Goal: Task Accomplishment & Management: Use online tool/utility

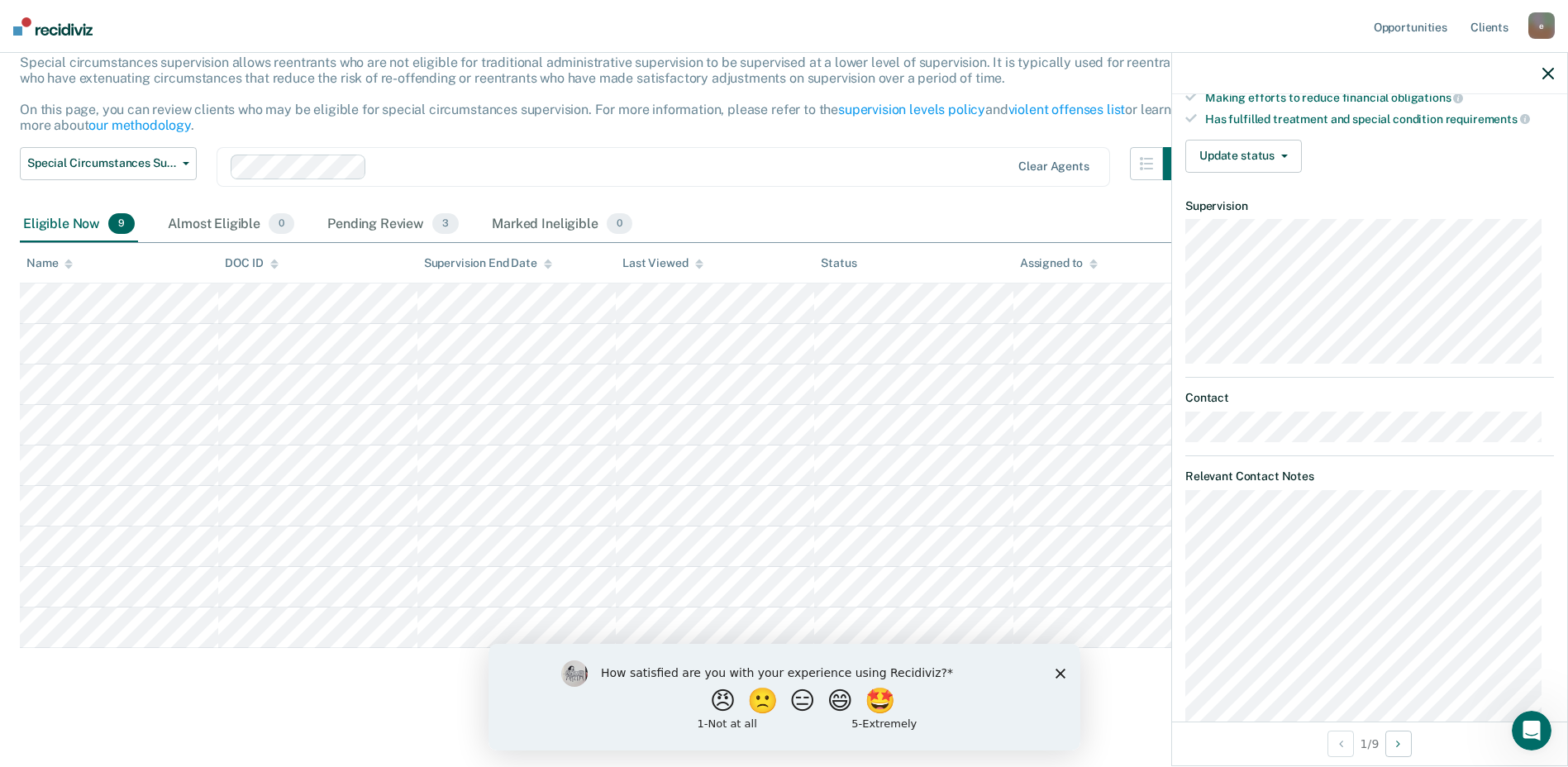
scroll to position [244, 0]
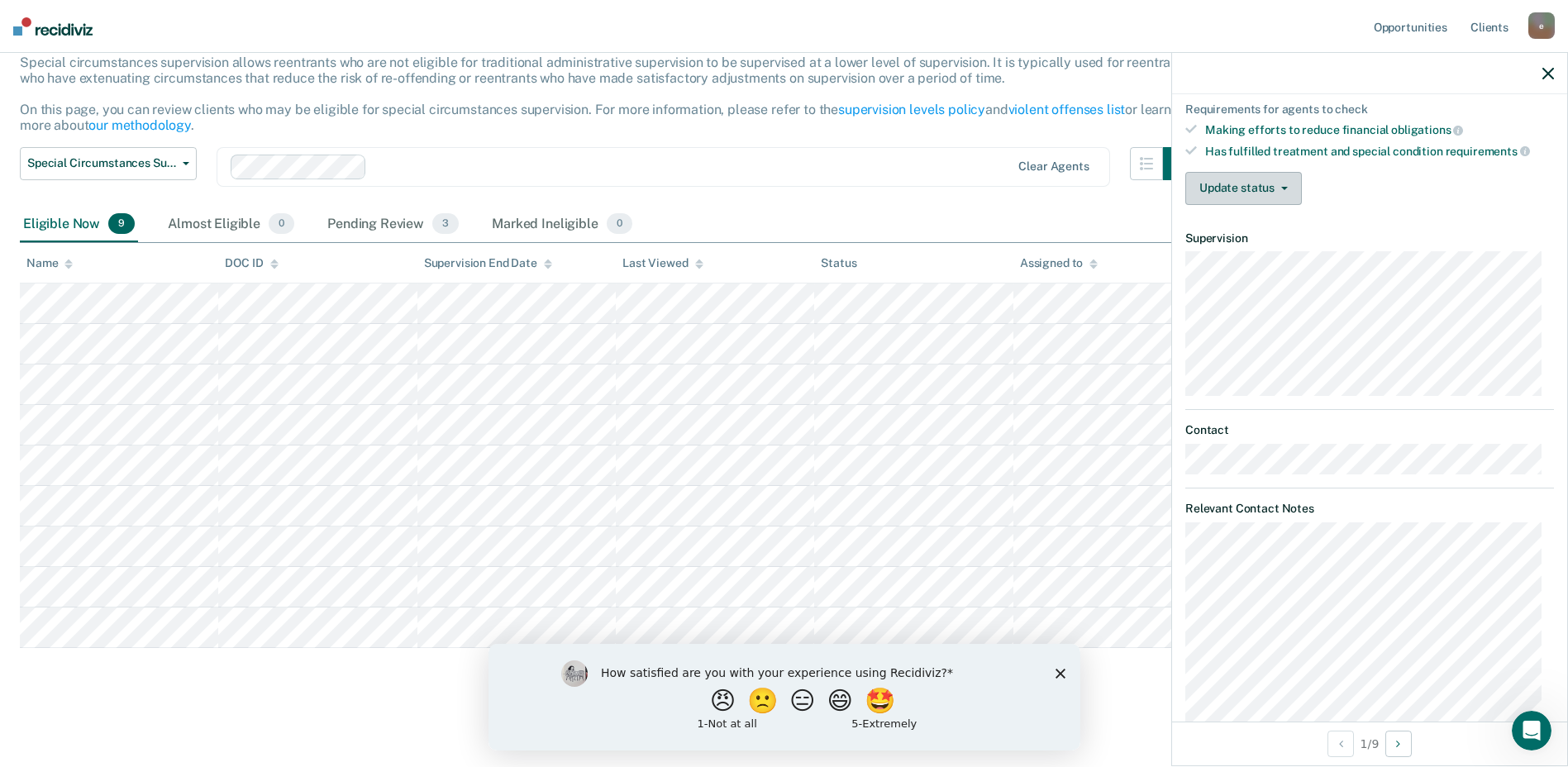
click at [1296, 191] on button "Update status" at bounding box center [1243, 188] width 116 height 33
click at [193, 168] on button "Special Circumstances Supervision" at bounding box center [108, 163] width 177 height 33
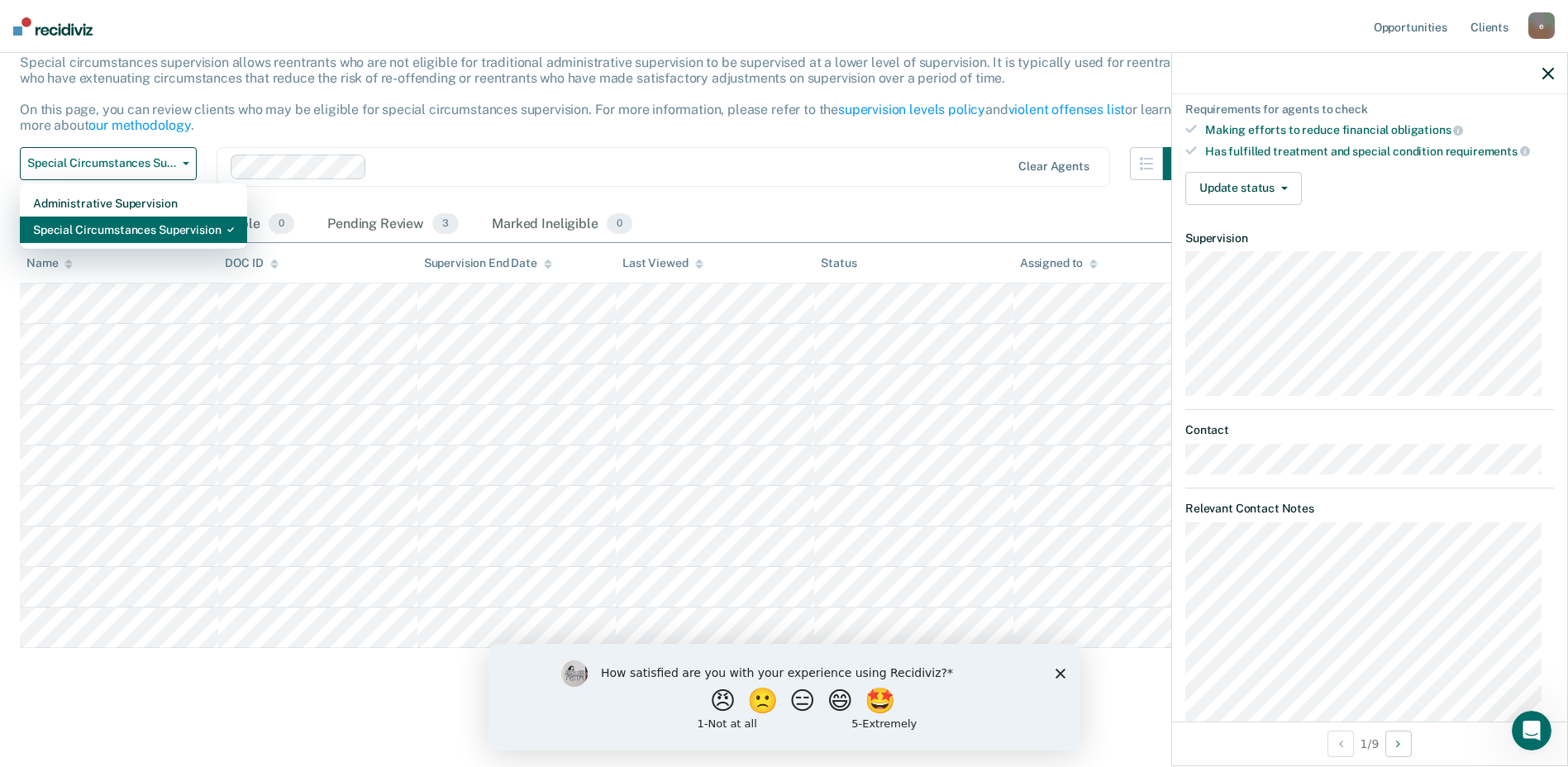
click at [194, 227] on div "Special Circumstances Supervision" at bounding box center [133, 230] width 201 height 27
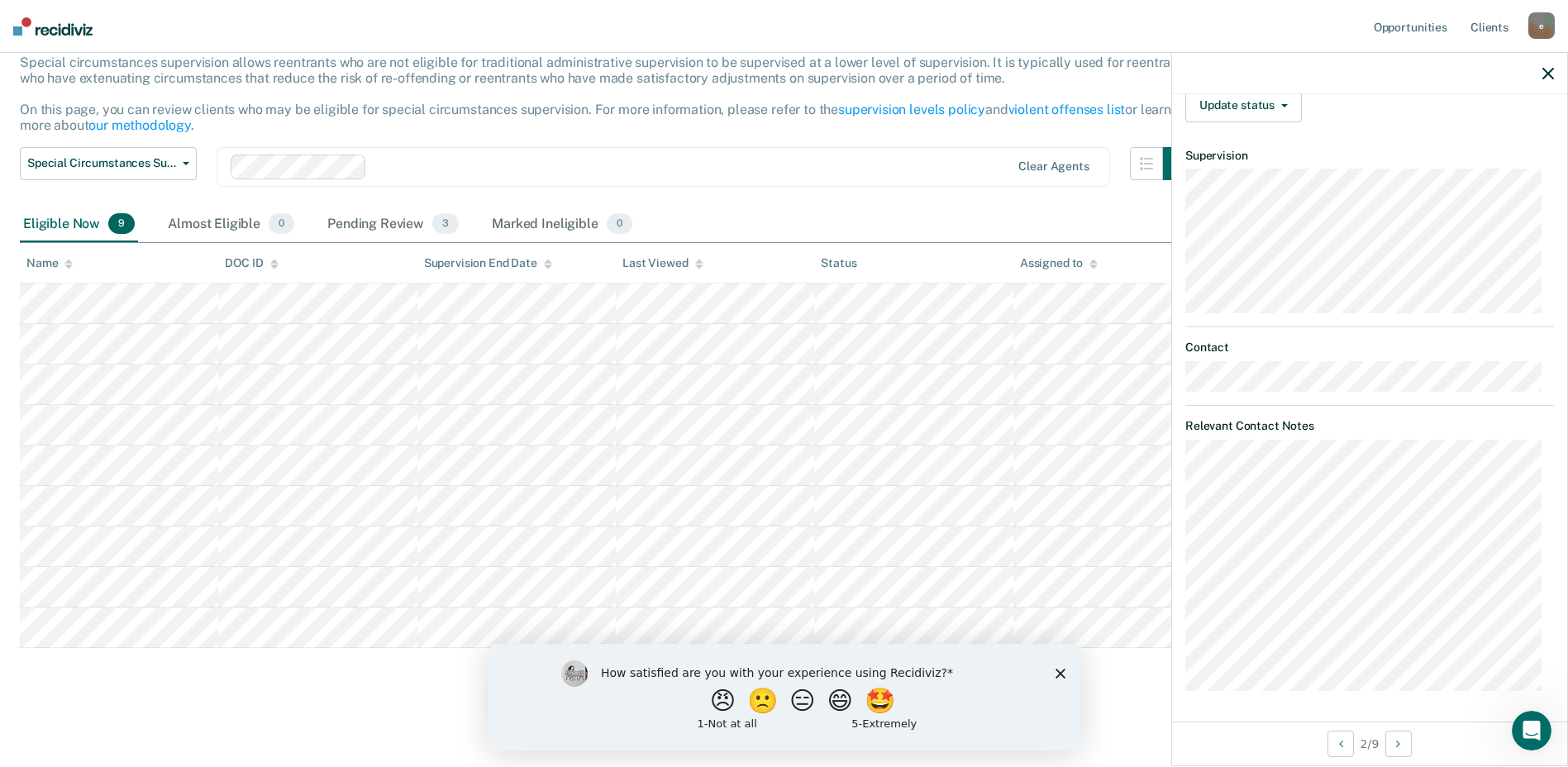
scroll to position [200, 0]
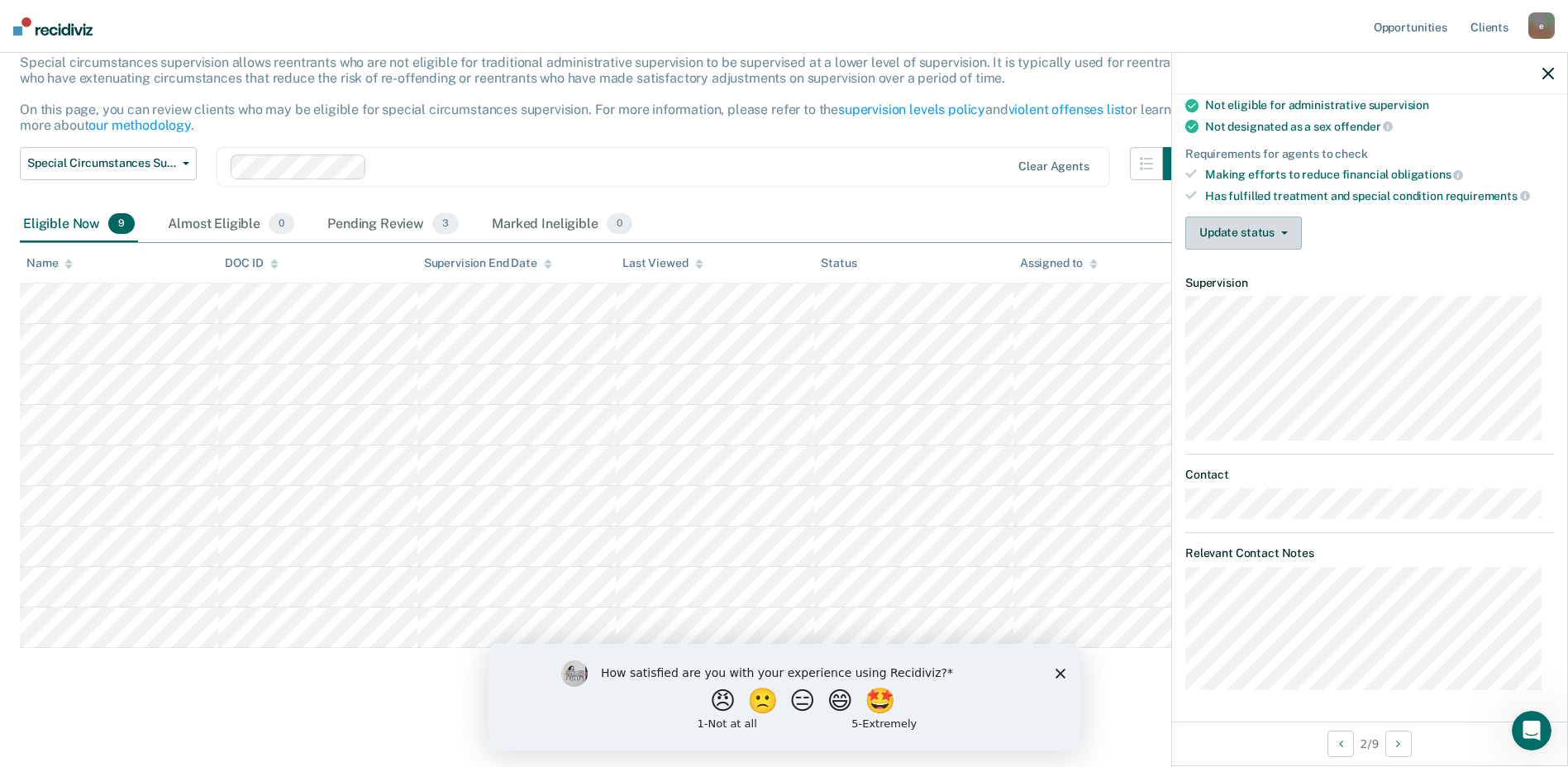
click at [1258, 236] on button "Update status" at bounding box center [1243, 233] width 116 height 33
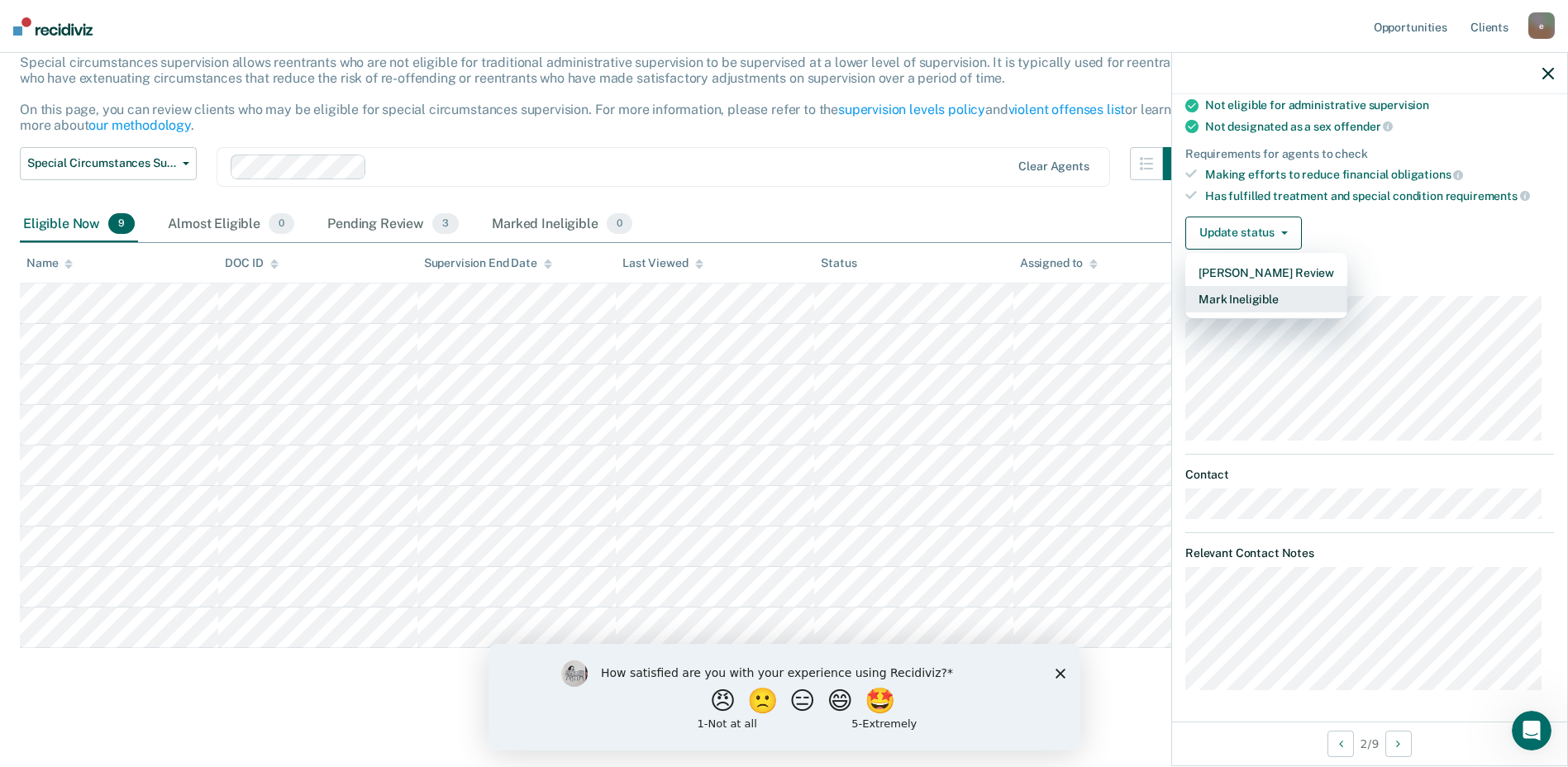
click at [1251, 298] on button "Mark Ineligible" at bounding box center [1266, 298] width 162 height 27
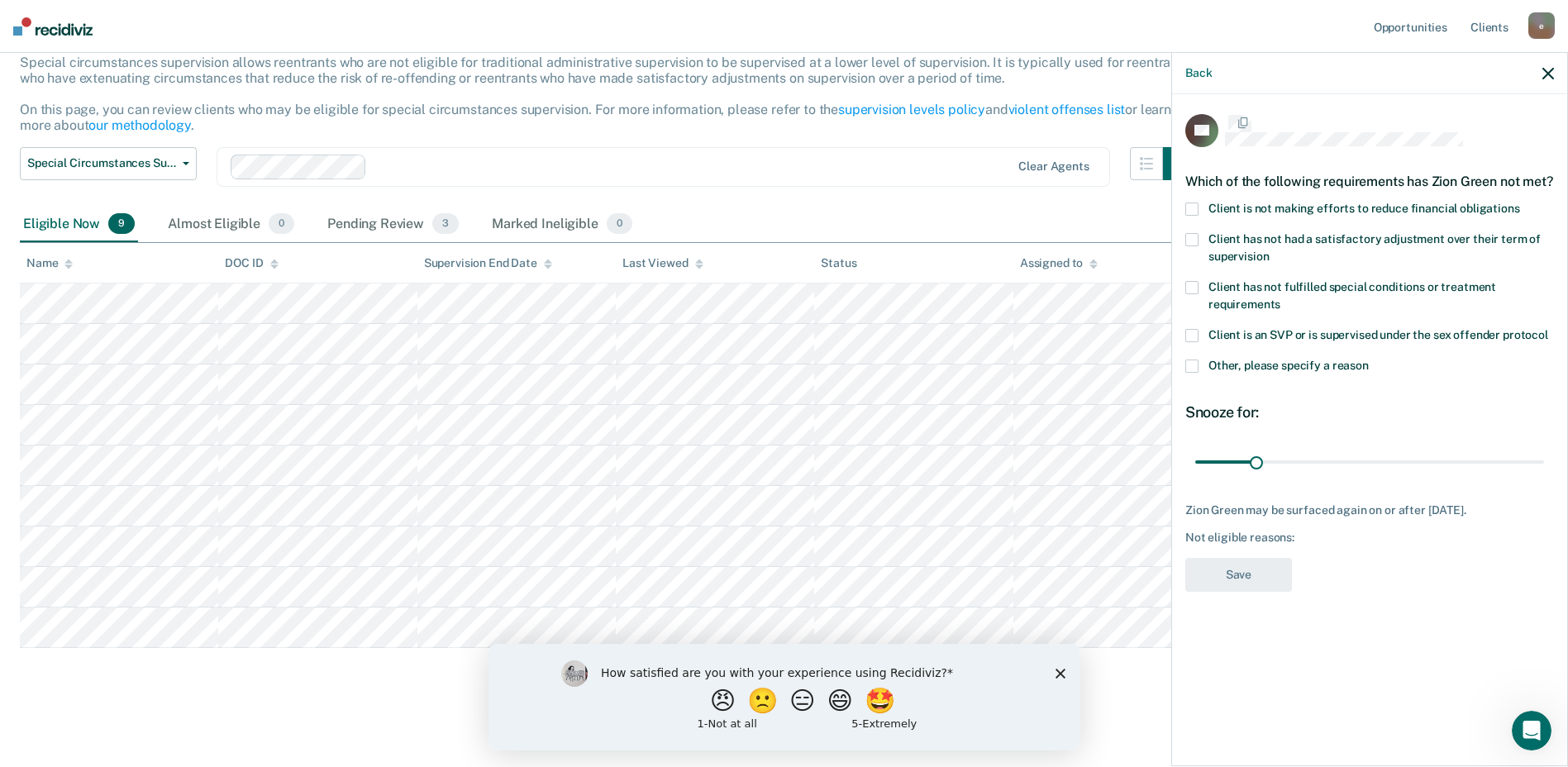
scroll to position [0, 0]
click at [1196, 218] on span at bounding box center [1191, 210] width 13 height 13
click at [1239, 593] on button "Save" at bounding box center [1239, 576] width 107 height 34
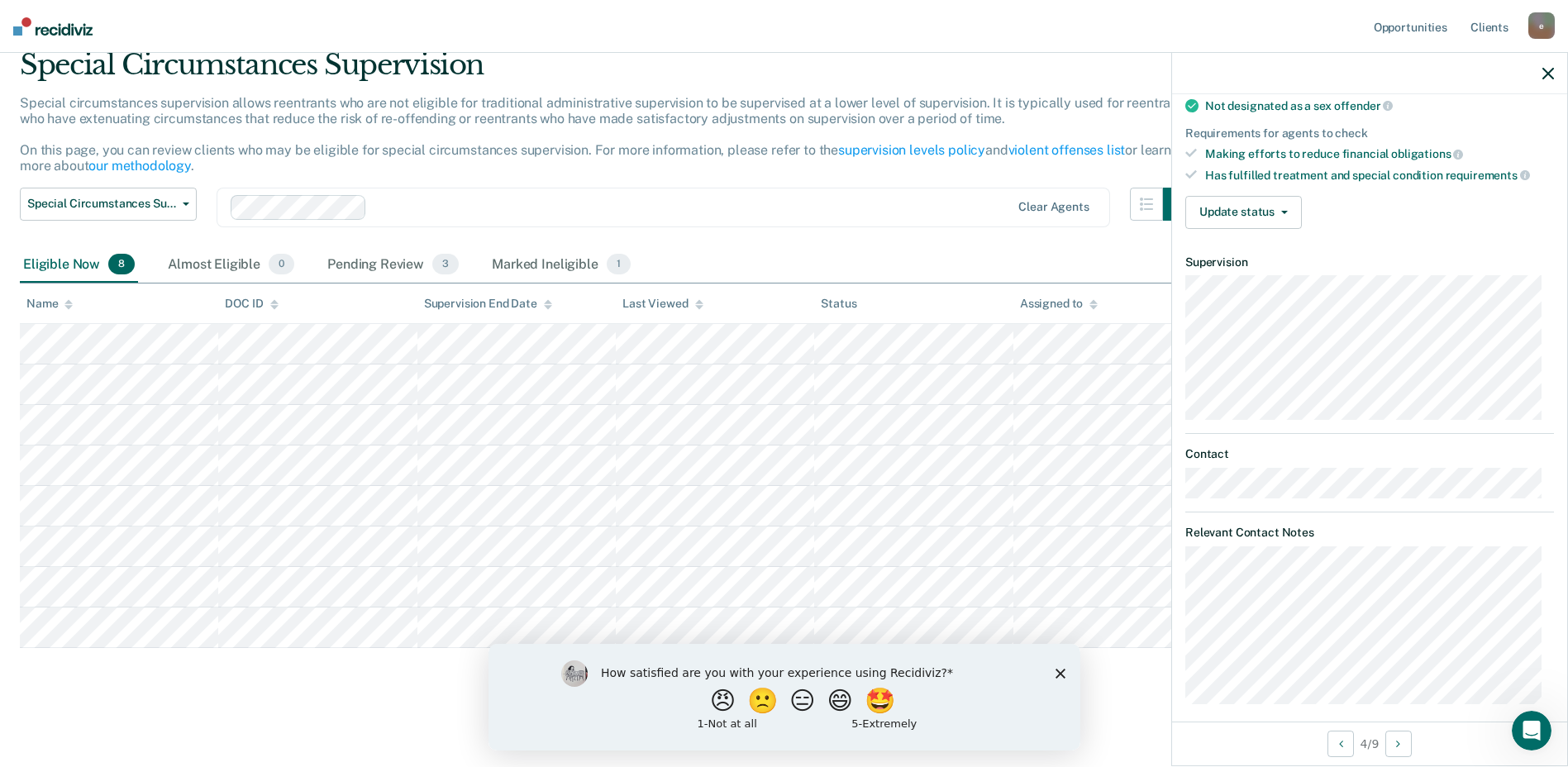
scroll to position [235, 0]
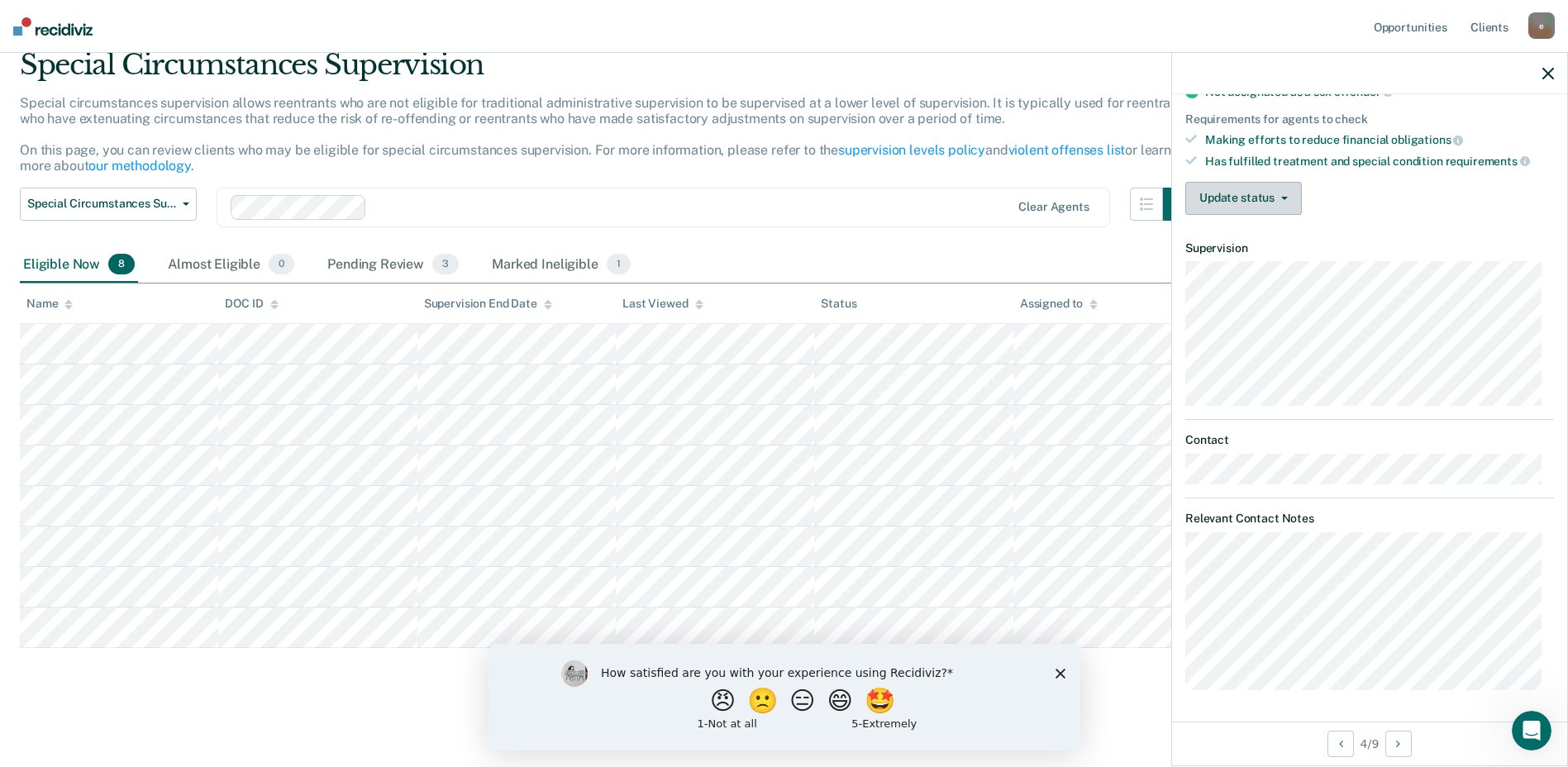
click at [1282, 199] on button "Update status" at bounding box center [1243, 198] width 116 height 33
click at [1385, 224] on div "Requirements fulfilled Currently serving a special probation or parole case and…" at bounding box center [1369, 94] width 395 height 267
click at [1286, 193] on button "Update status" at bounding box center [1243, 198] width 116 height 33
click at [1272, 264] on button "Mark Ineligible" at bounding box center [1266, 264] width 162 height 27
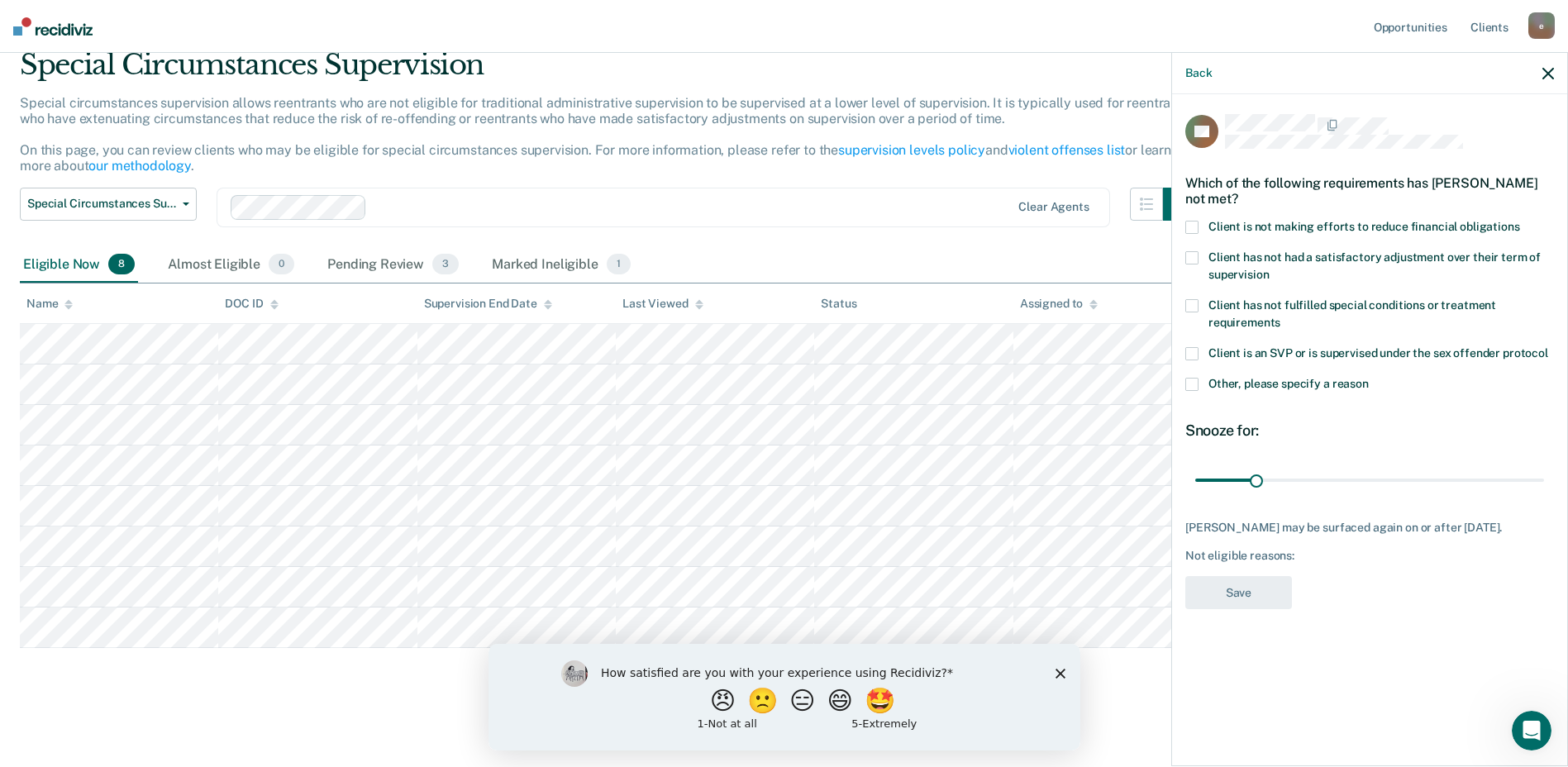
scroll to position [0, 0]
click at [1201, 225] on label "Client is not making efforts to reduce financial obligations" at bounding box center [1369, 230] width 369 height 17
click at [1211, 598] on button "Save" at bounding box center [1239, 592] width 107 height 34
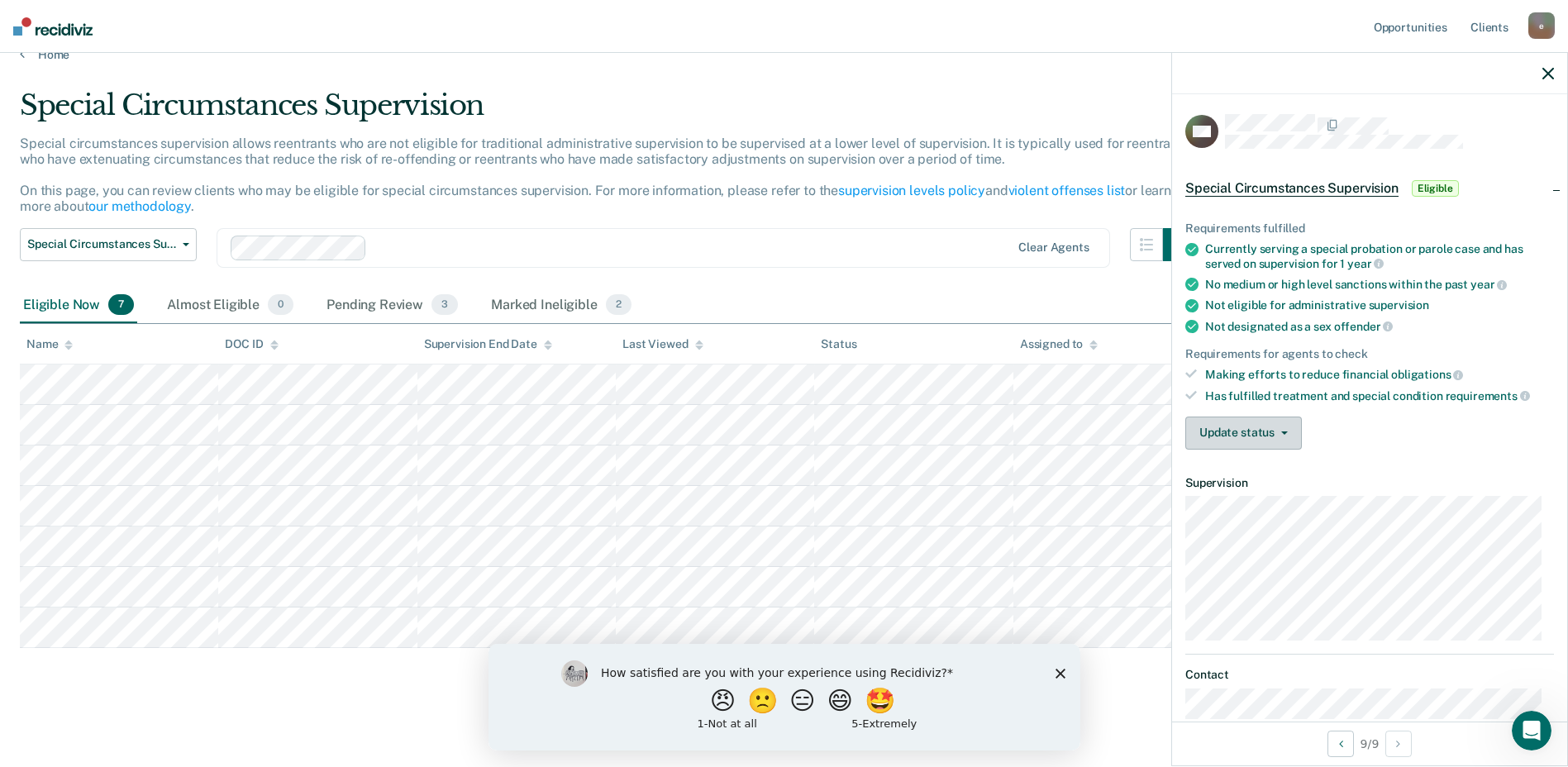
click at [1272, 440] on button "Update status" at bounding box center [1243, 433] width 116 height 33
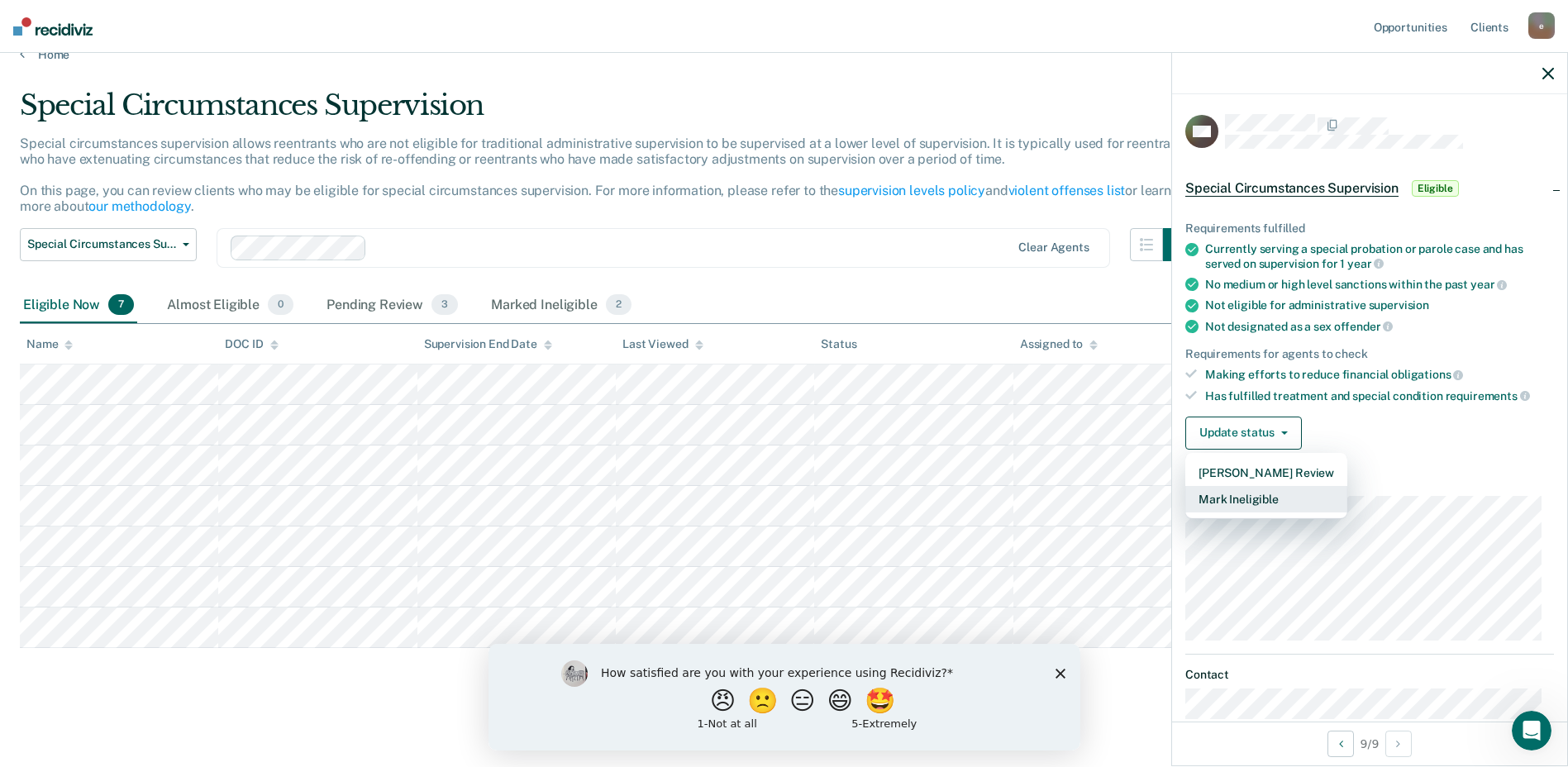
click at [1258, 500] on button "Mark Ineligible" at bounding box center [1266, 499] width 162 height 27
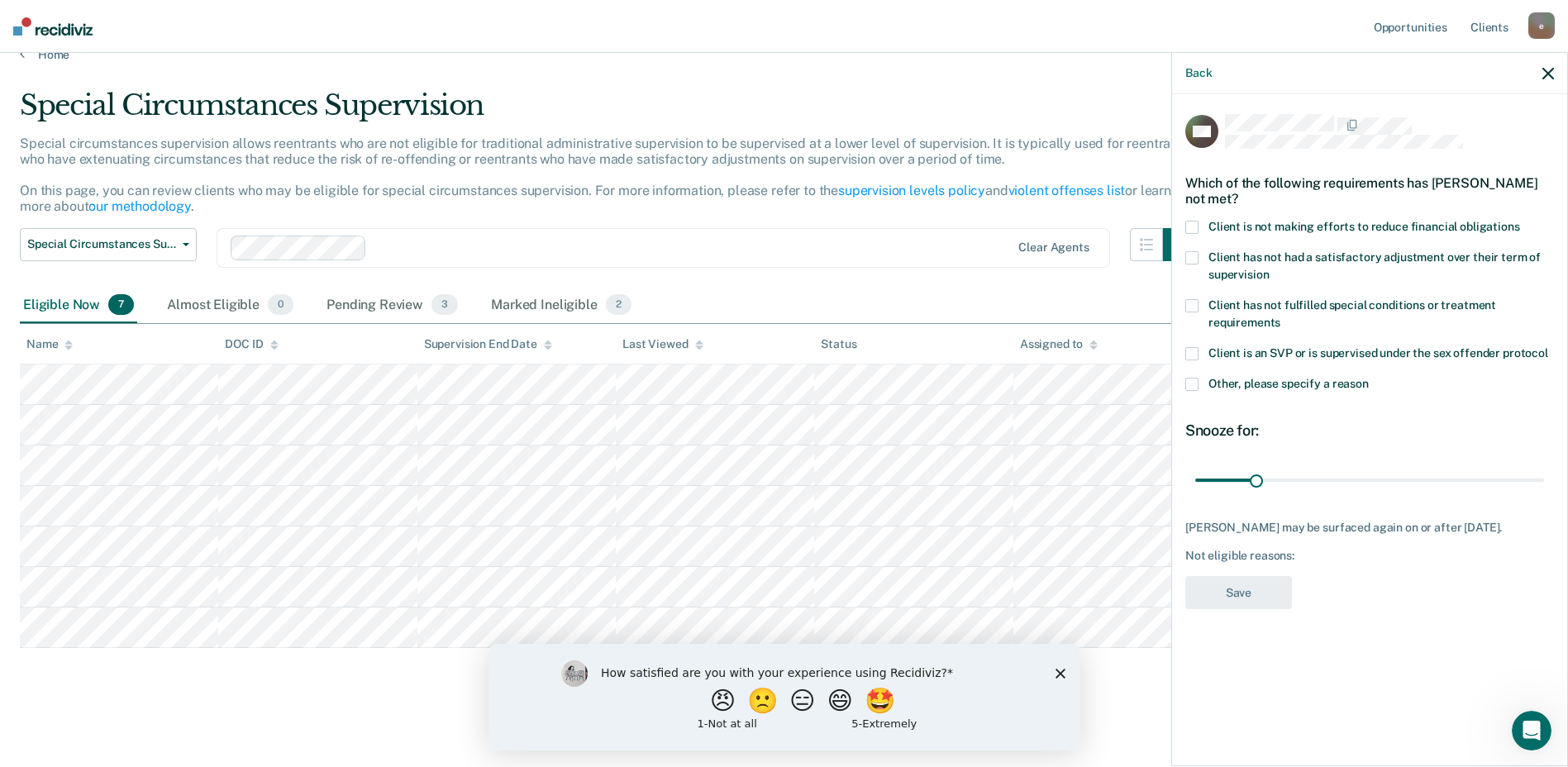
click at [1191, 218] on div "Which of the following requirements has [PERSON_NAME] not met?" at bounding box center [1369, 190] width 369 height 58
click at [1190, 221] on span at bounding box center [1191, 227] width 13 height 13
click at [1238, 598] on button "Save" at bounding box center [1239, 592] width 107 height 34
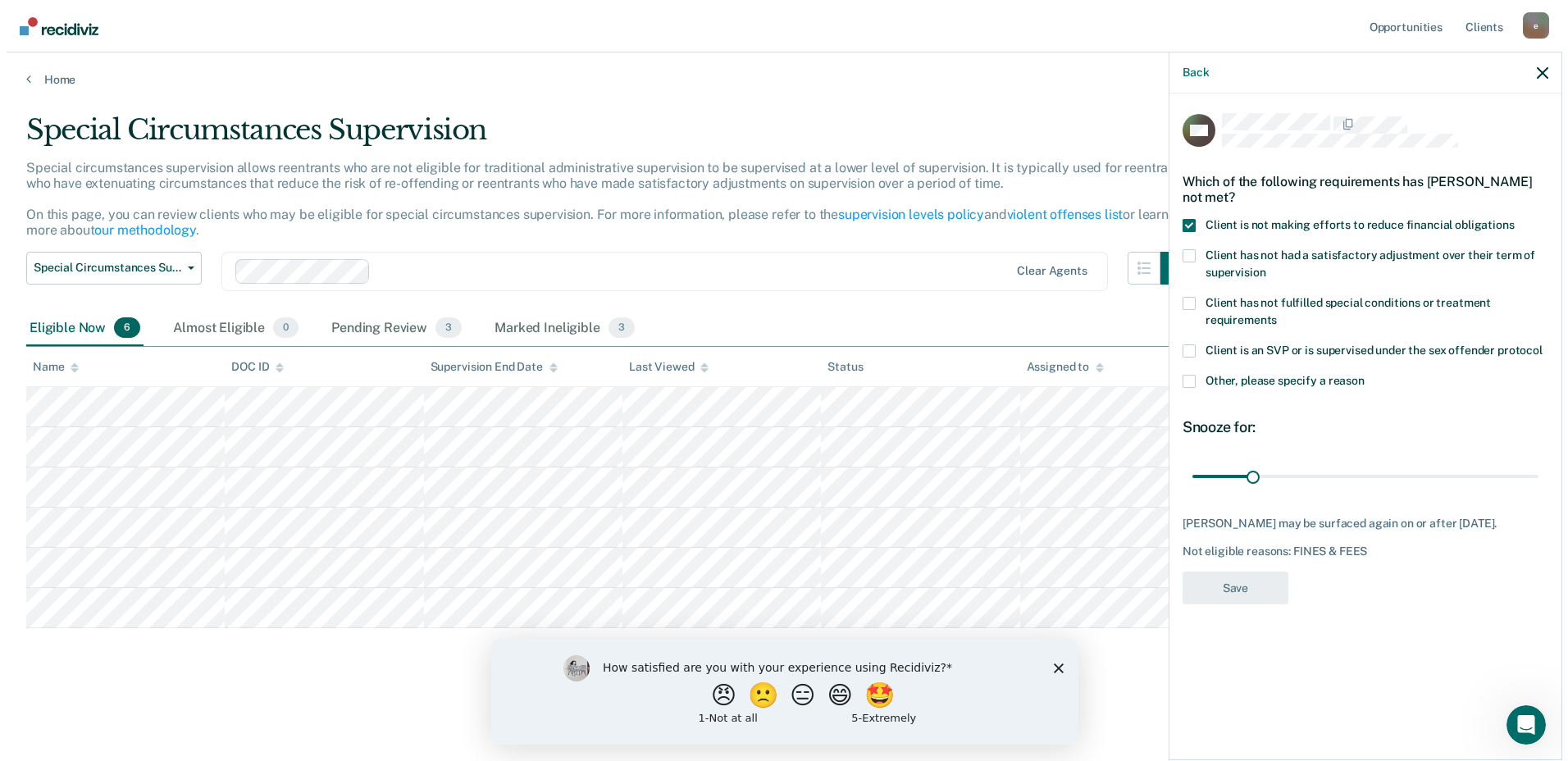
scroll to position [0, 0]
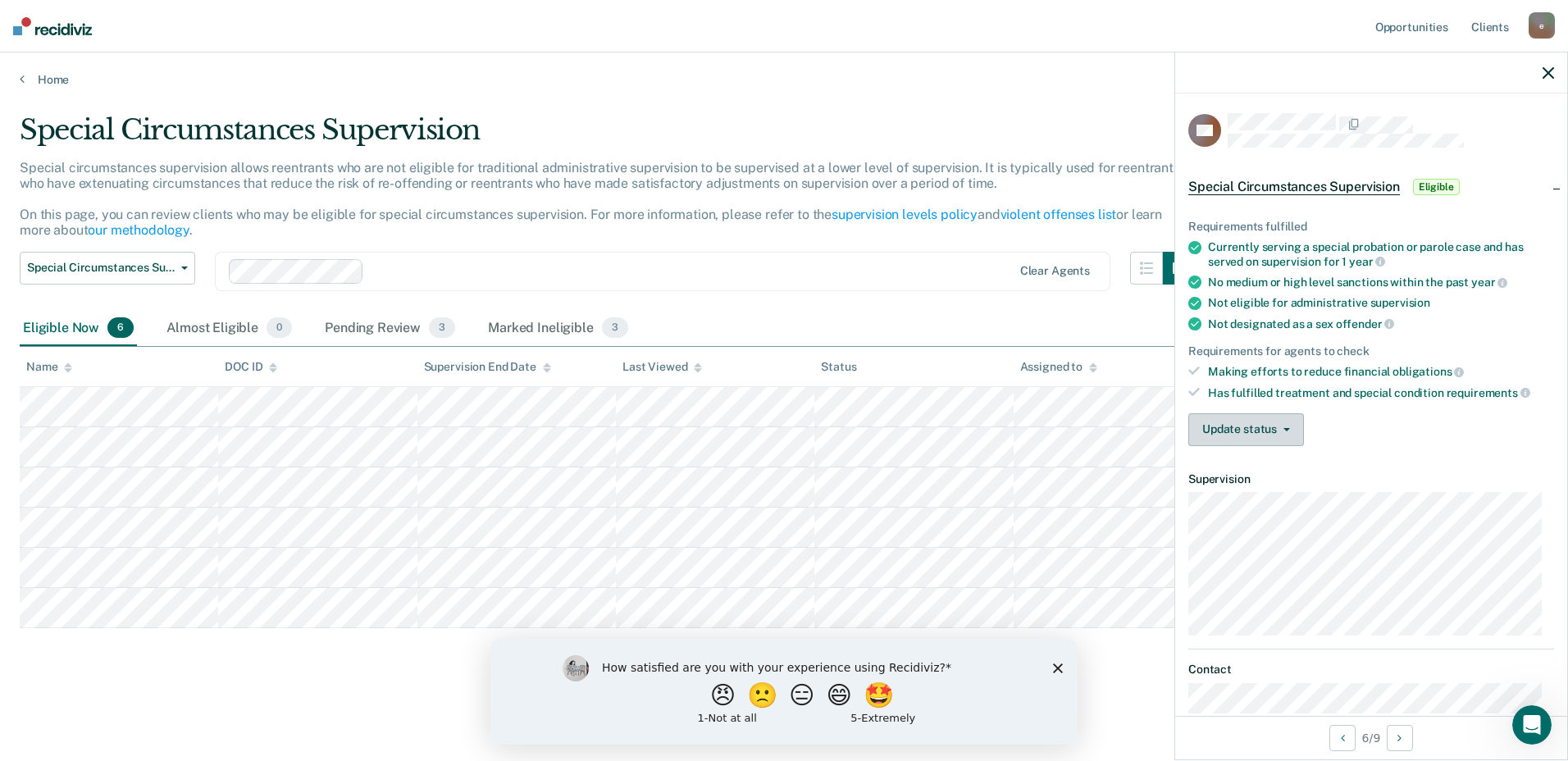
click at [1263, 420] on button "Update status" at bounding box center [1245, 429] width 115 height 32
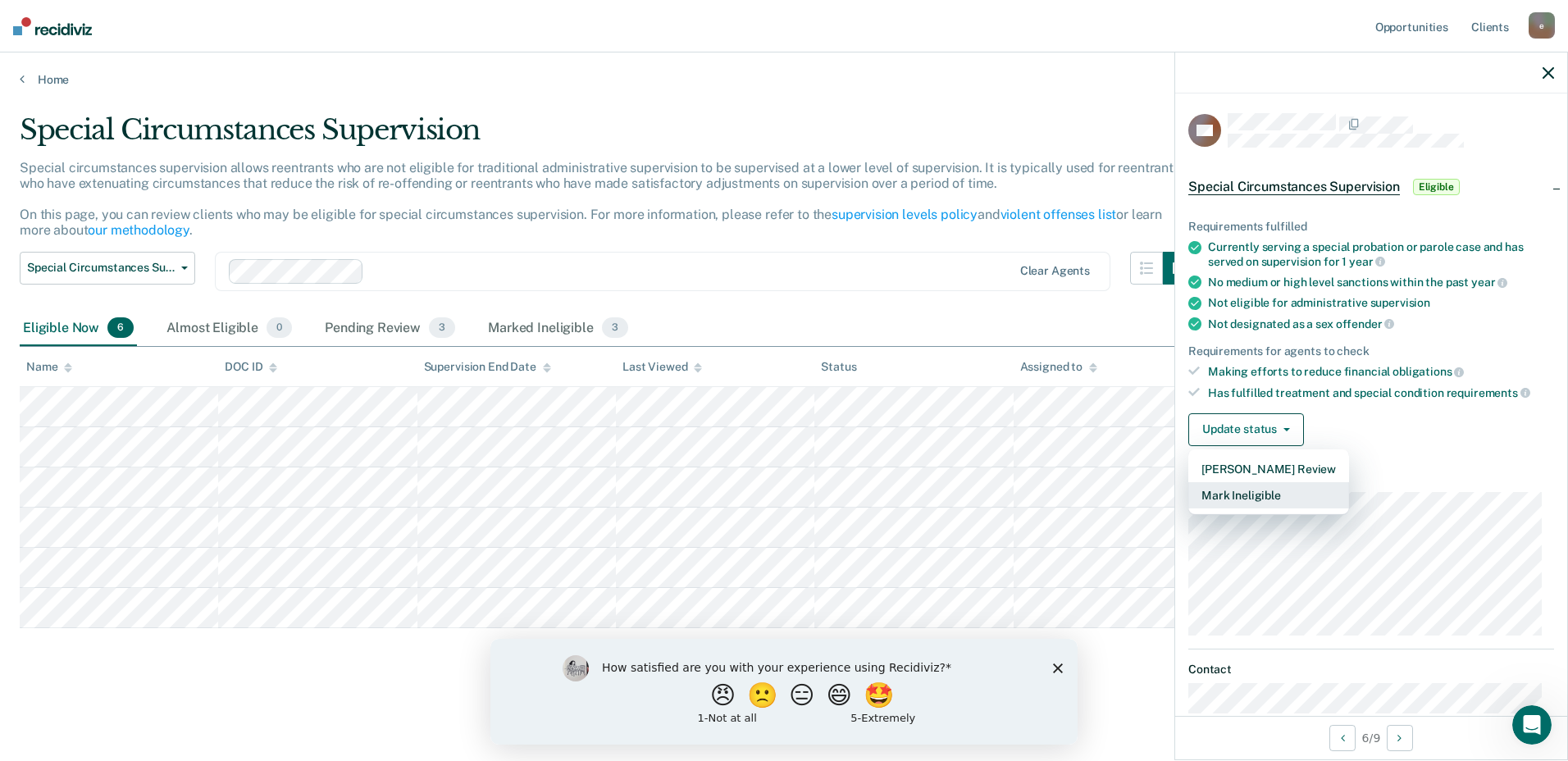
click at [1262, 493] on button "Mark Ineligible" at bounding box center [1268, 495] width 160 height 26
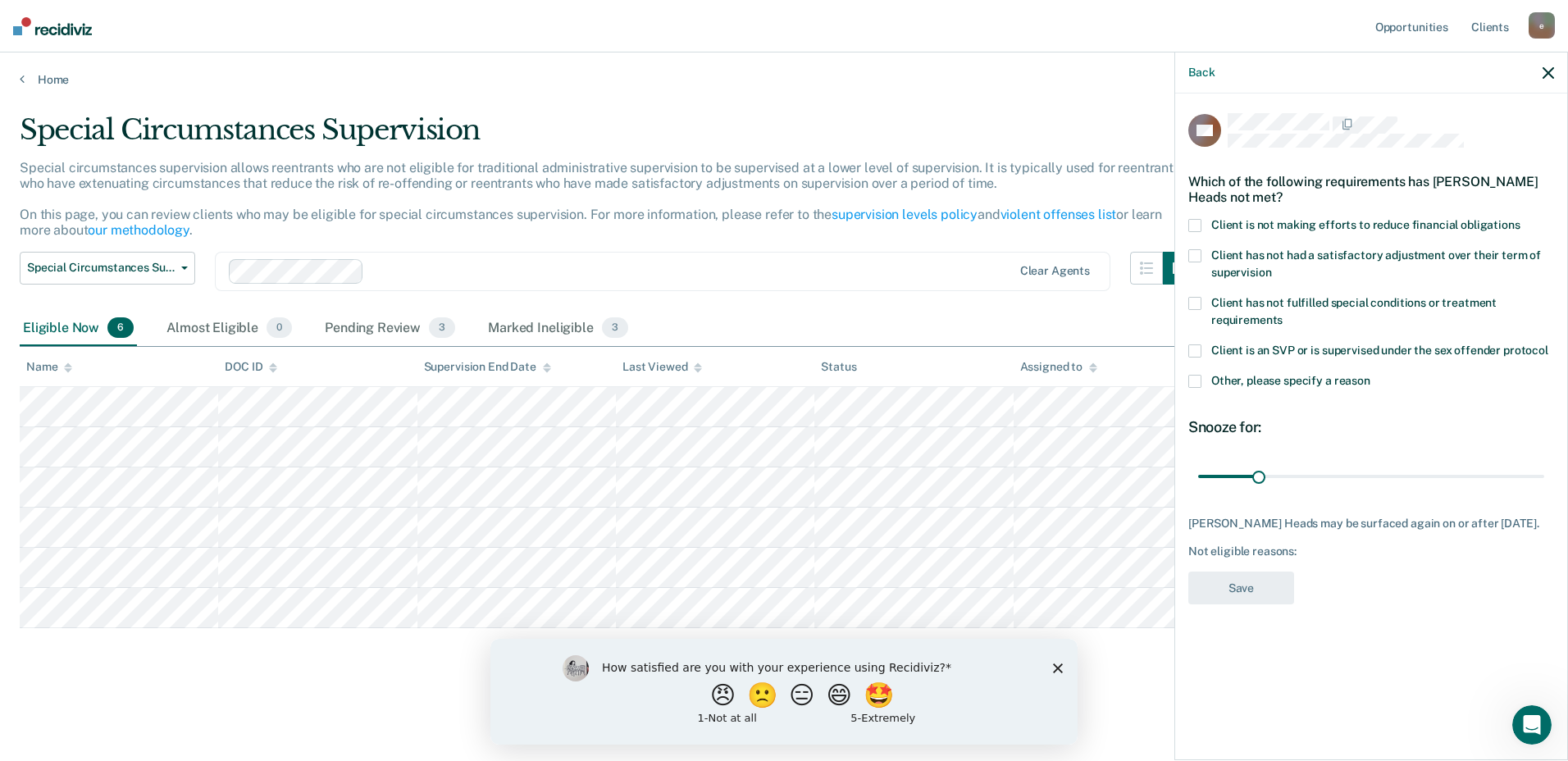
click at [1191, 223] on span at bounding box center [1194, 225] width 13 height 13
click at [1266, 605] on button "Save" at bounding box center [1241, 588] width 106 height 33
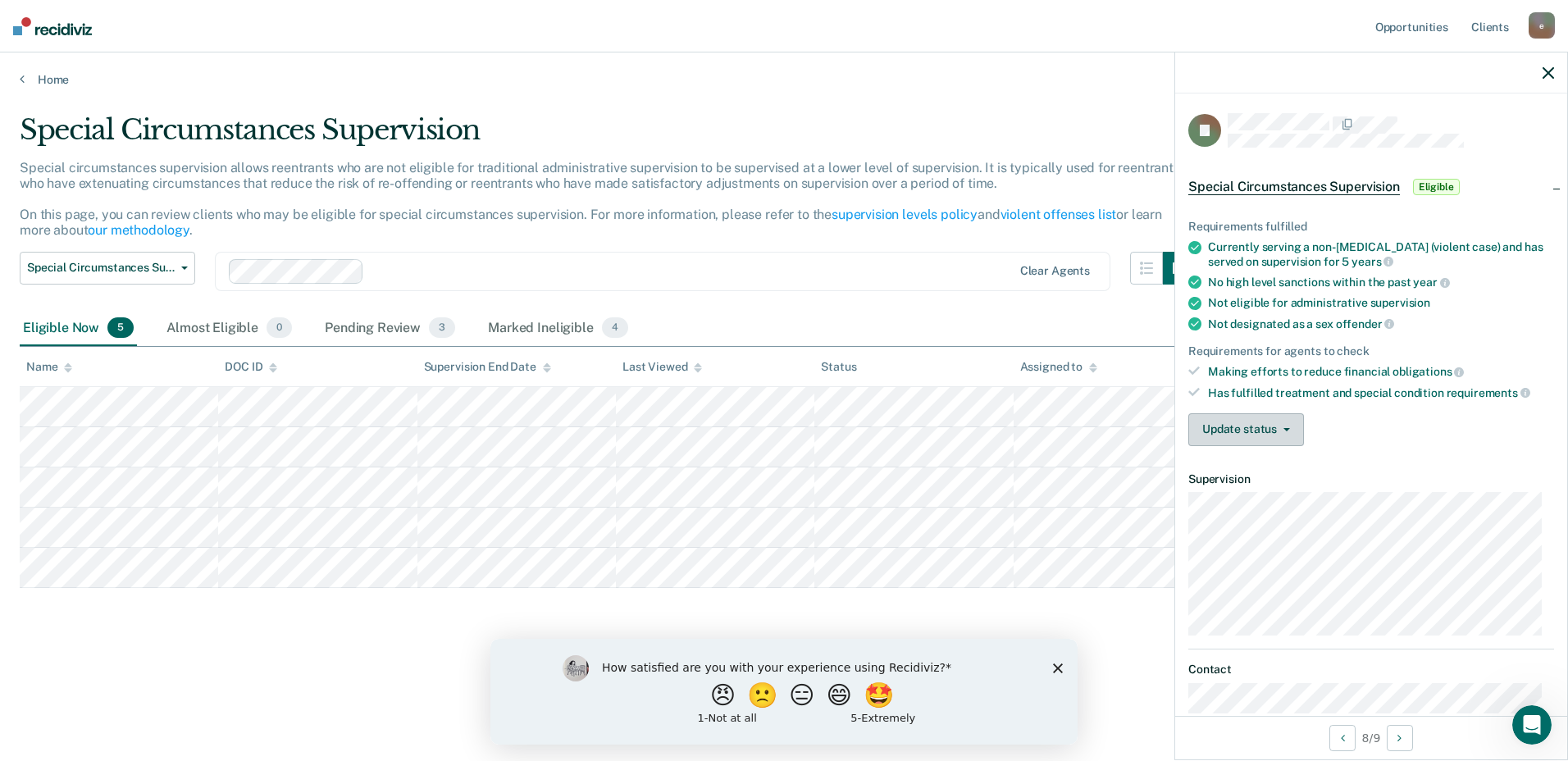
click at [1247, 429] on button "Update status" at bounding box center [1245, 429] width 115 height 32
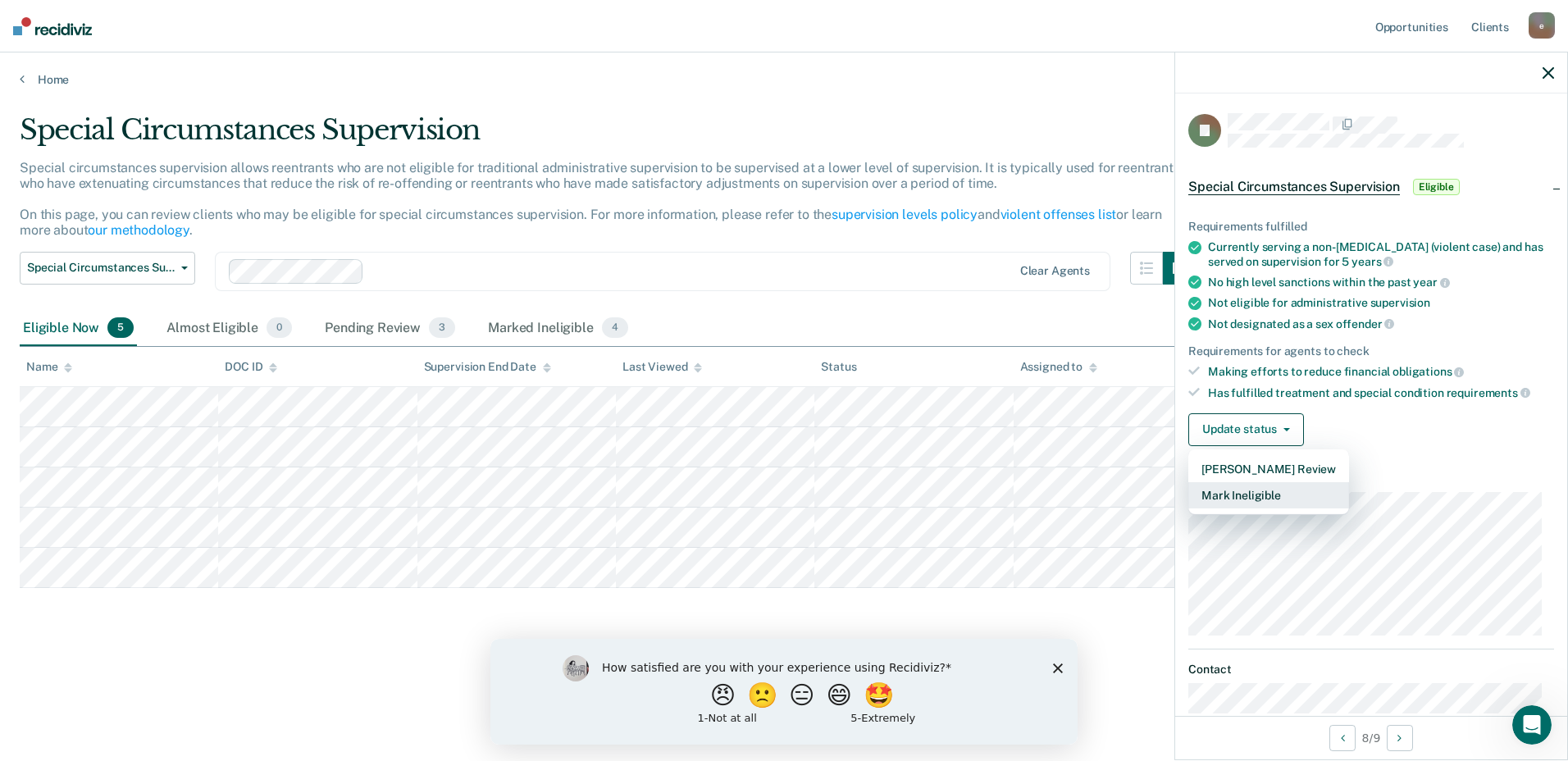
click at [1245, 495] on button "Mark Ineligible" at bounding box center [1268, 495] width 160 height 26
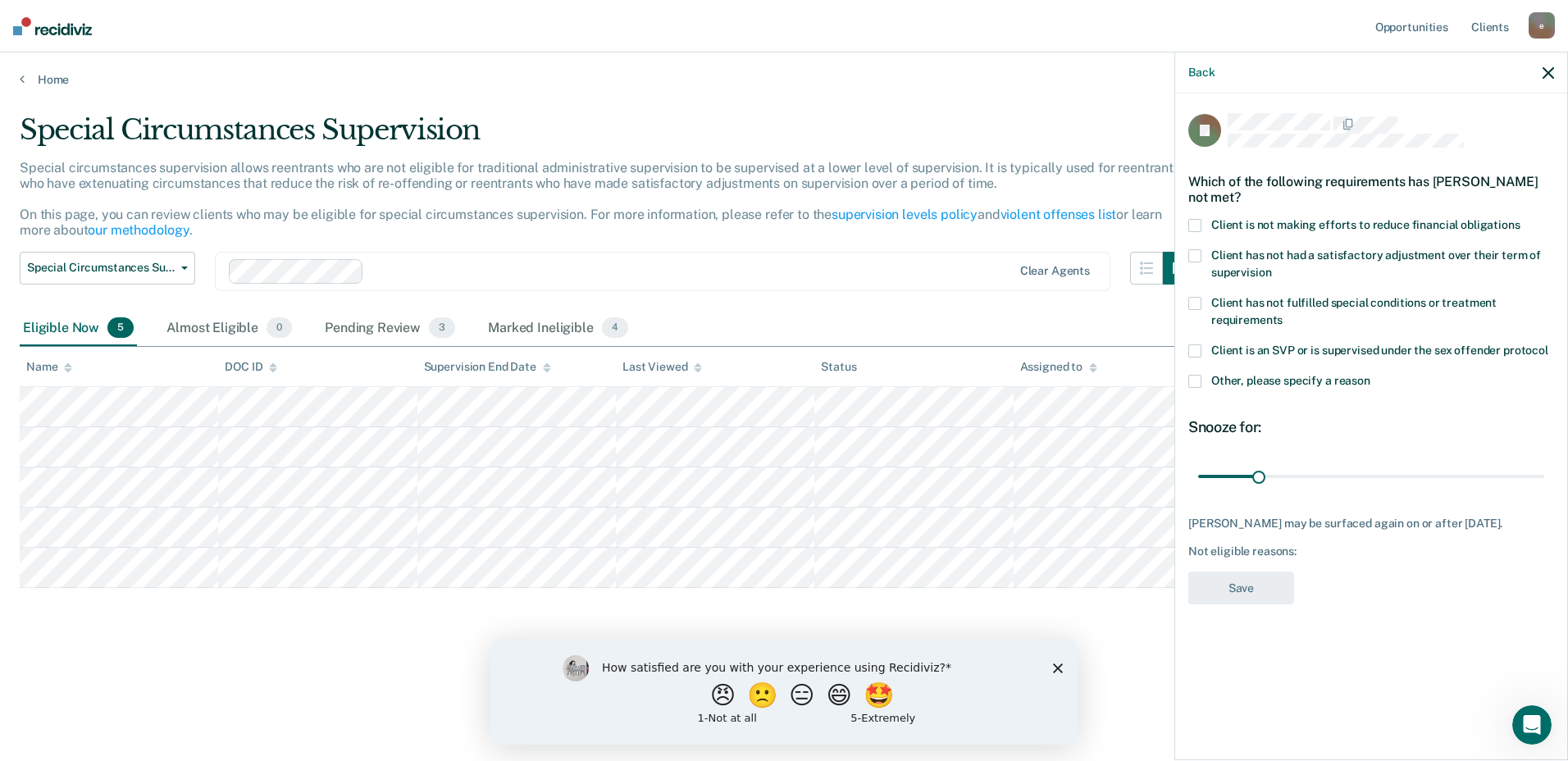
click at [1201, 221] on span at bounding box center [1194, 225] width 13 height 13
click at [1227, 600] on button "Save" at bounding box center [1241, 588] width 106 height 33
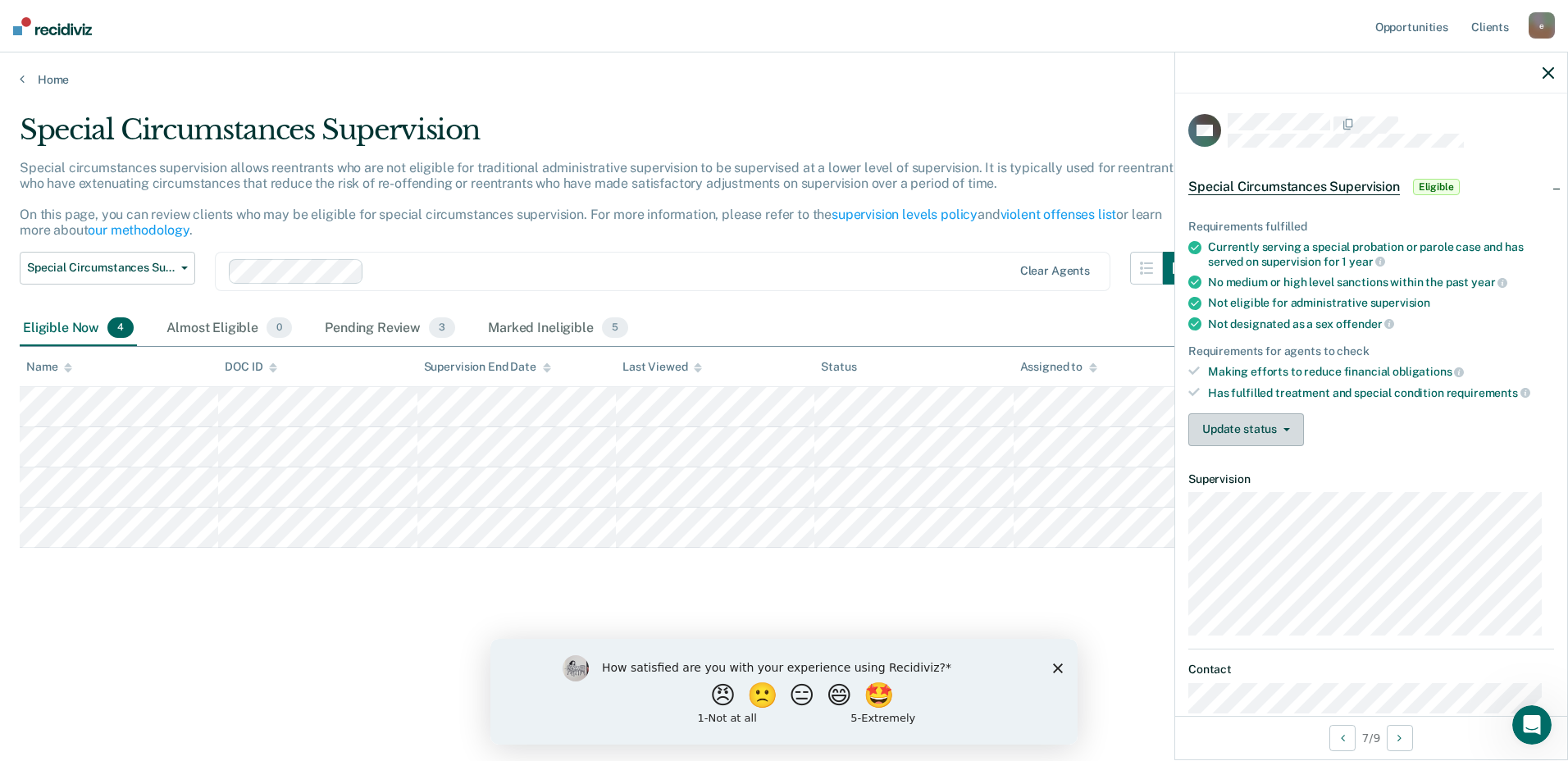
click at [1231, 431] on button "Update status" at bounding box center [1245, 429] width 115 height 32
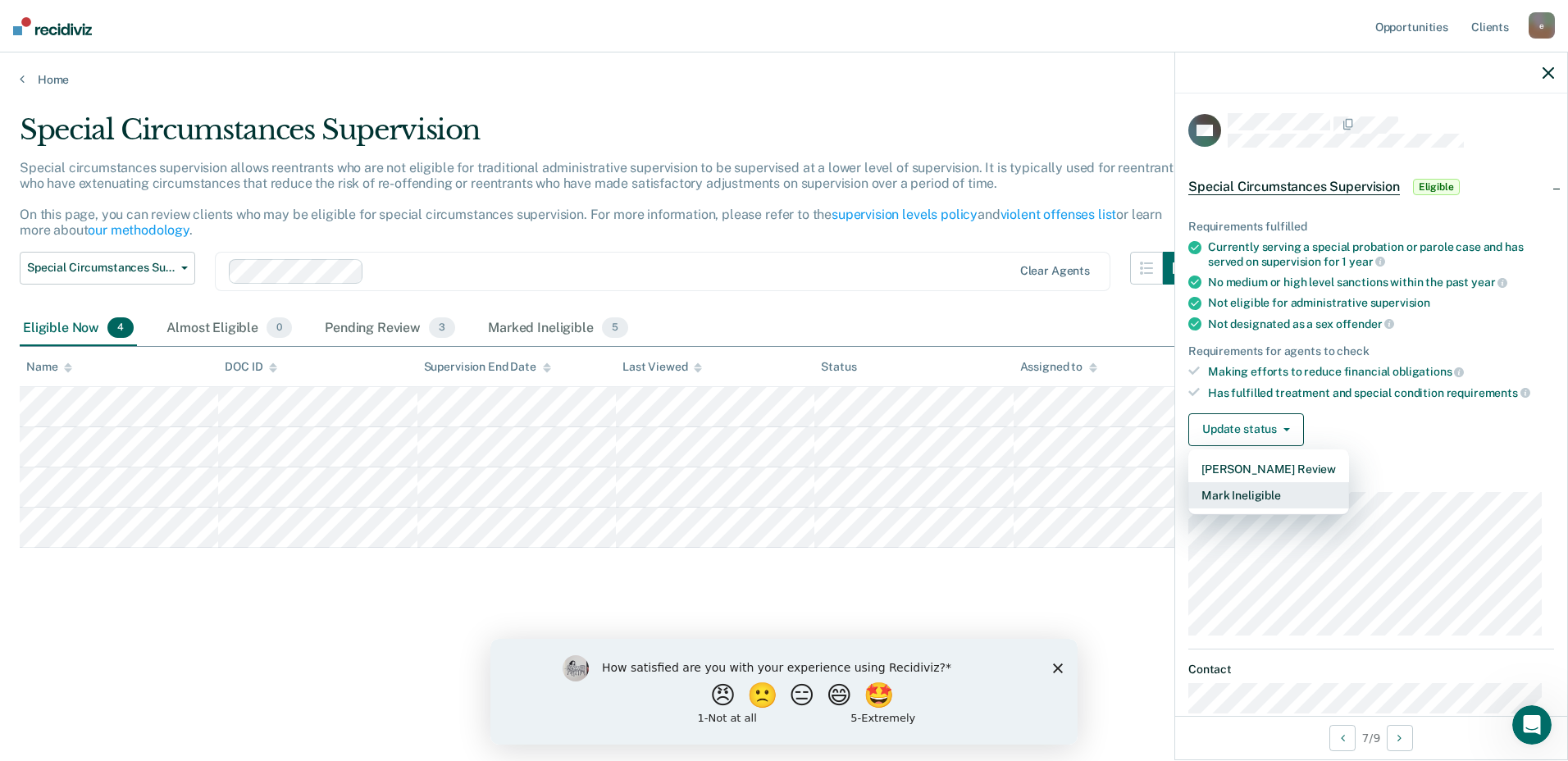
click at [1237, 497] on button "Mark Ineligible" at bounding box center [1268, 495] width 160 height 26
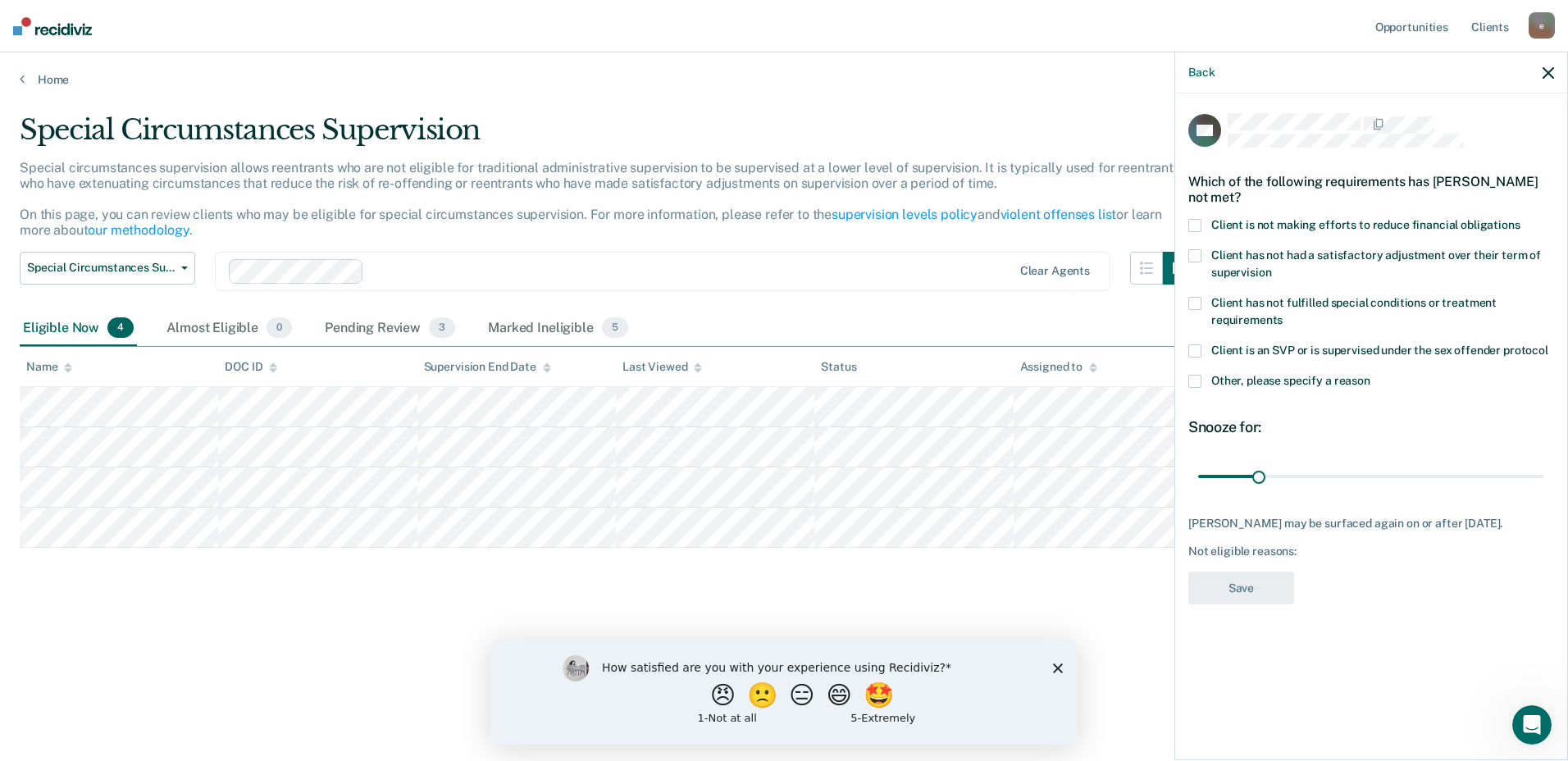
click at [1193, 221] on span at bounding box center [1194, 225] width 13 height 13
click at [1244, 605] on button "Save" at bounding box center [1241, 588] width 106 height 33
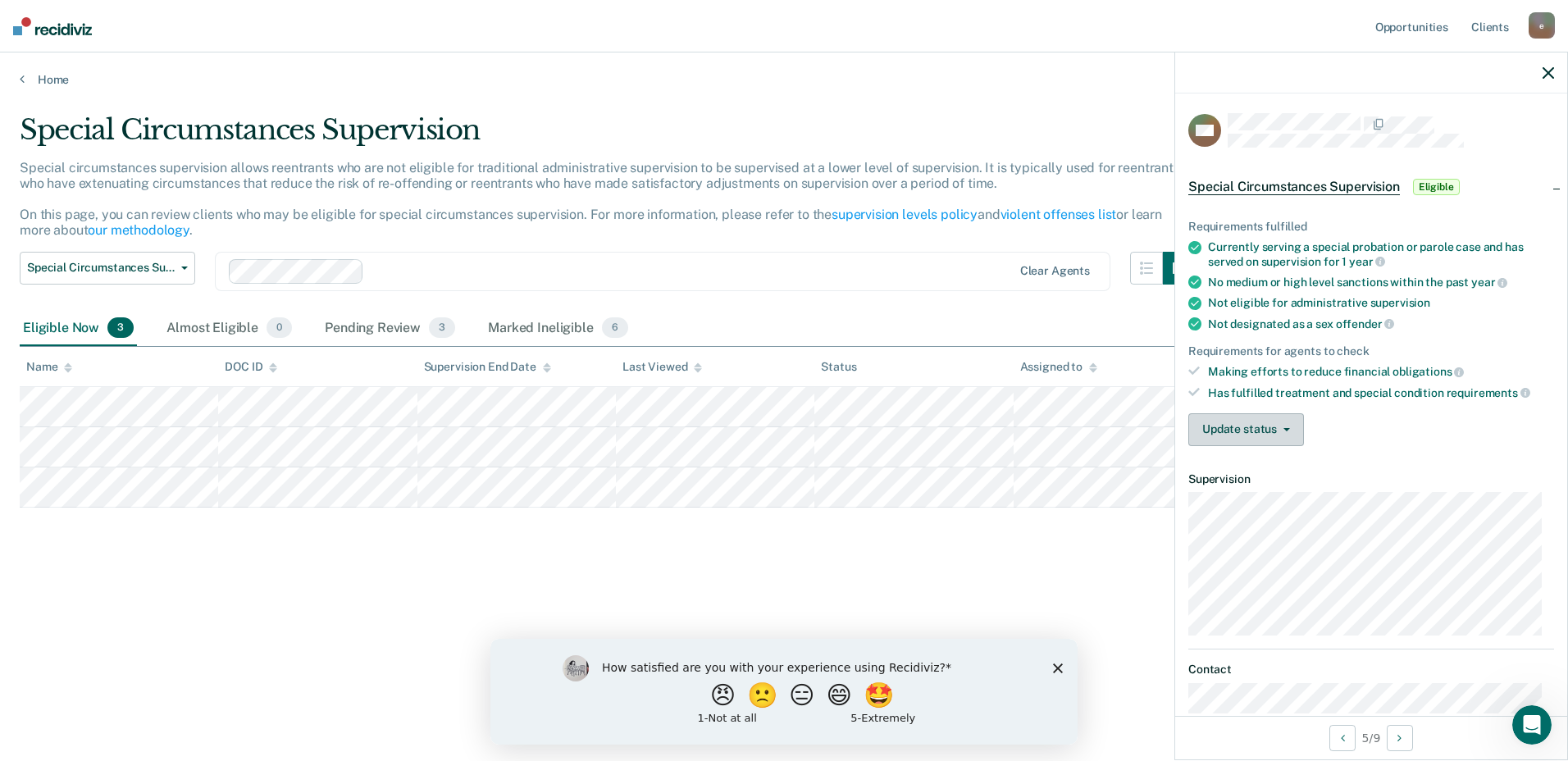
click at [1260, 425] on button "Update status" at bounding box center [1245, 429] width 115 height 32
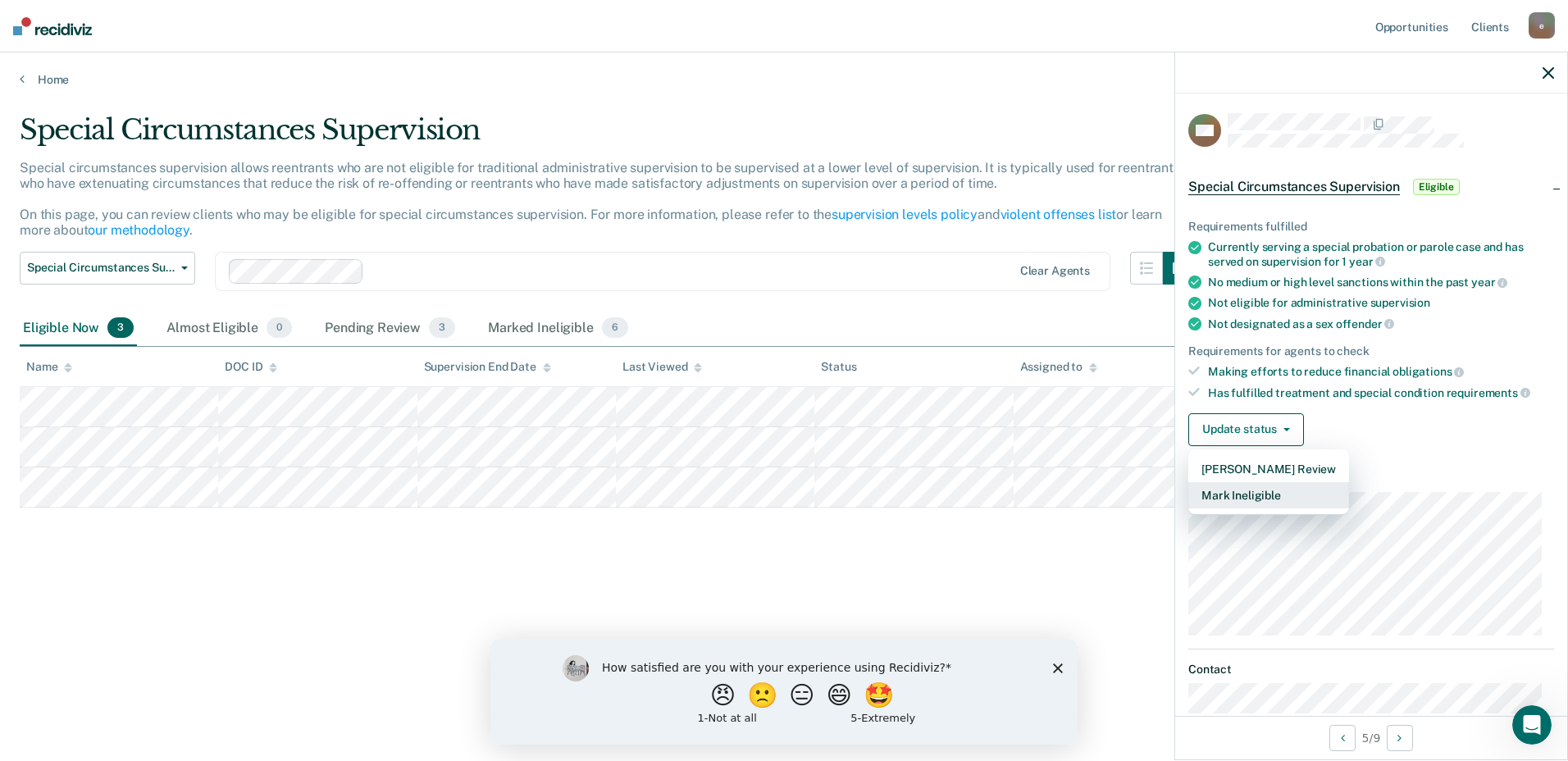
click at [1238, 493] on button "Mark Ineligible" at bounding box center [1268, 495] width 160 height 26
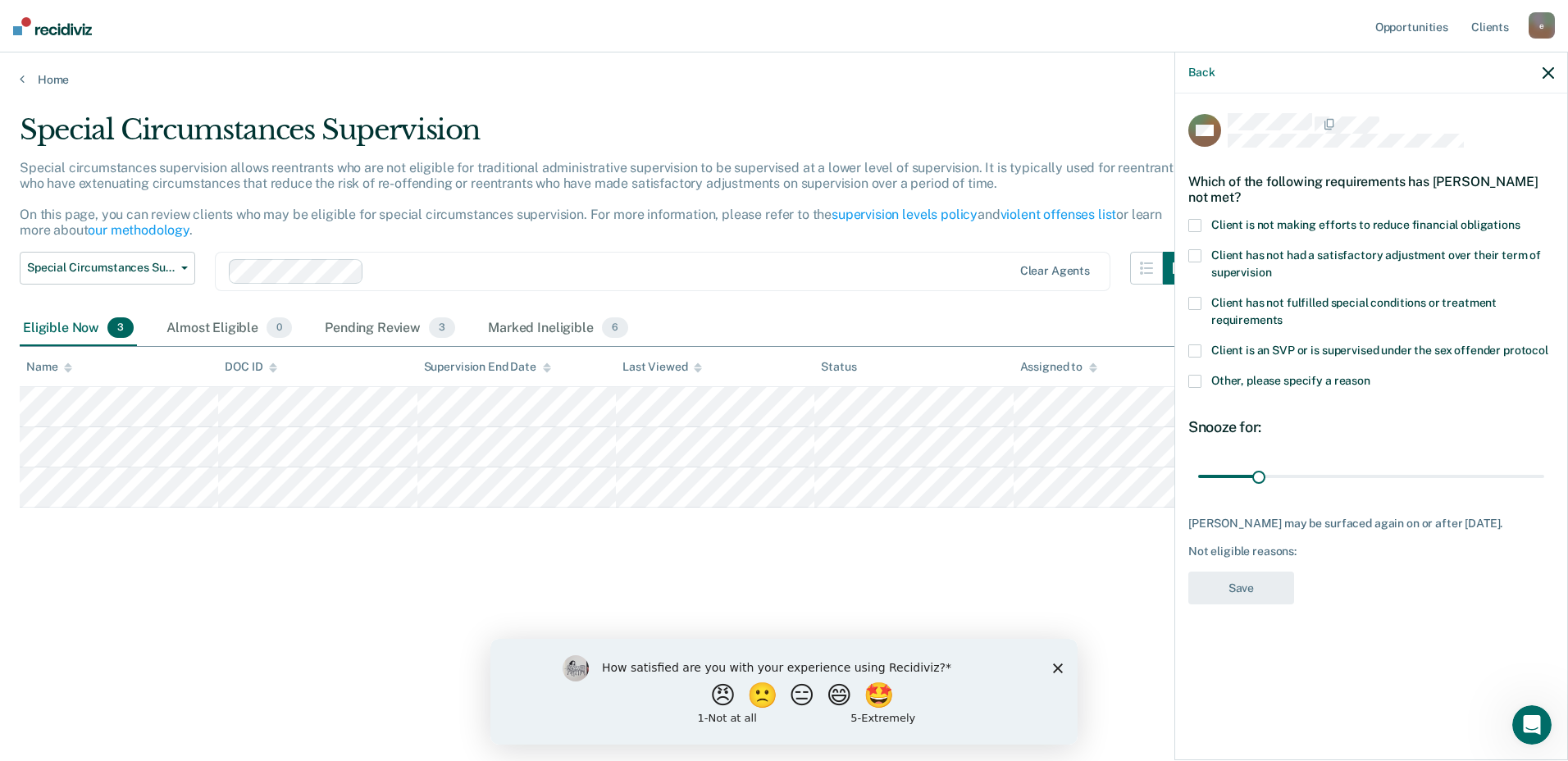
click at [1194, 222] on span at bounding box center [1194, 225] width 13 height 13
click at [1232, 593] on button "Save" at bounding box center [1241, 588] width 106 height 33
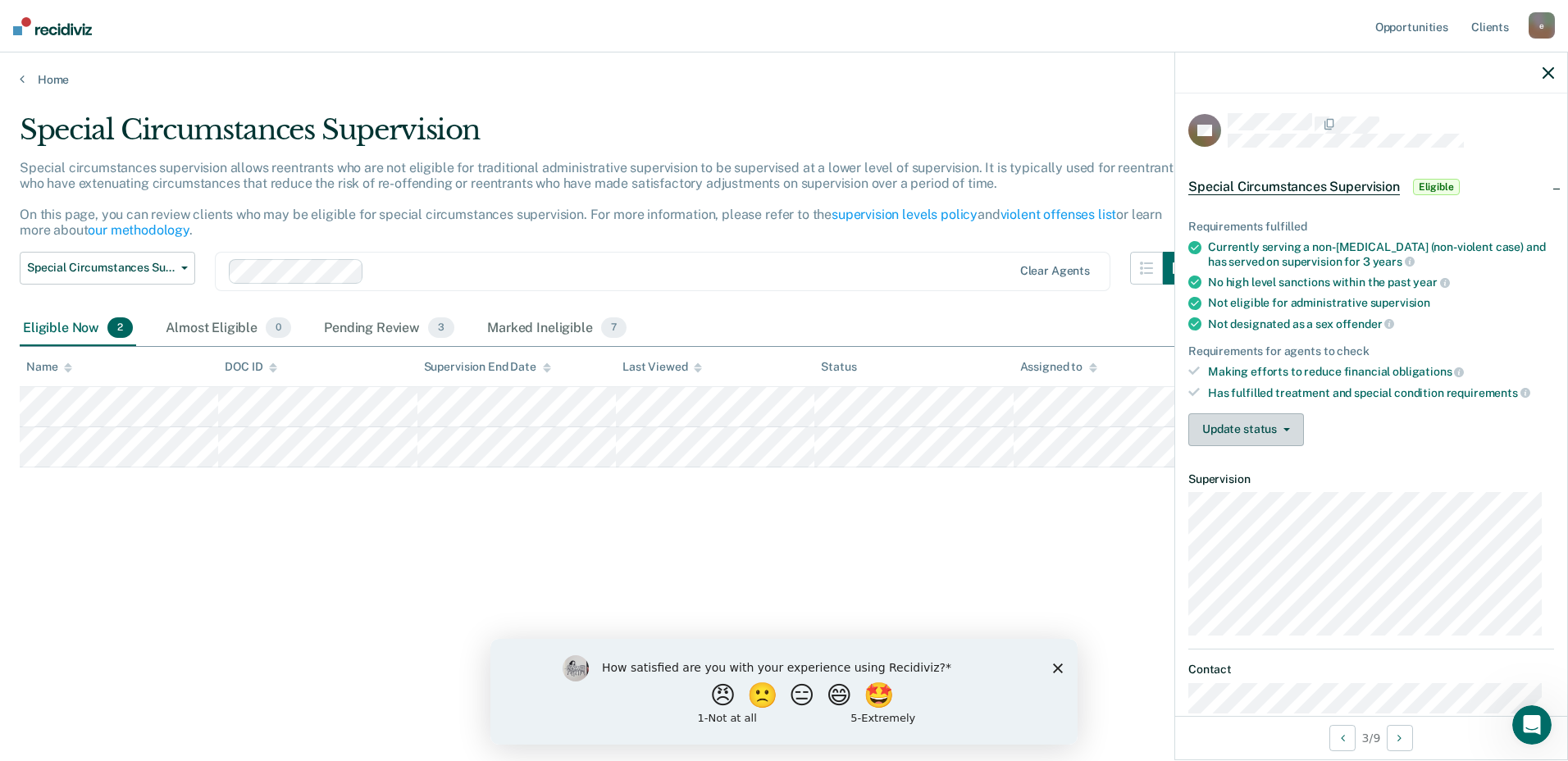
click at [1271, 431] on button "Update status" at bounding box center [1245, 429] width 115 height 32
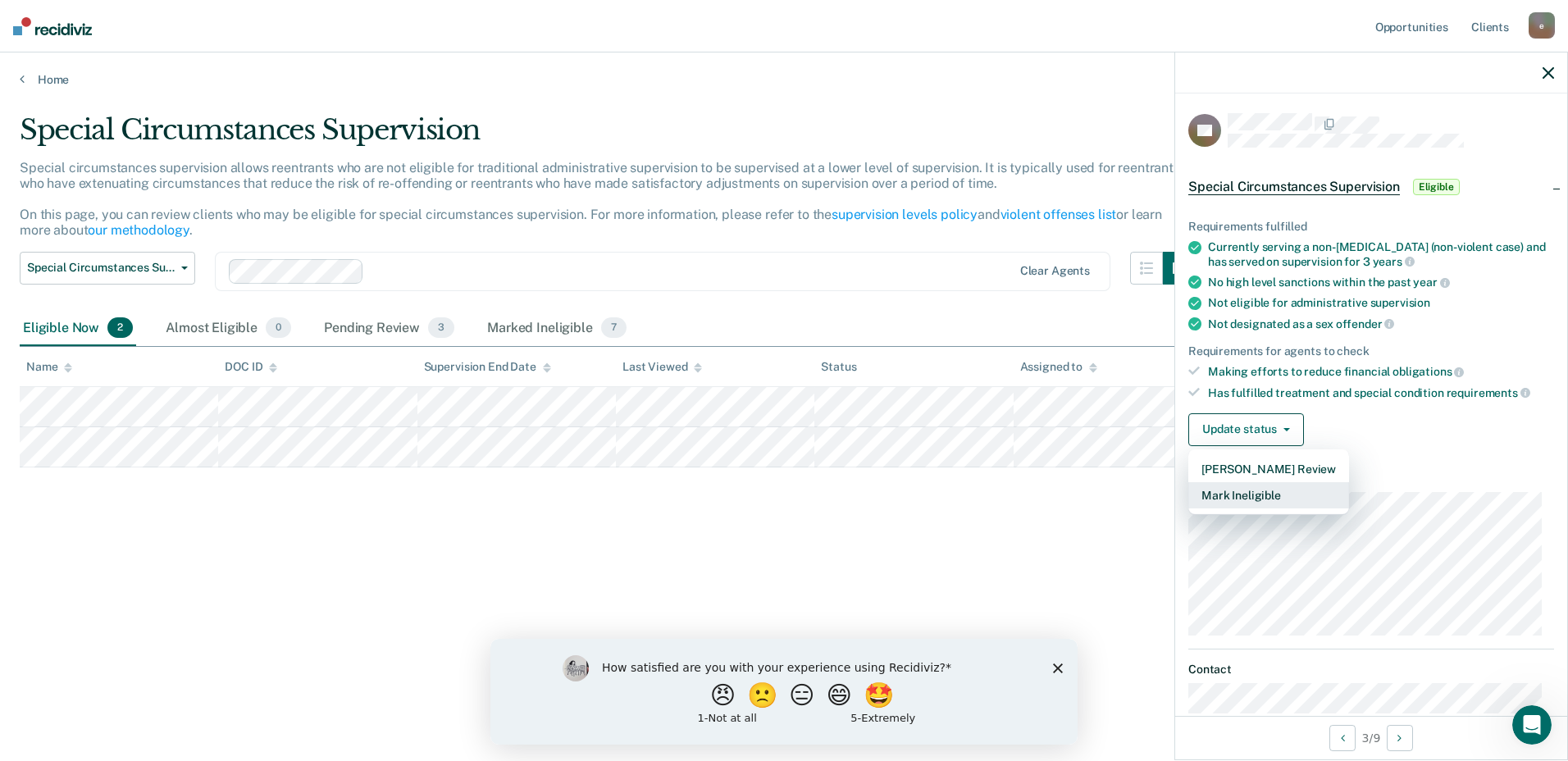
click at [1280, 491] on button "Mark Ineligible" at bounding box center [1268, 495] width 160 height 26
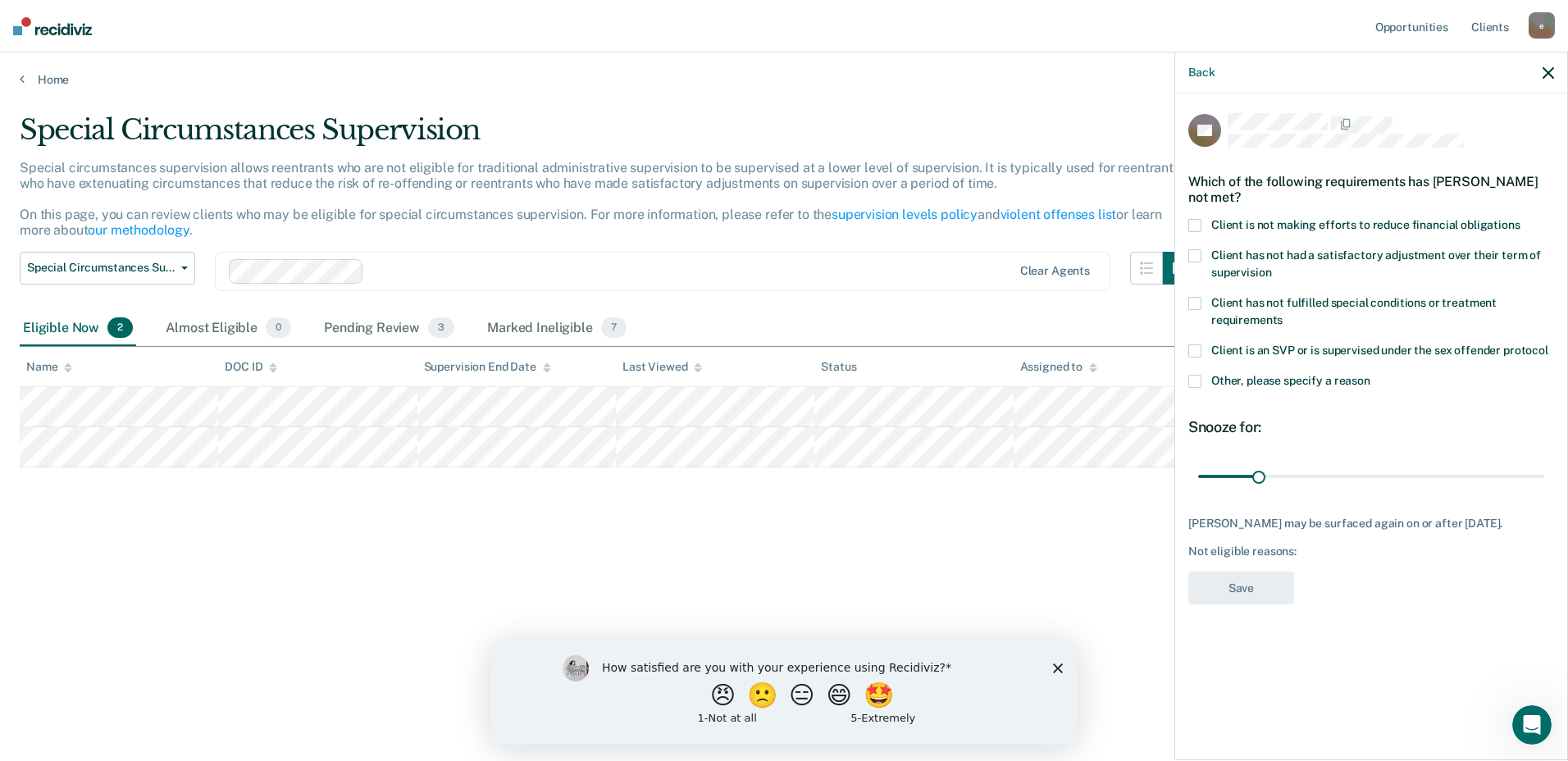
click at [1198, 221] on span at bounding box center [1194, 225] width 13 height 13
click at [1231, 601] on button "Save" at bounding box center [1241, 588] width 106 height 33
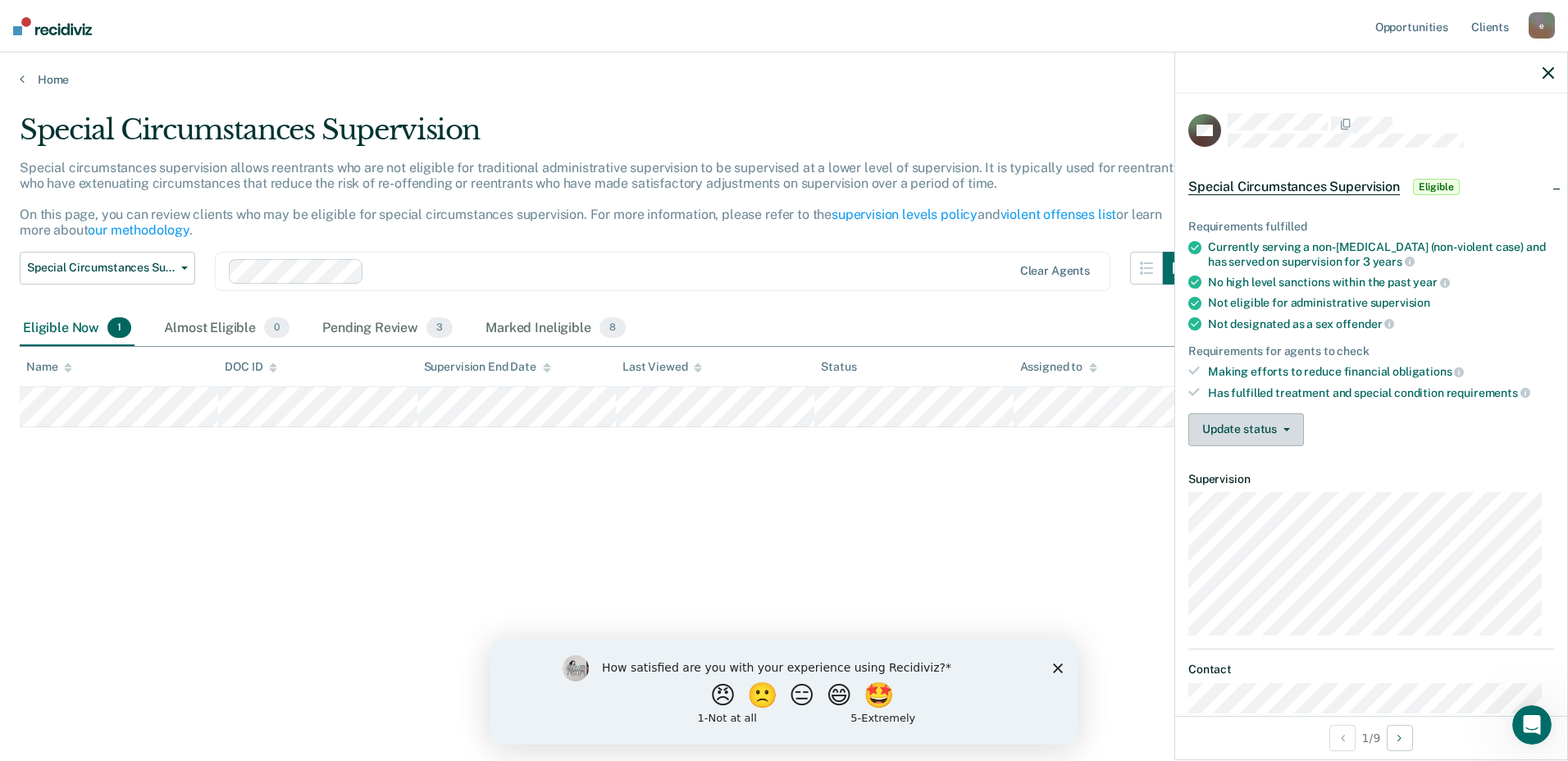
click at [1232, 430] on button "Update status" at bounding box center [1245, 429] width 115 height 32
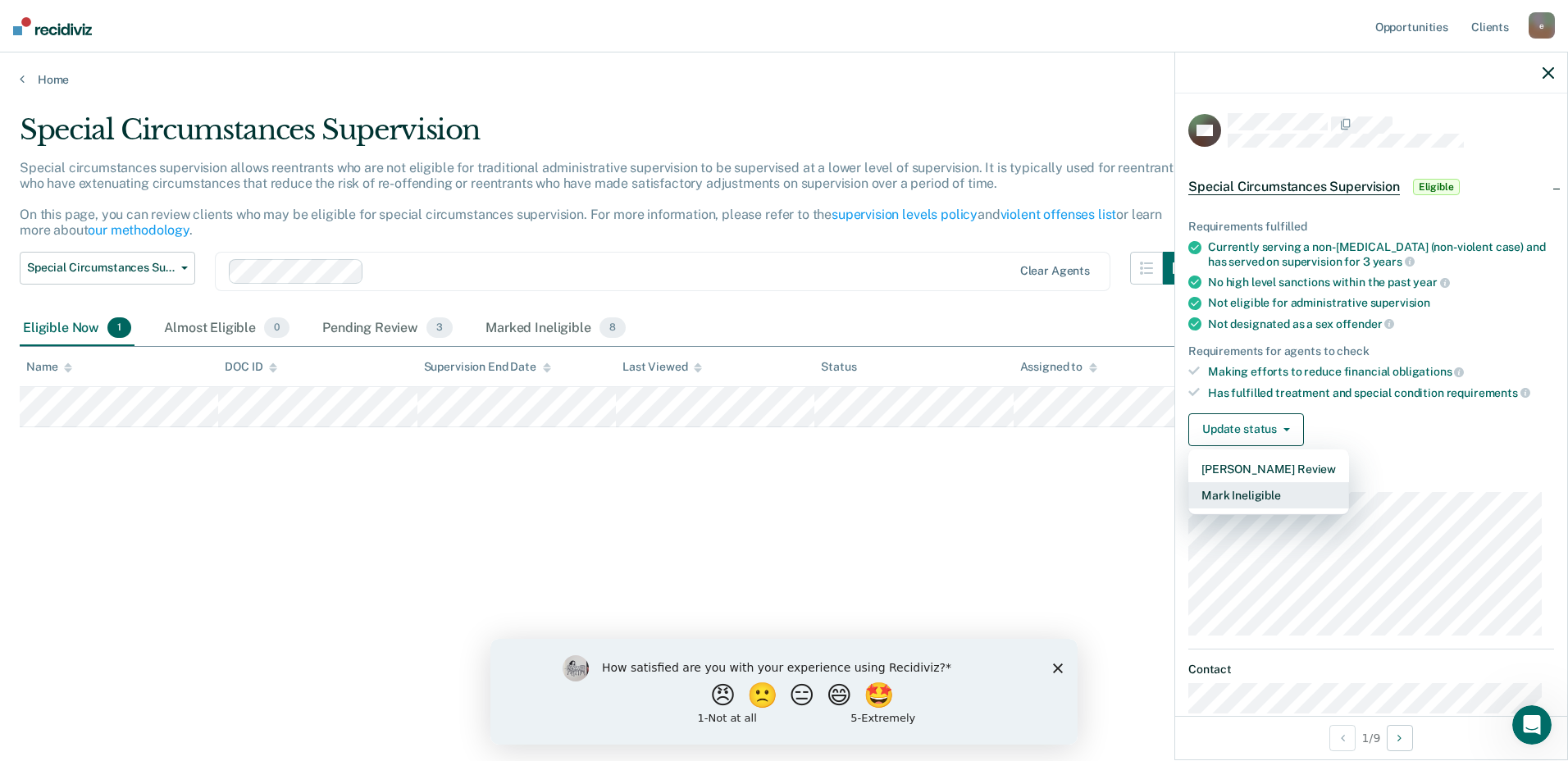
click at [1228, 494] on button "Mark Ineligible" at bounding box center [1268, 495] width 160 height 26
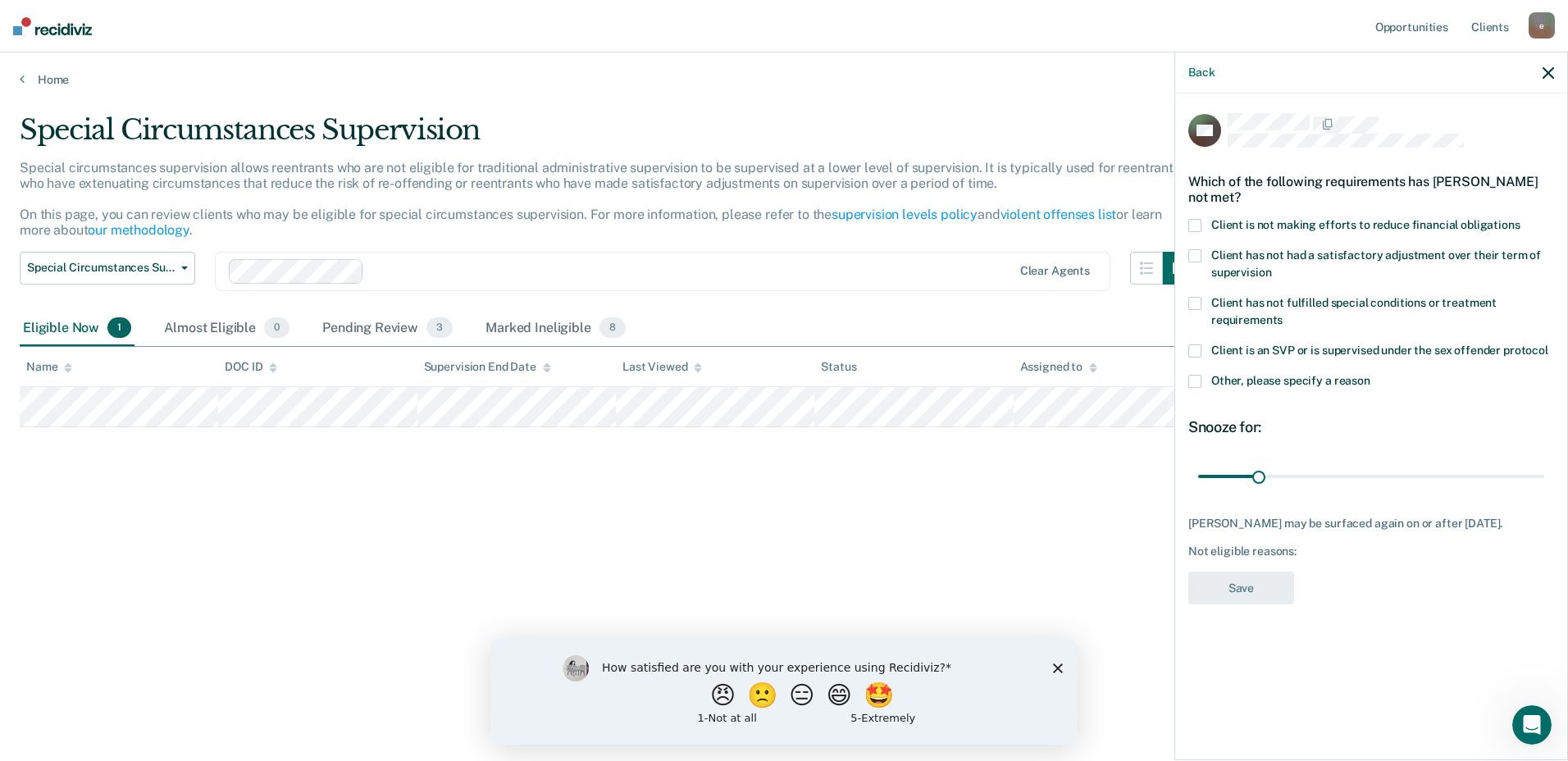
click at [1196, 222] on span at bounding box center [1194, 225] width 13 height 13
click at [1248, 588] on button "Save" at bounding box center [1241, 588] width 106 height 33
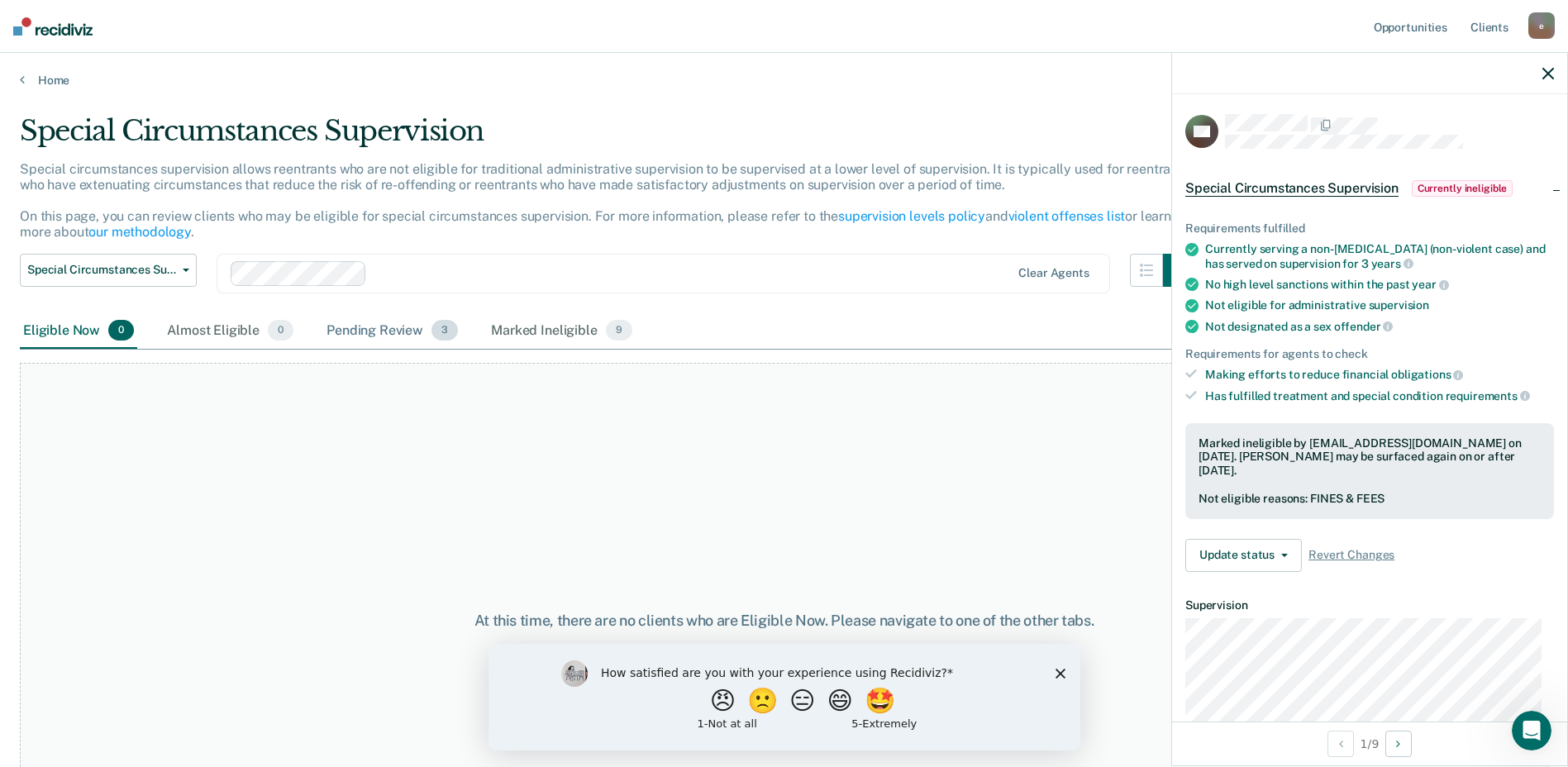
click at [341, 325] on div "Pending Review 3" at bounding box center [392, 331] width 138 height 36
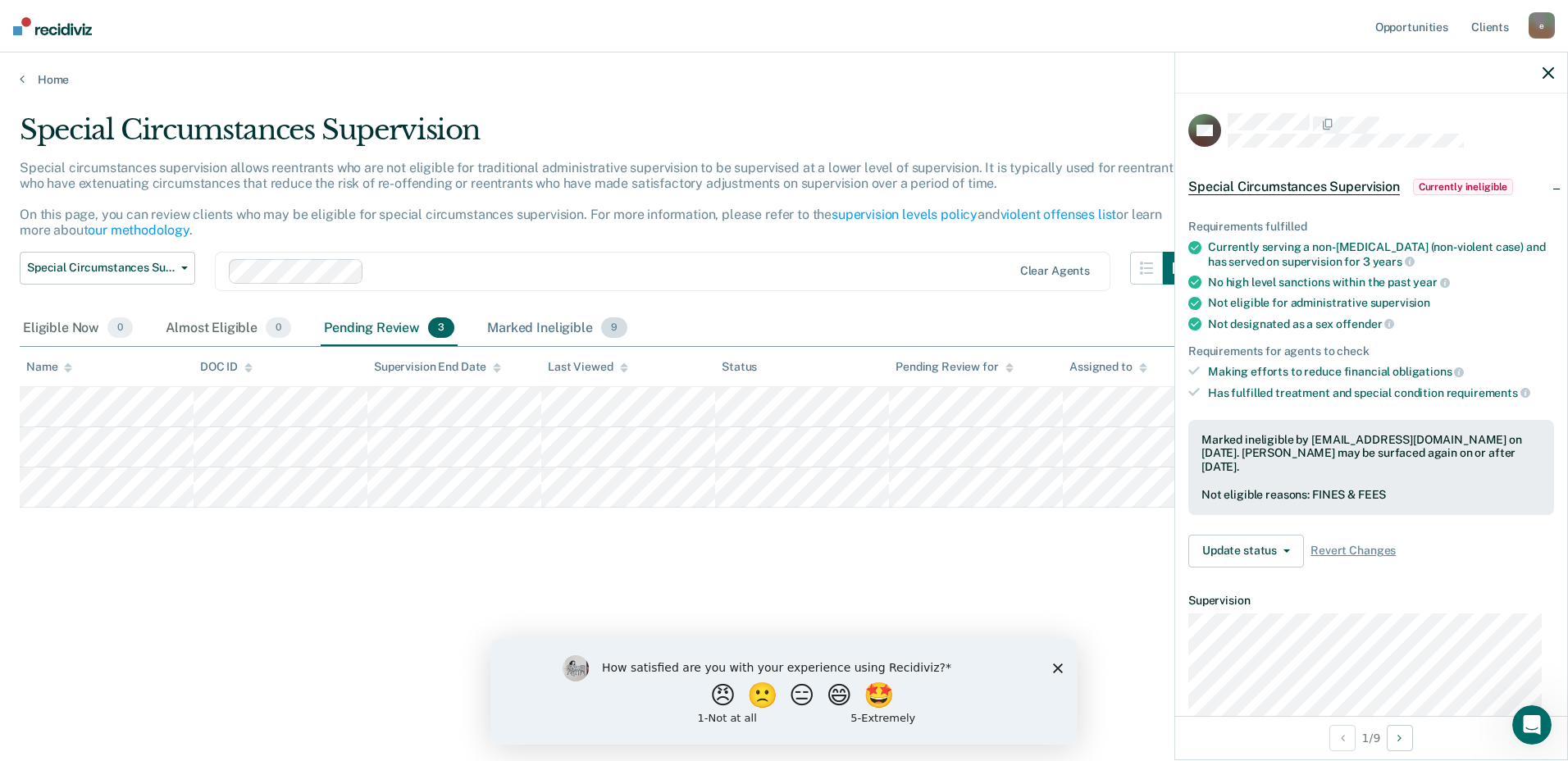
click at [504, 326] on div "Marked Ineligible 9" at bounding box center [557, 328] width 147 height 36
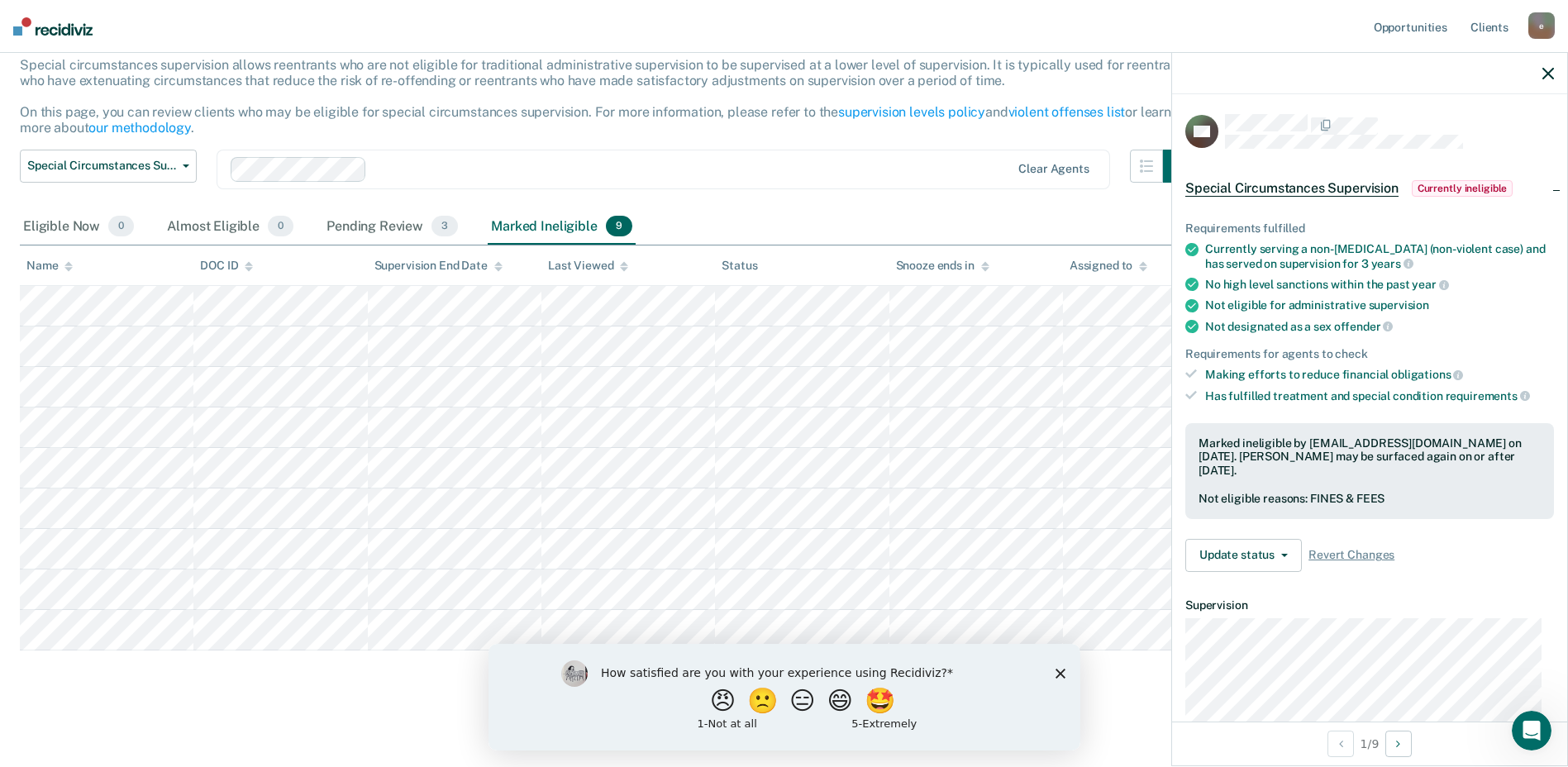
scroll to position [107, 0]
click at [550, 227] on div "Marked Ineligible 9" at bounding box center [562, 224] width 148 height 36
click at [52, 224] on div "Eligible Now 0" at bounding box center [78, 224] width 117 height 36
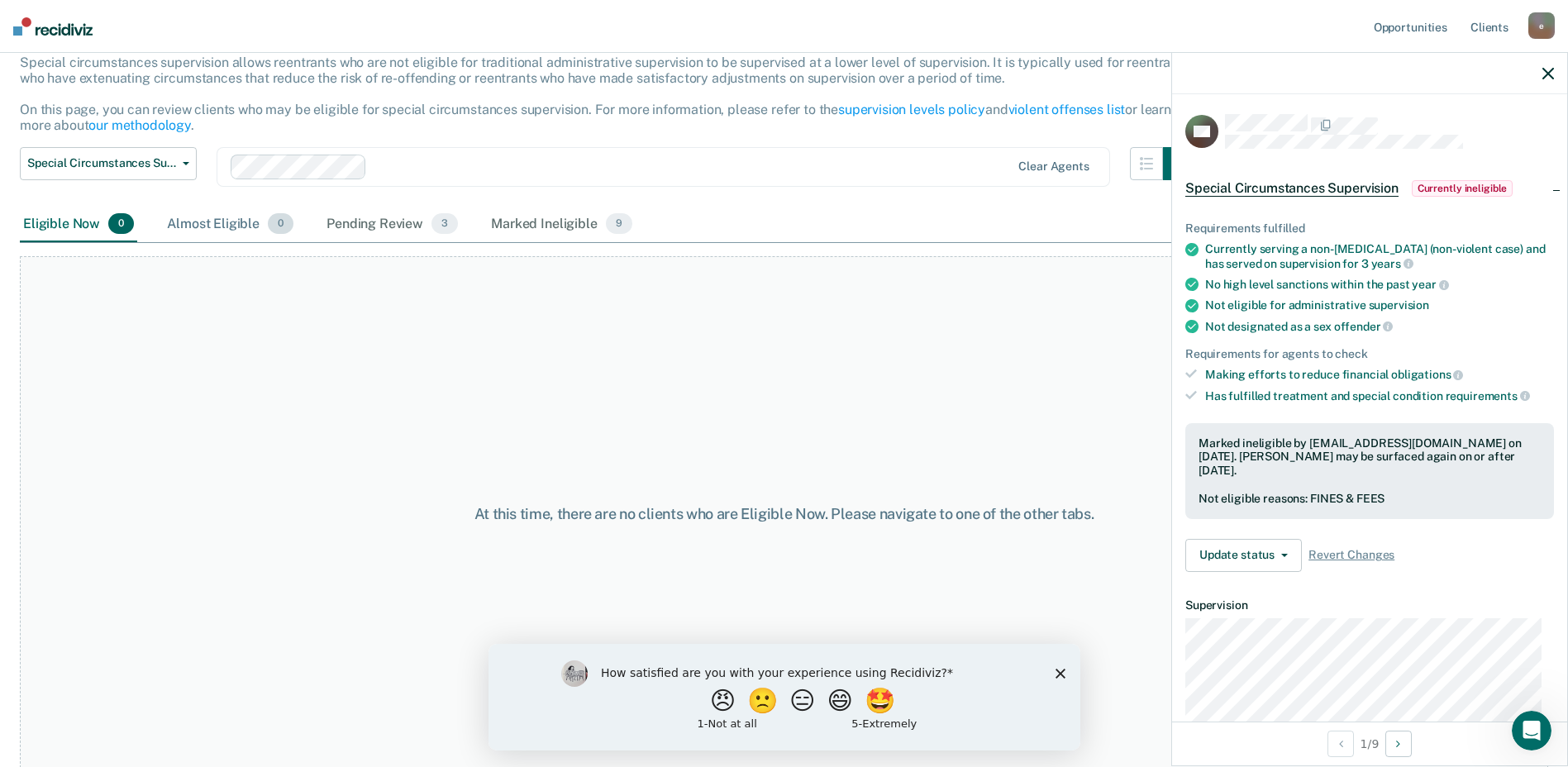
click at [219, 219] on div "Almost Eligible 0" at bounding box center [230, 224] width 133 height 36
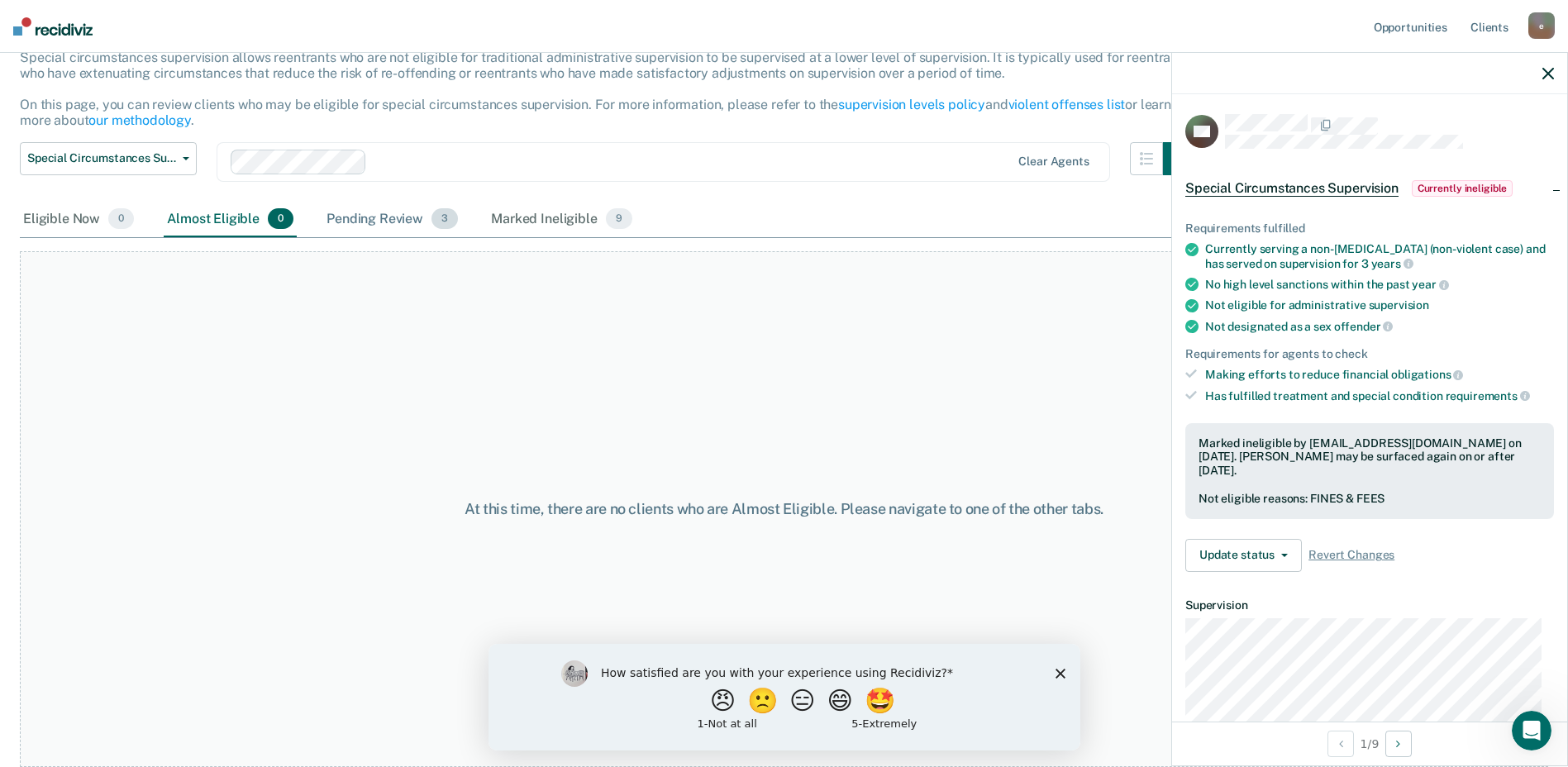
click at [394, 221] on div "Pending Review 3" at bounding box center [392, 219] width 138 height 36
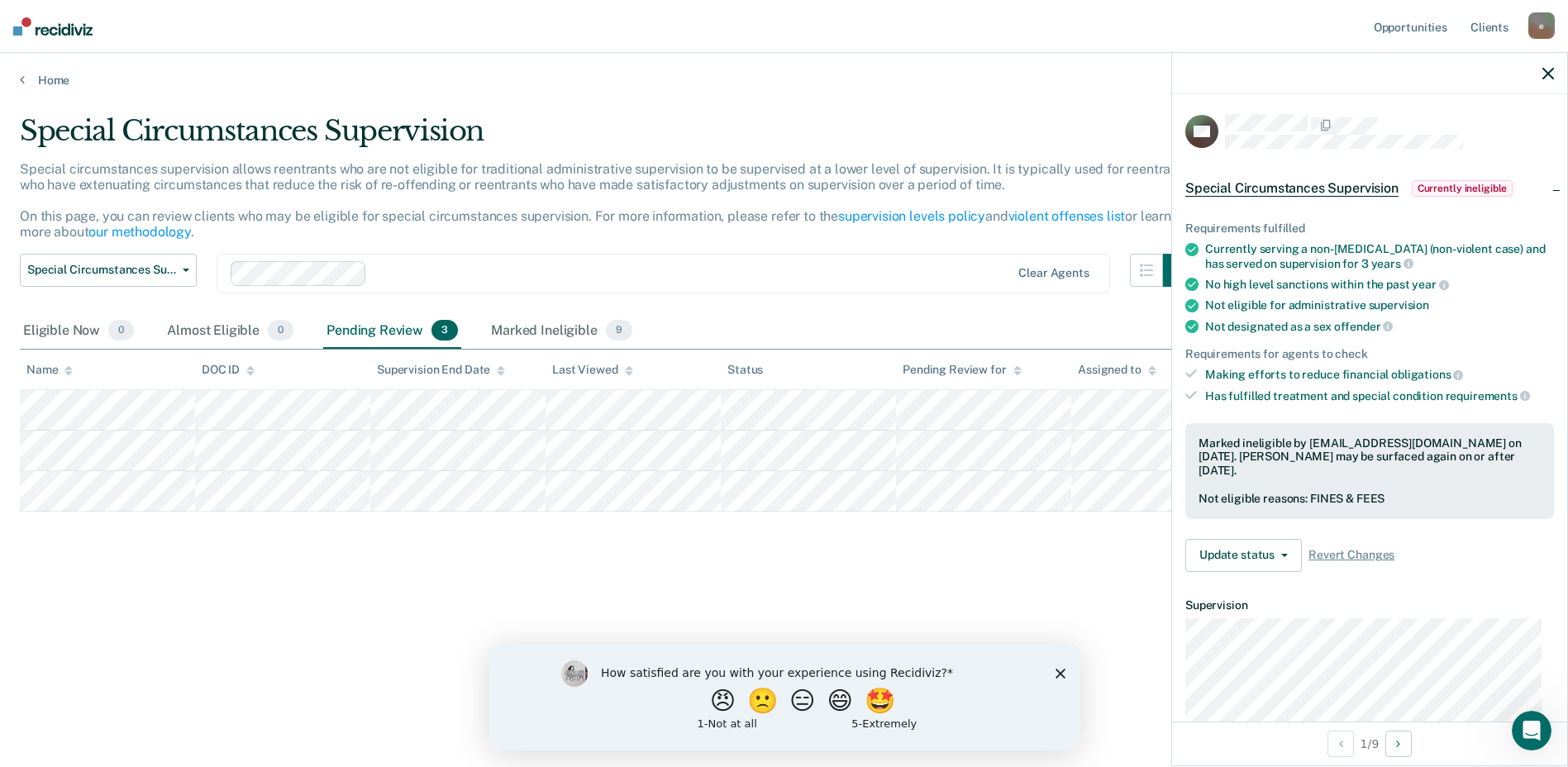
scroll to position [0, 0]
click at [563, 334] on div "Marked Ineligible 9" at bounding box center [562, 331] width 148 height 36
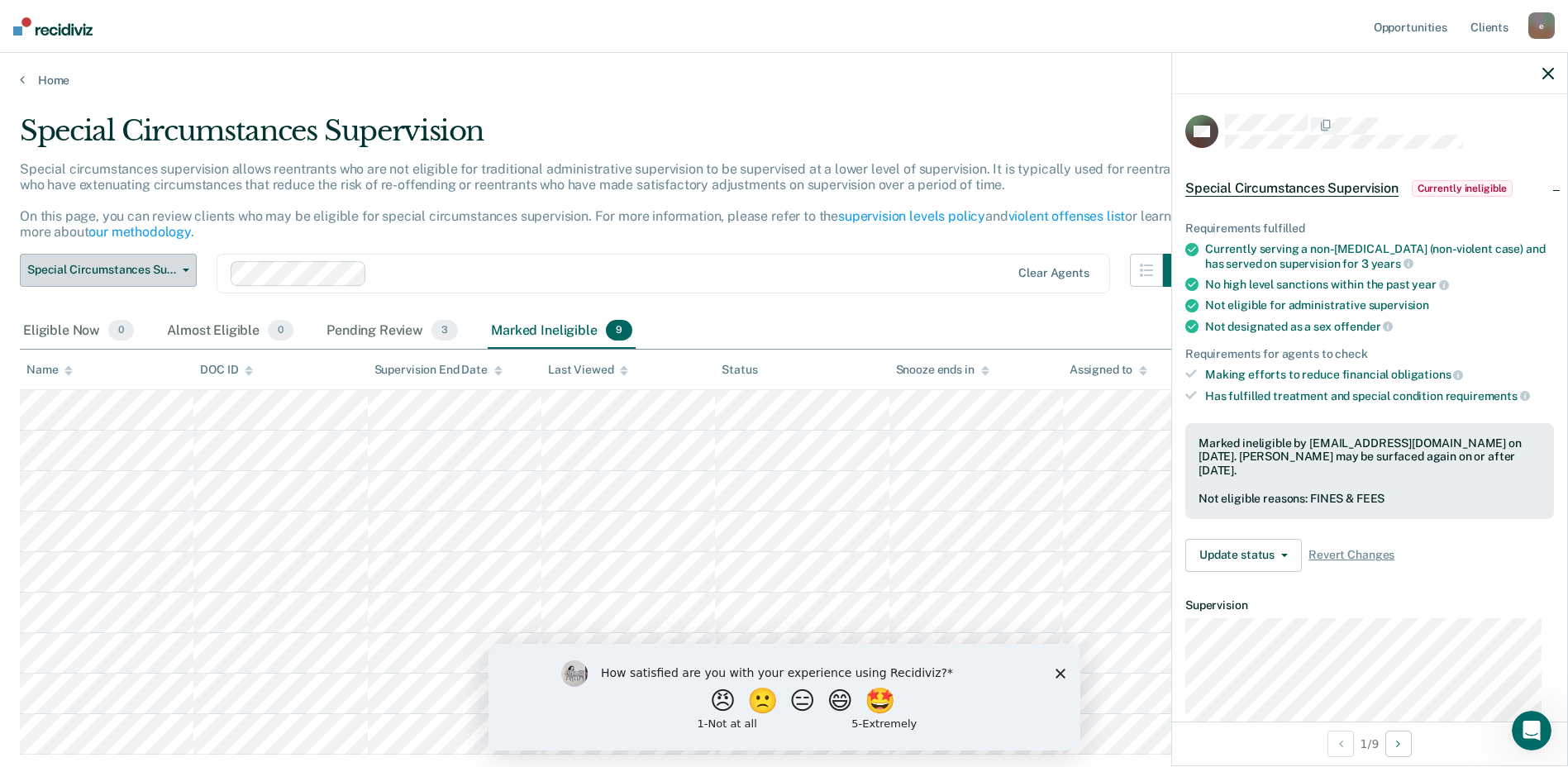
click at [151, 274] on span "Special Circumstances Supervision" at bounding box center [101, 270] width 149 height 14
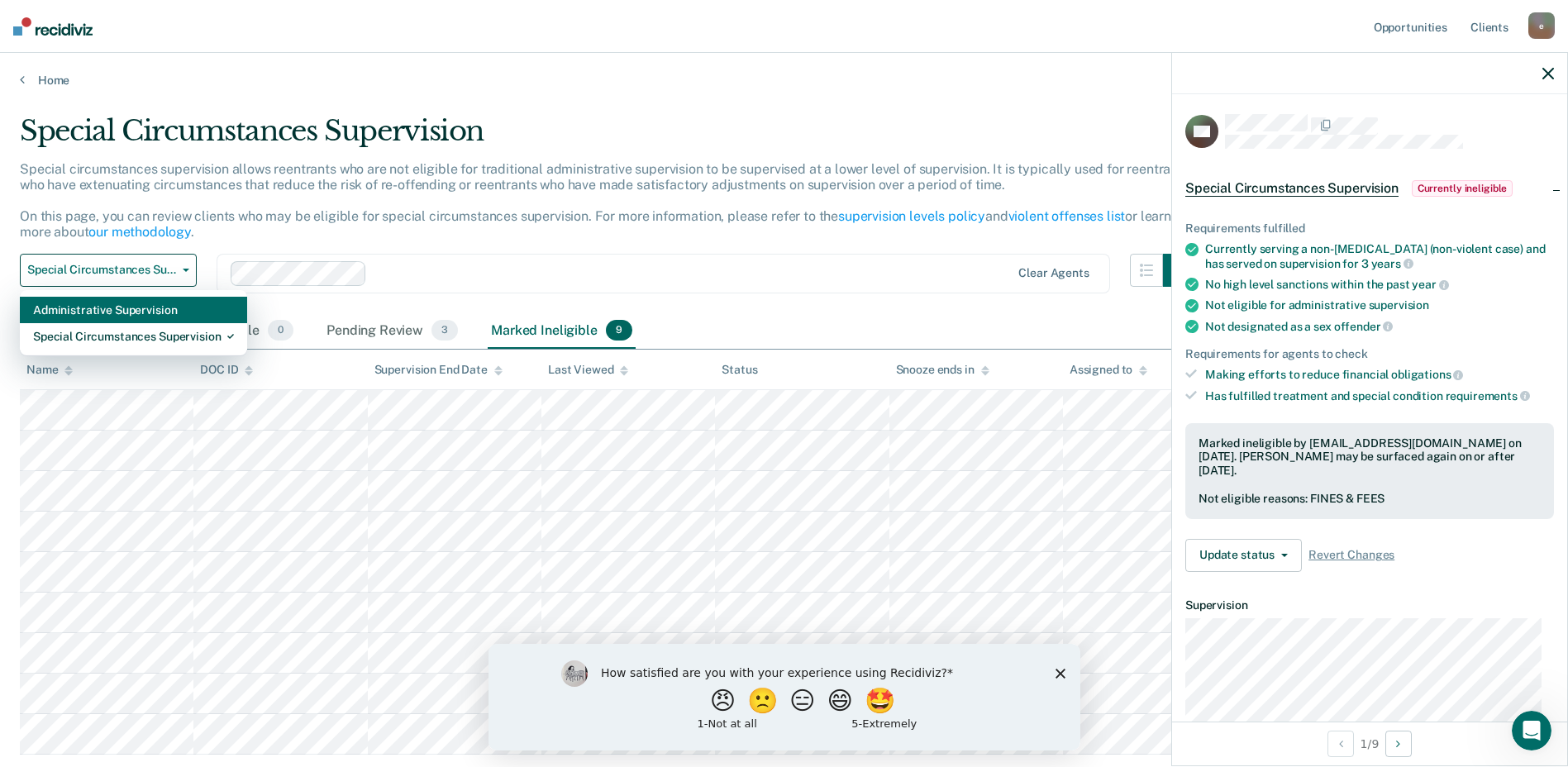
click at [151, 311] on div "Administrative Supervision" at bounding box center [133, 310] width 201 height 27
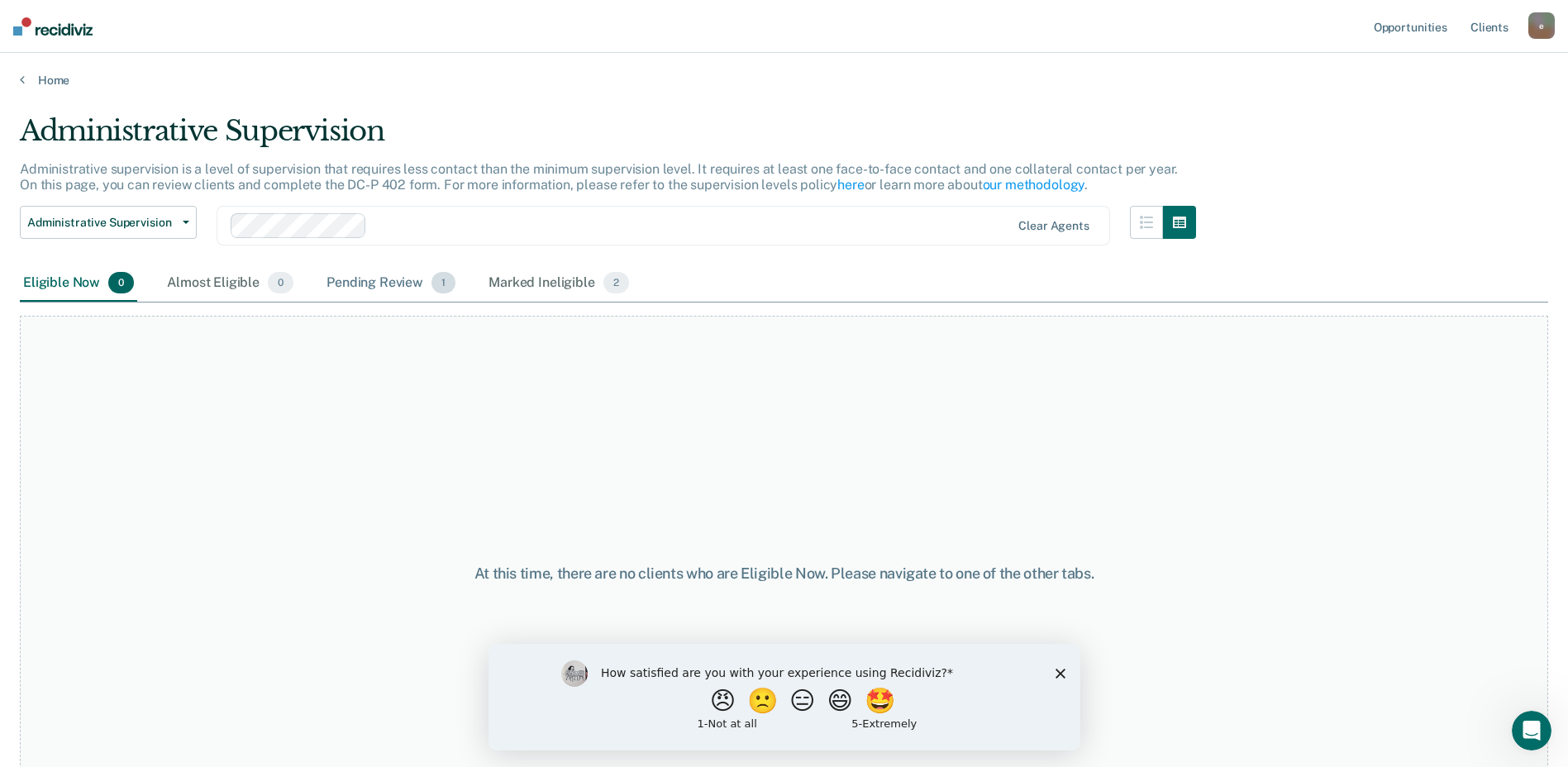
click at [370, 286] on div "Pending Review 1" at bounding box center [391, 283] width 136 height 36
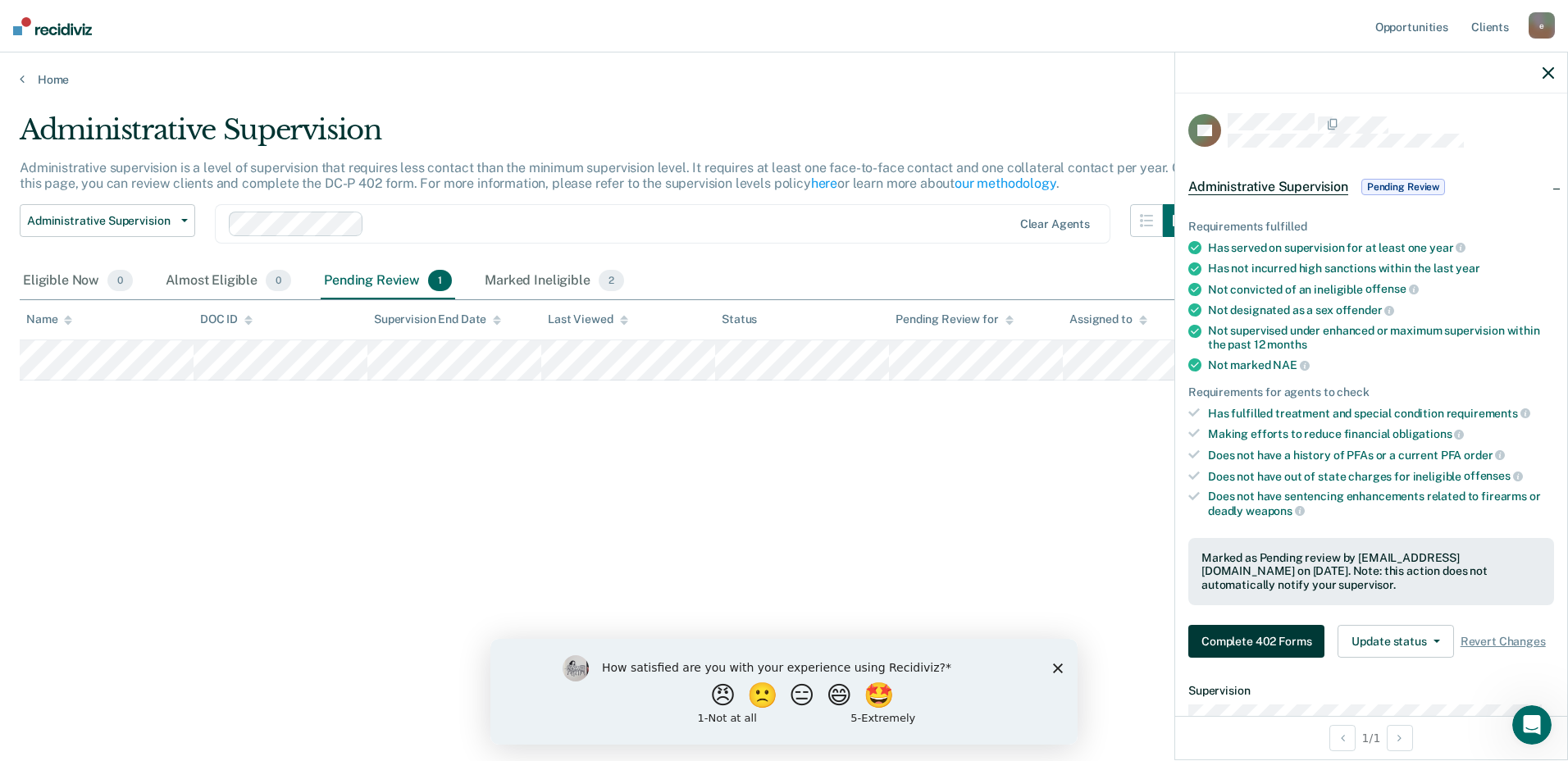
click at [1249, 641] on button "Complete 402 Forms" at bounding box center [1256, 641] width 137 height 32
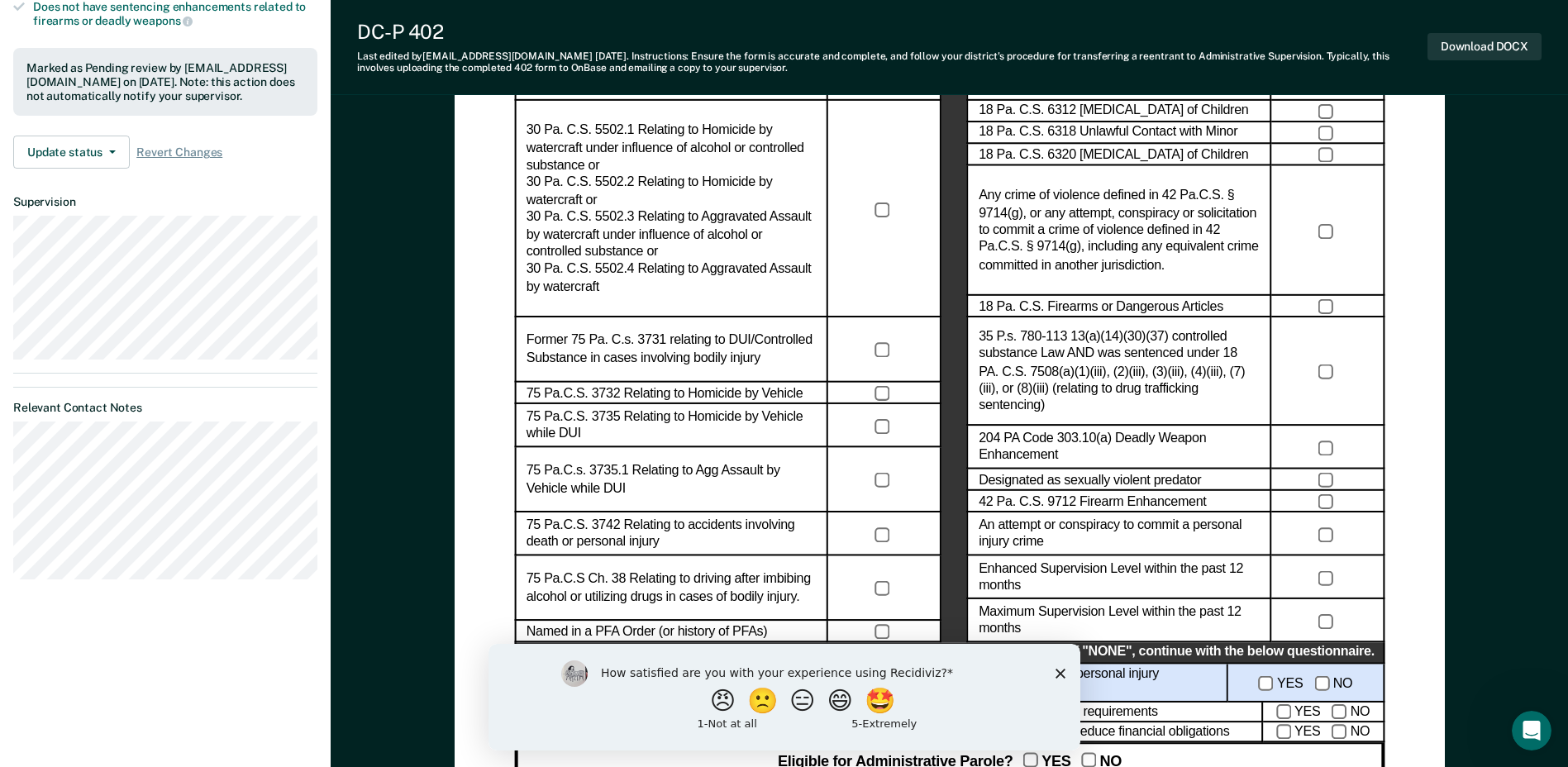
scroll to position [496, 0]
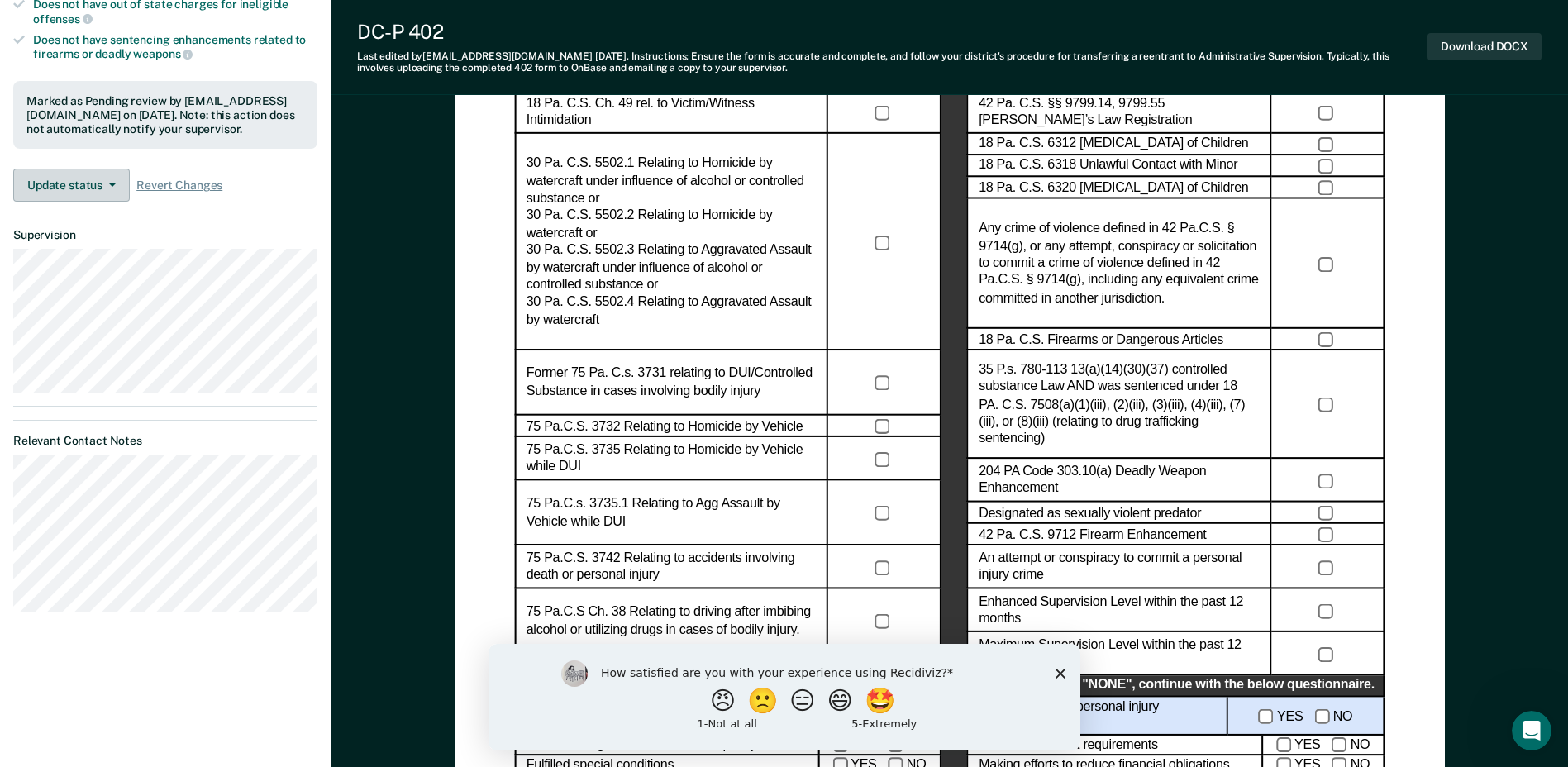
click at [71, 181] on button "Update status" at bounding box center [71, 185] width 116 height 33
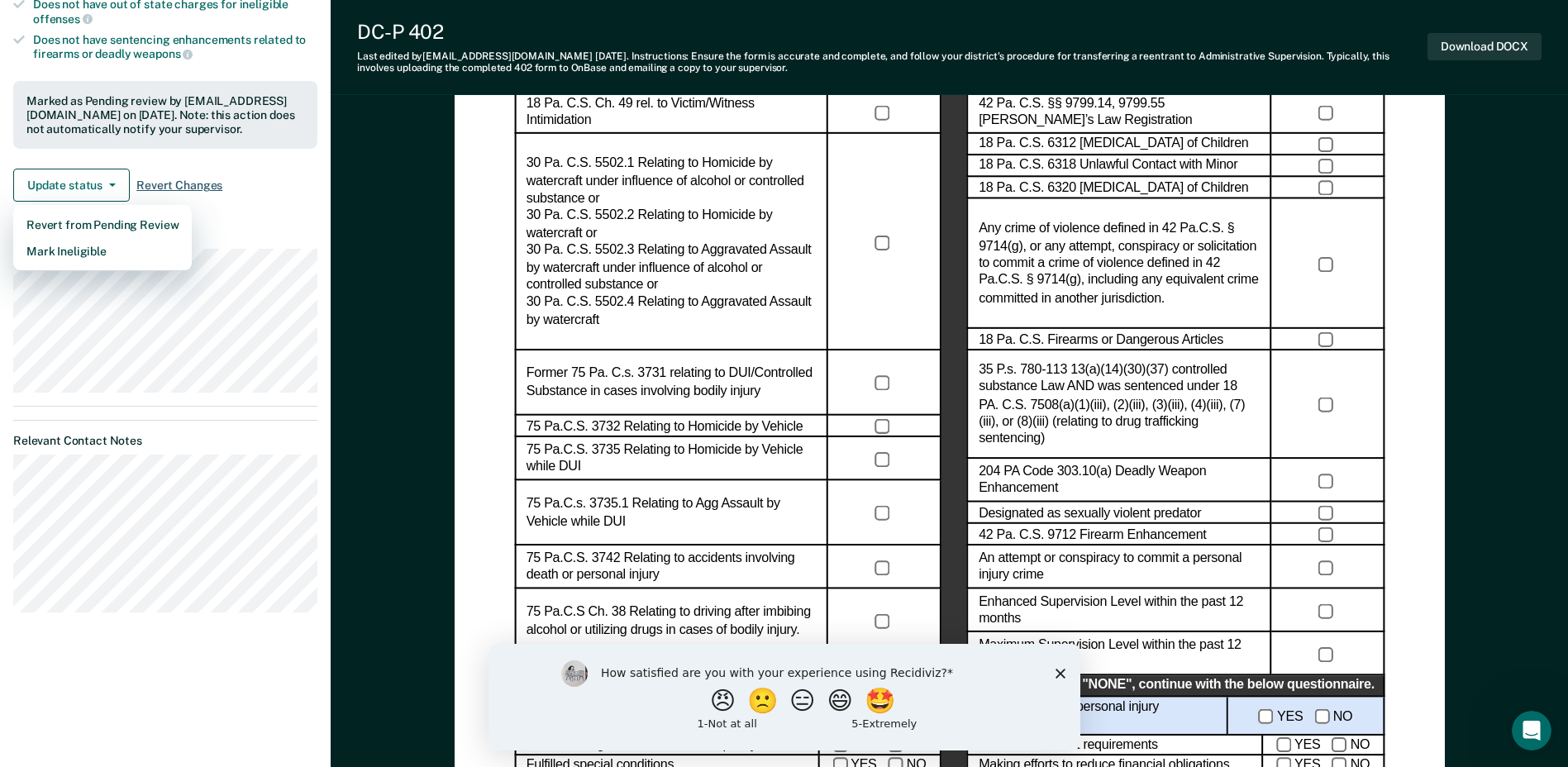
click at [164, 181] on span "Revert Changes" at bounding box center [180, 186] width 86 height 14
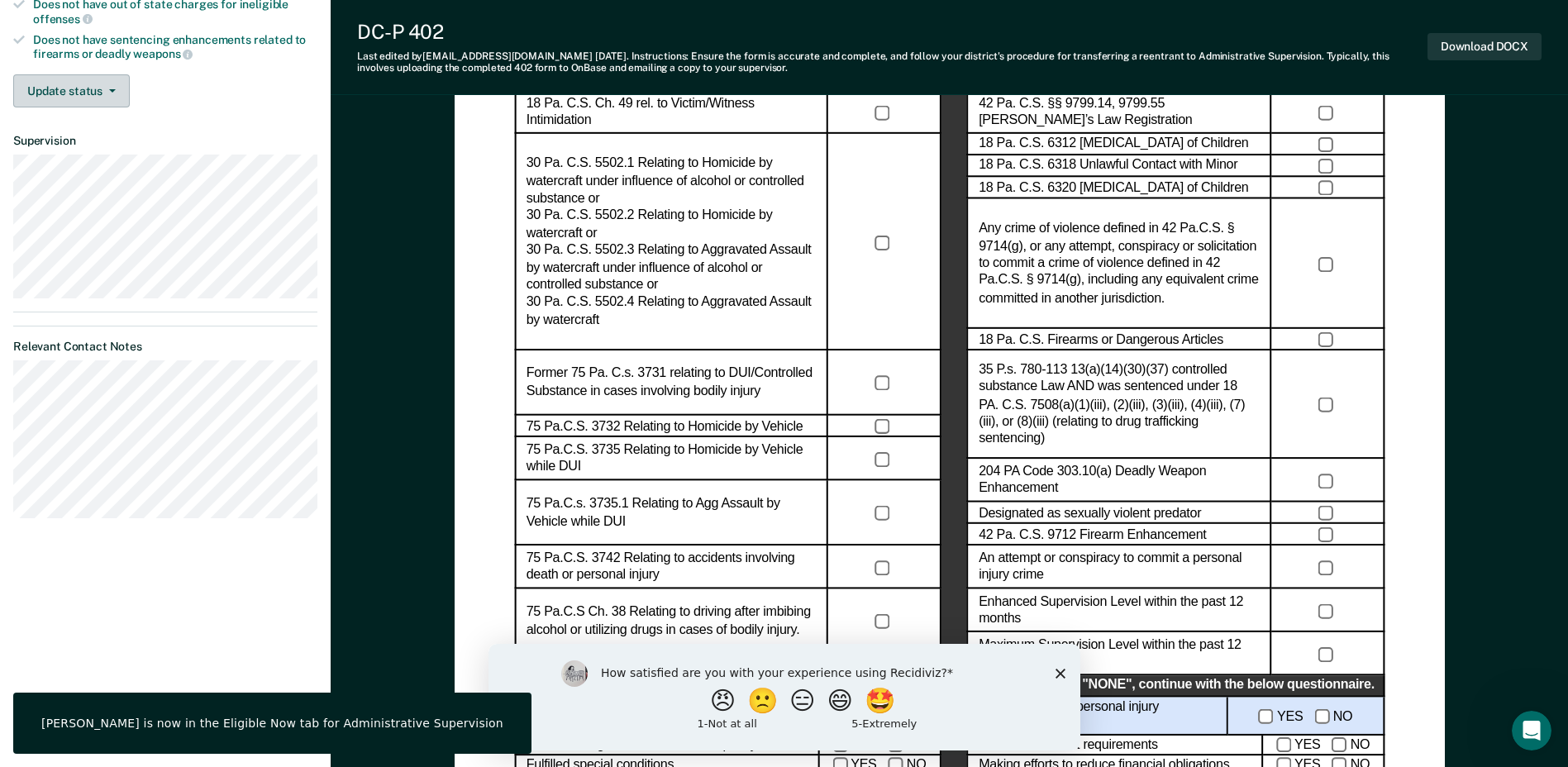
click at [114, 90] on icon "button" at bounding box center [113, 91] width 7 height 3
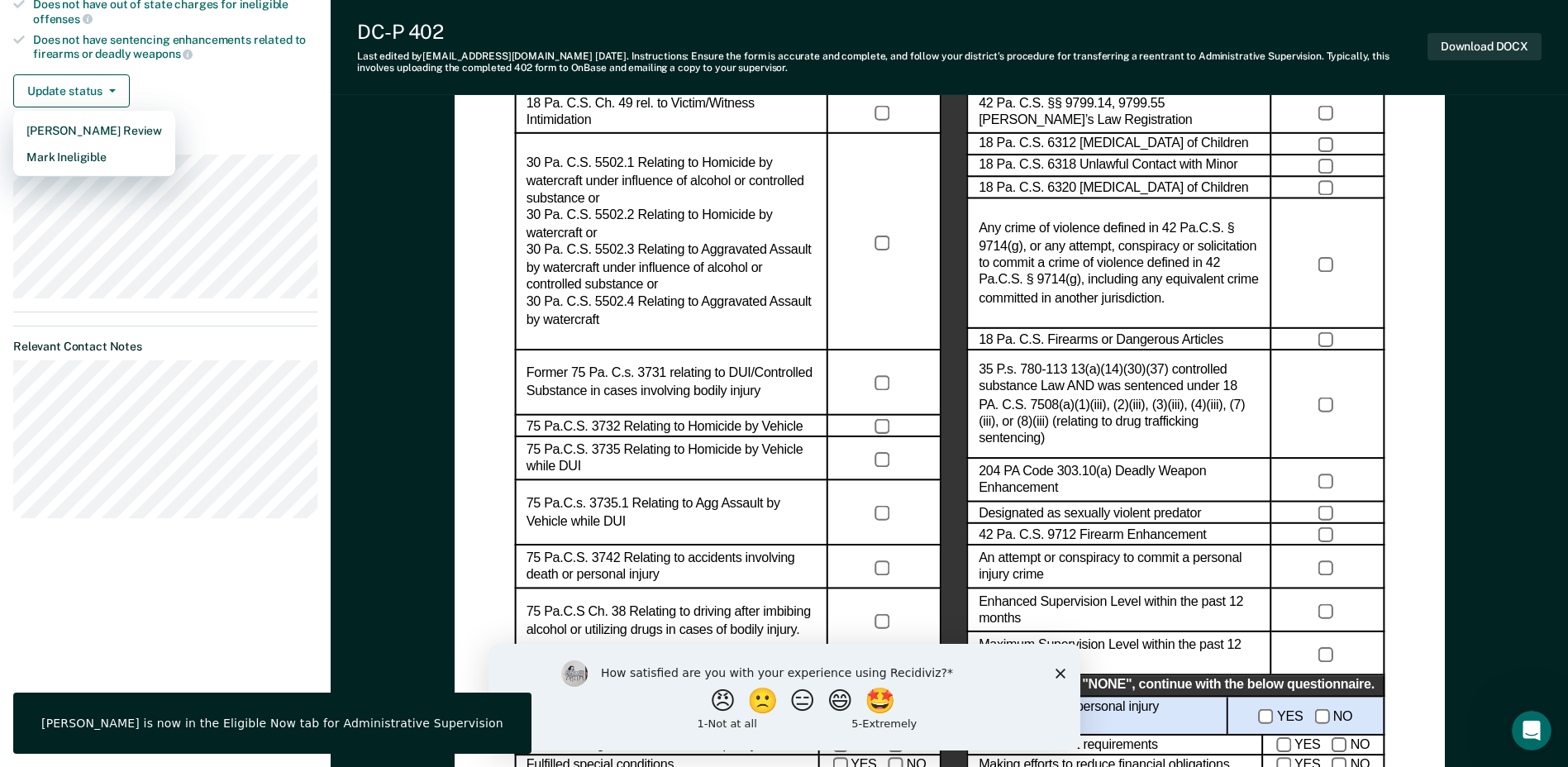
click at [236, 138] on dt "Supervision" at bounding box center [165, 141] width 304 height 14
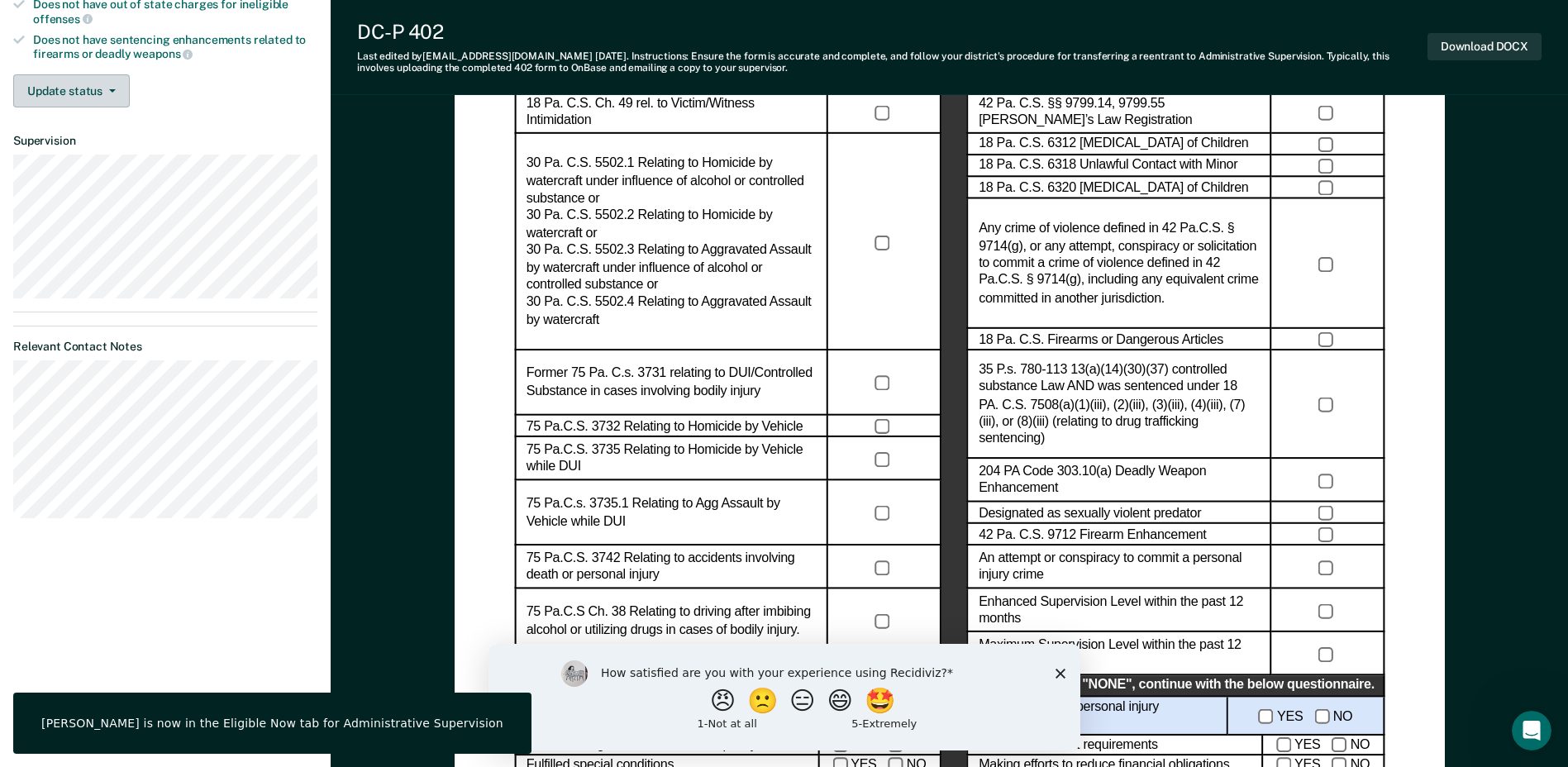
click at [123, 86] on button "Update status" at bounding box center [71, 90] width 116 height 33
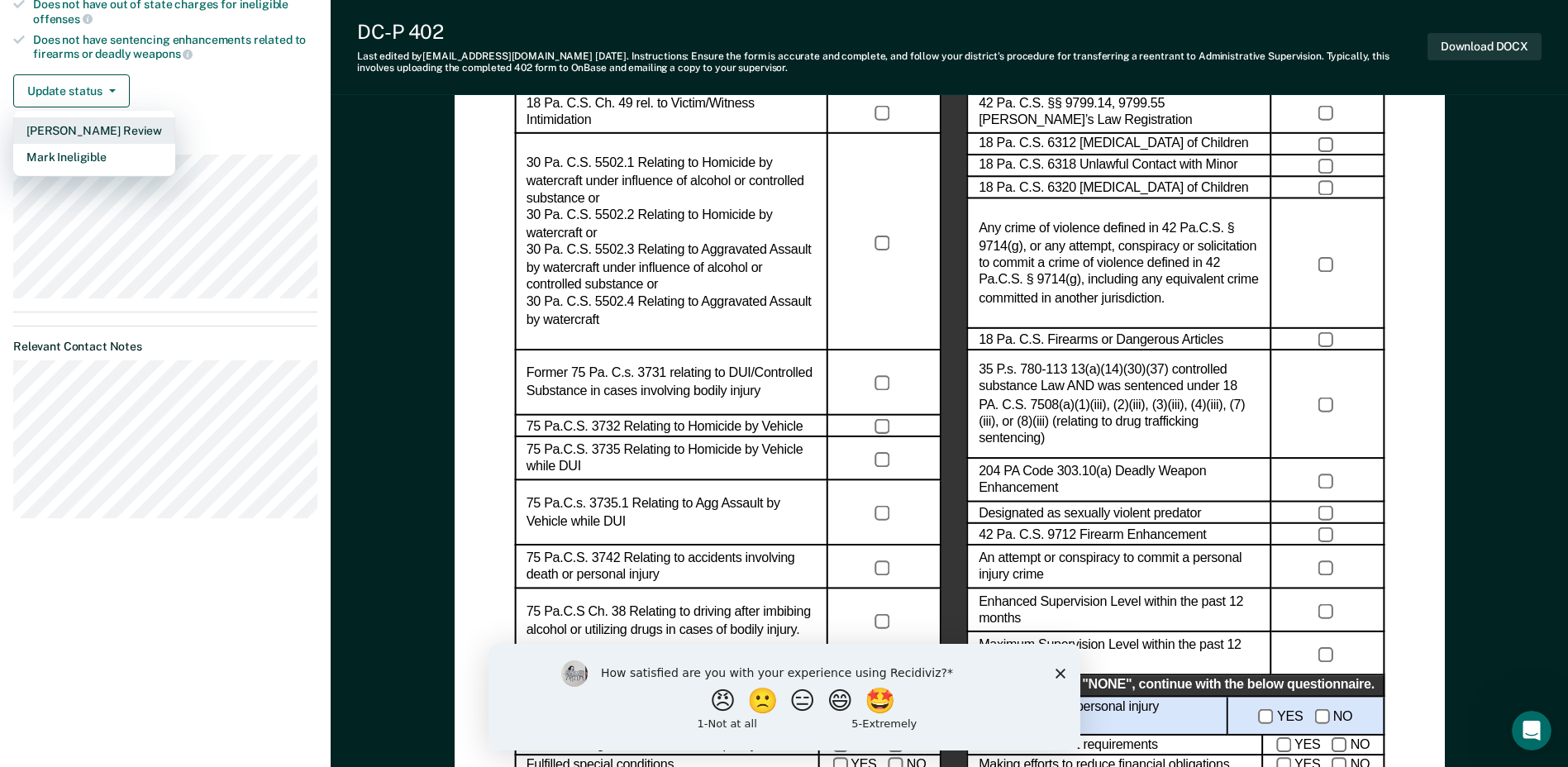
click at [112, 132] on button "[PERSON_NAME] Review" at bounding box center [94, 130] width 162 height 27
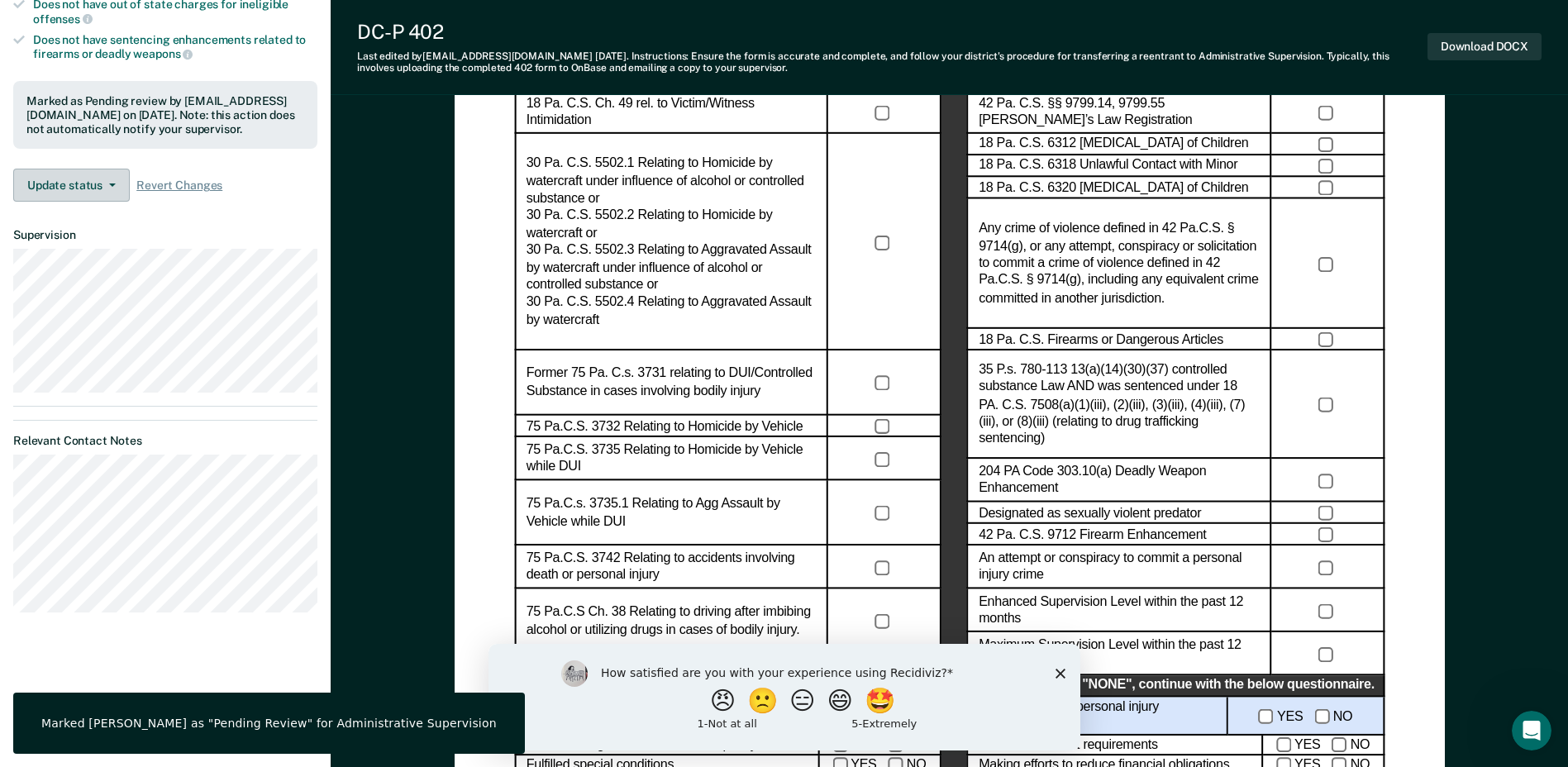
click at [107, 180] on button "Update status" at bounding box center [71, 185] width 116 height 33
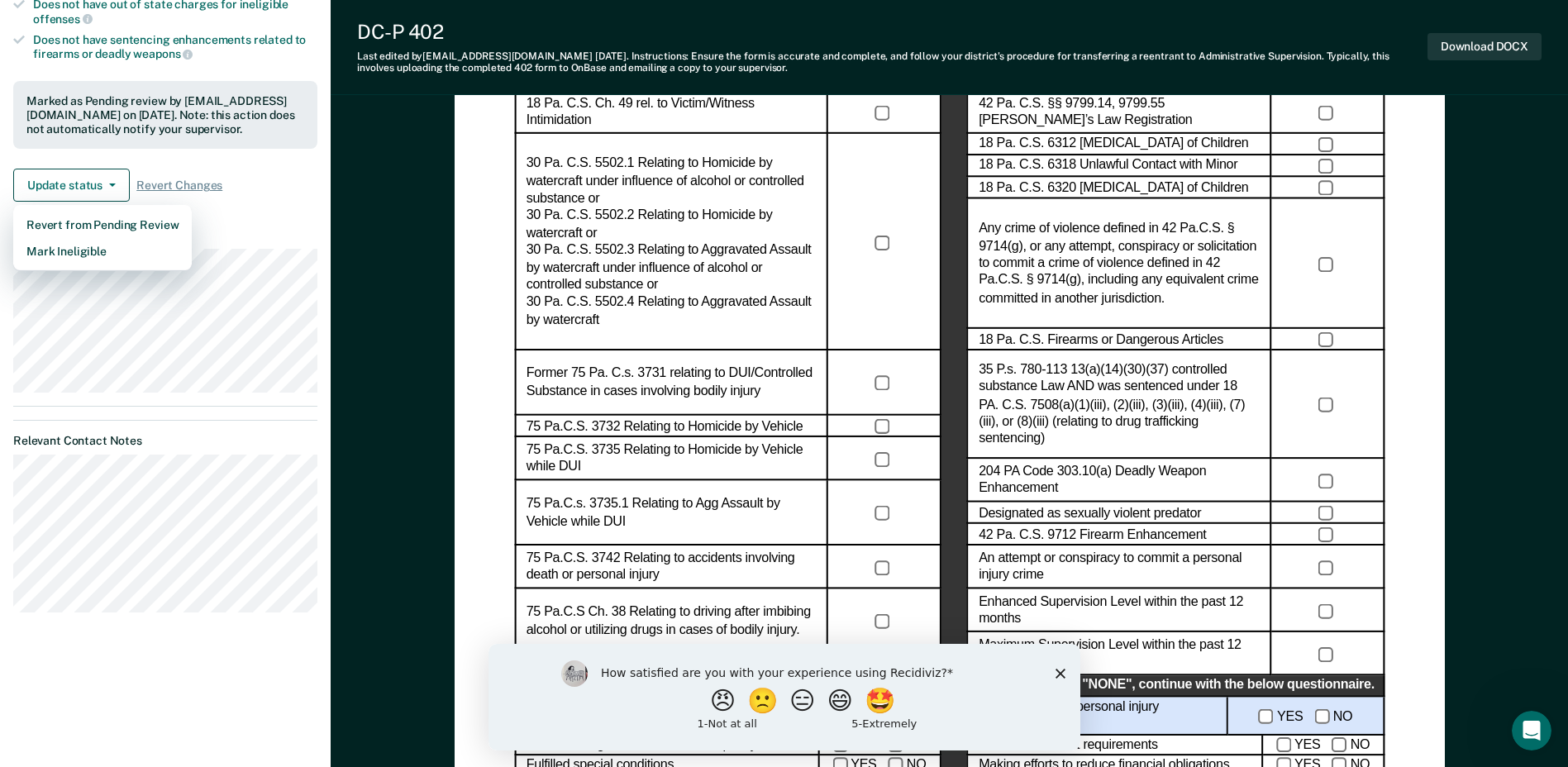
click at [274, 242] on dl "Supervision" at bounding box center [165, 310] width 304 height 164
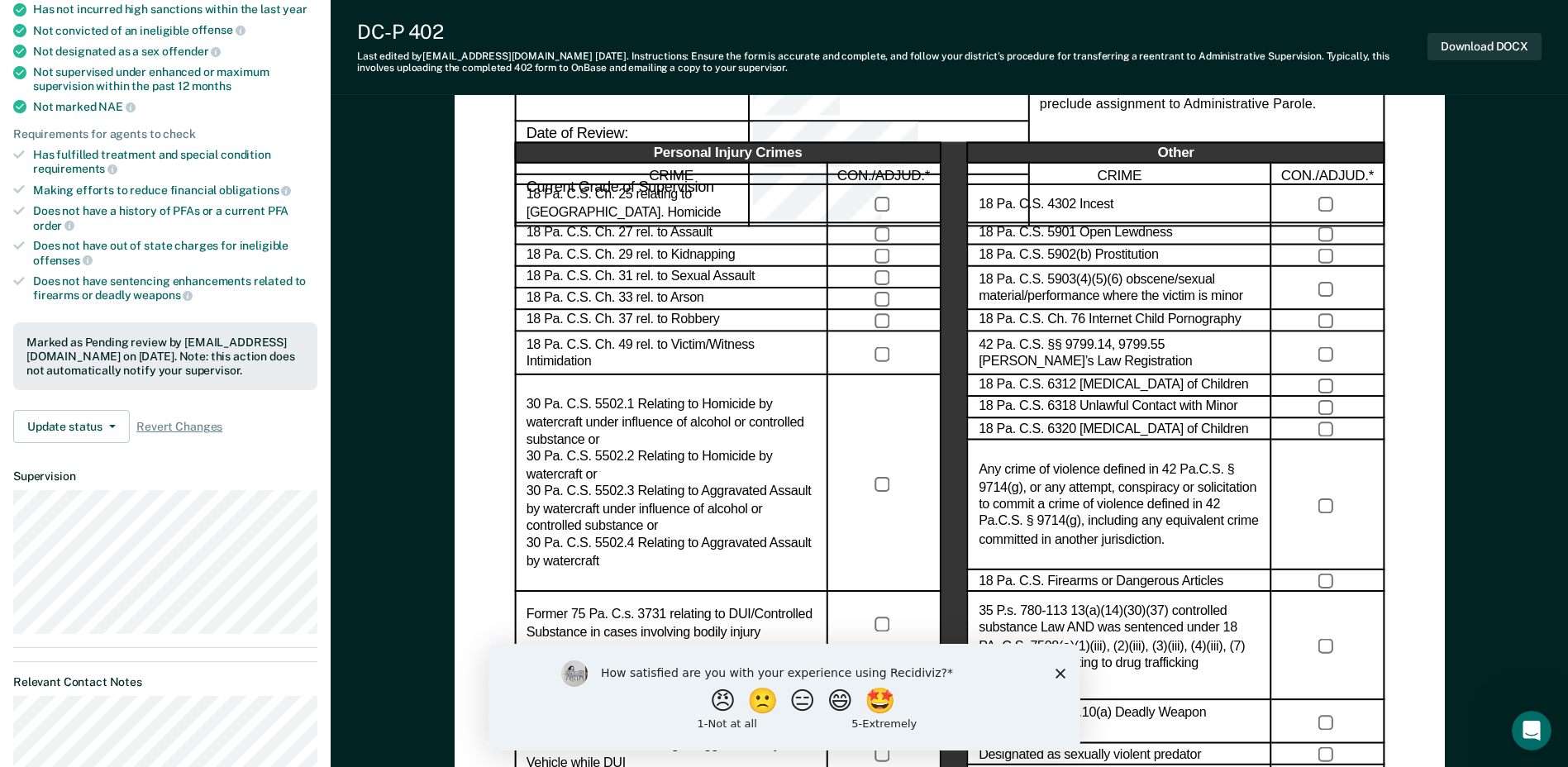
scroll to position [0, 0]
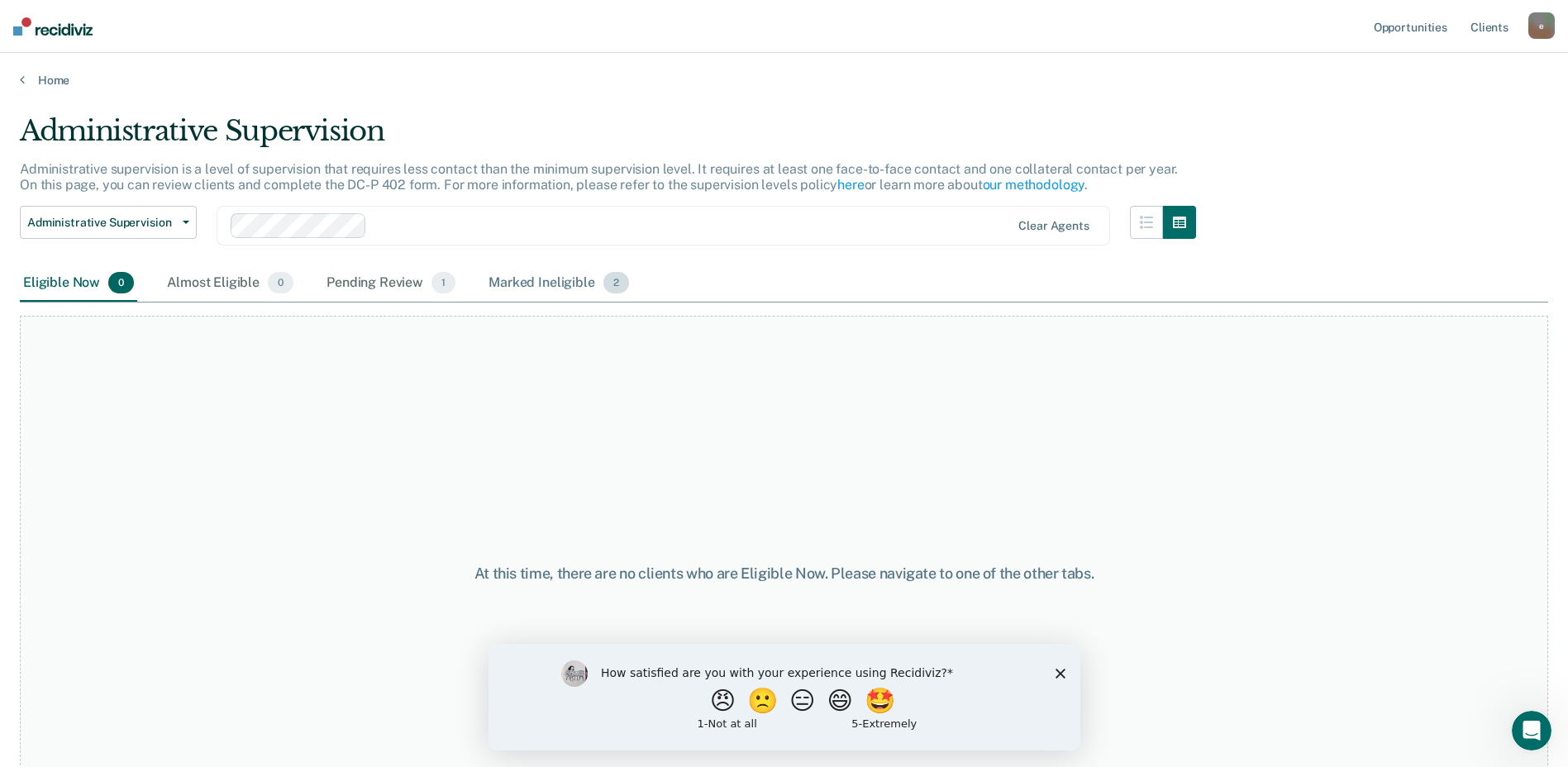
click at [581, 279] on div "Marked Ineligible 2" at bounding box center [558, 283] width 147 height 36
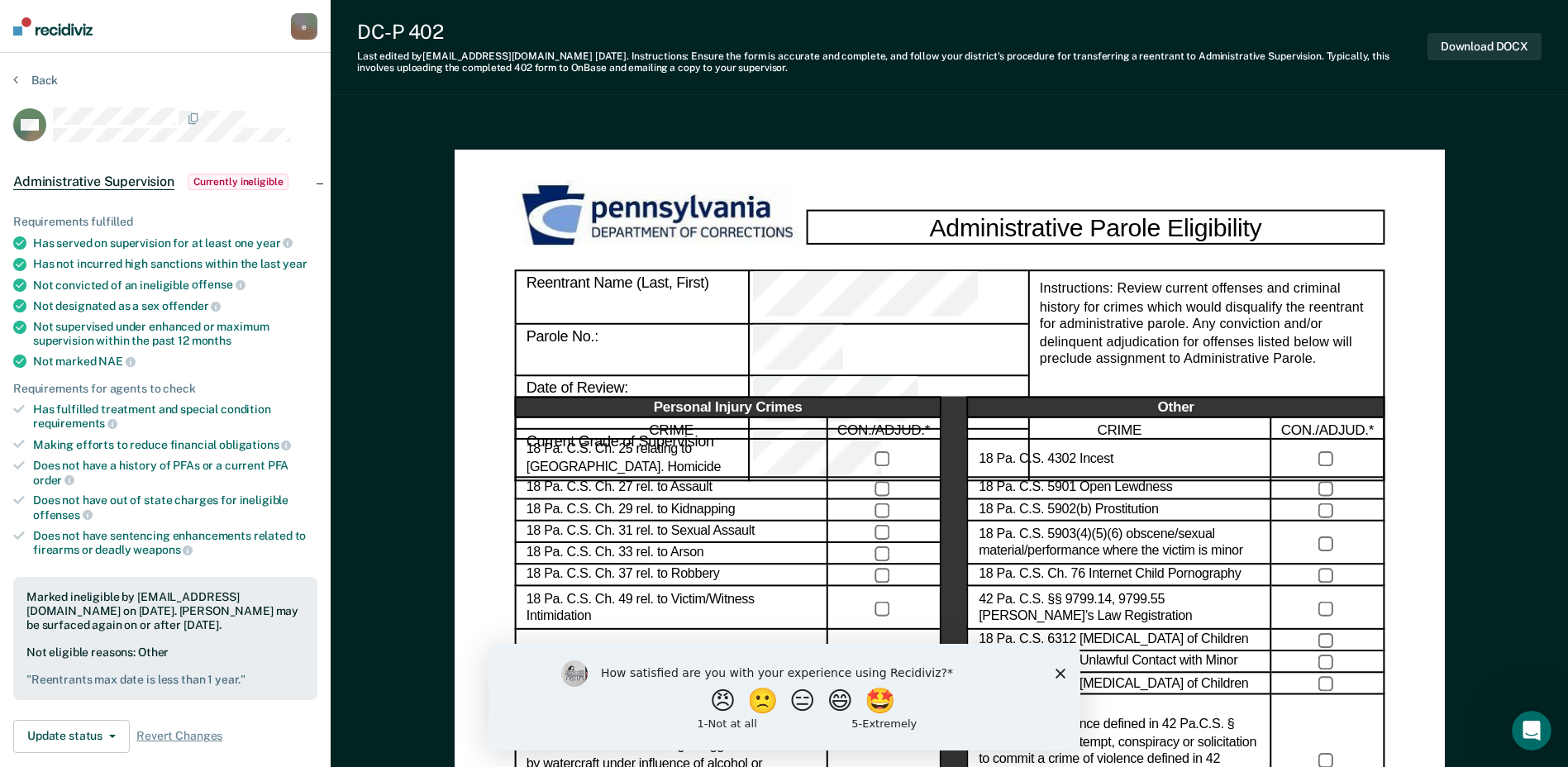
click at [231, 183] on span "Currently ineligible" at bounding box center [238, 181] width 101 height 16
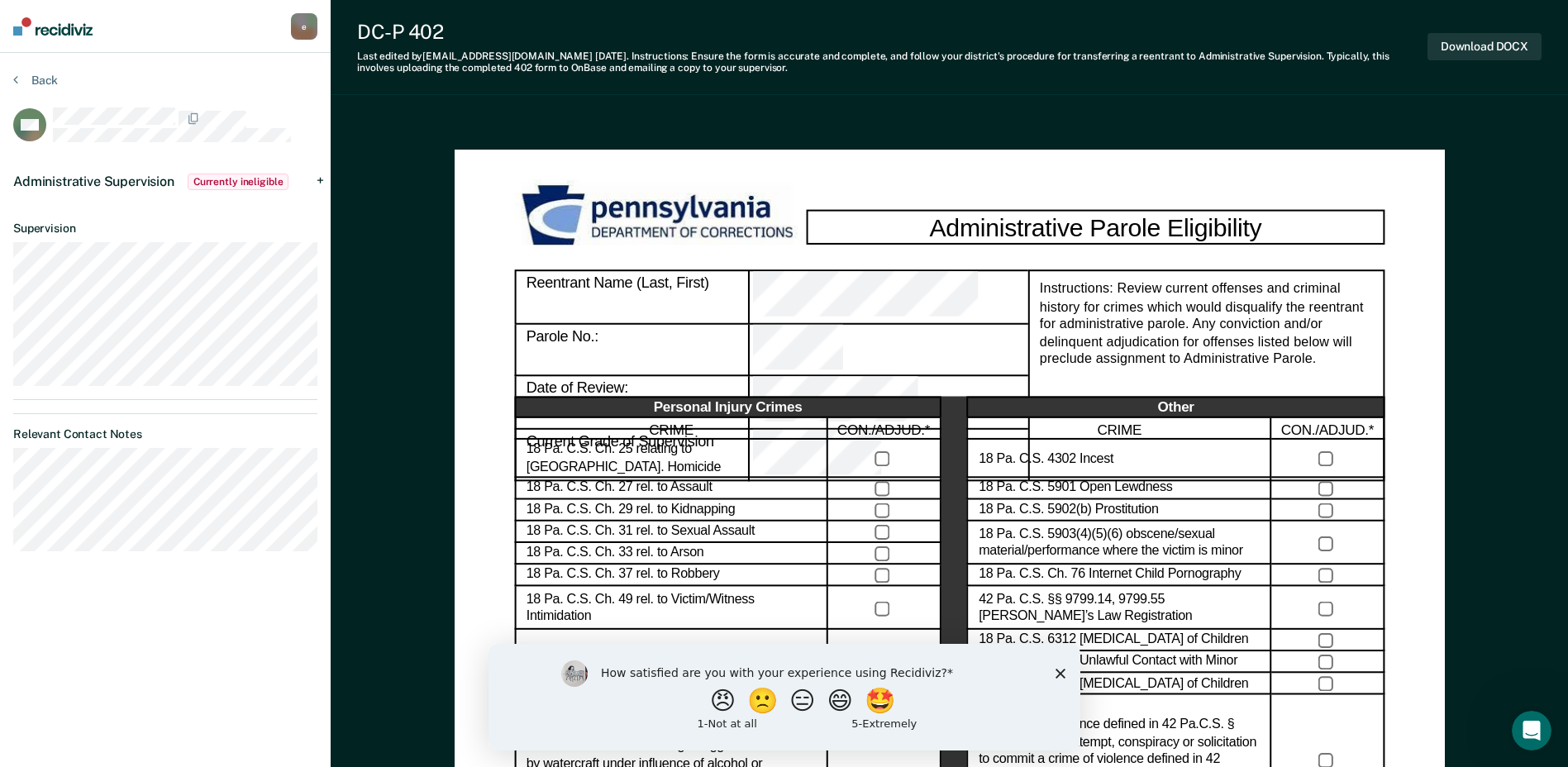
click at [126, 179] on span "Administrative Supervision" at bounding box center [93, 181] width 161 height 15
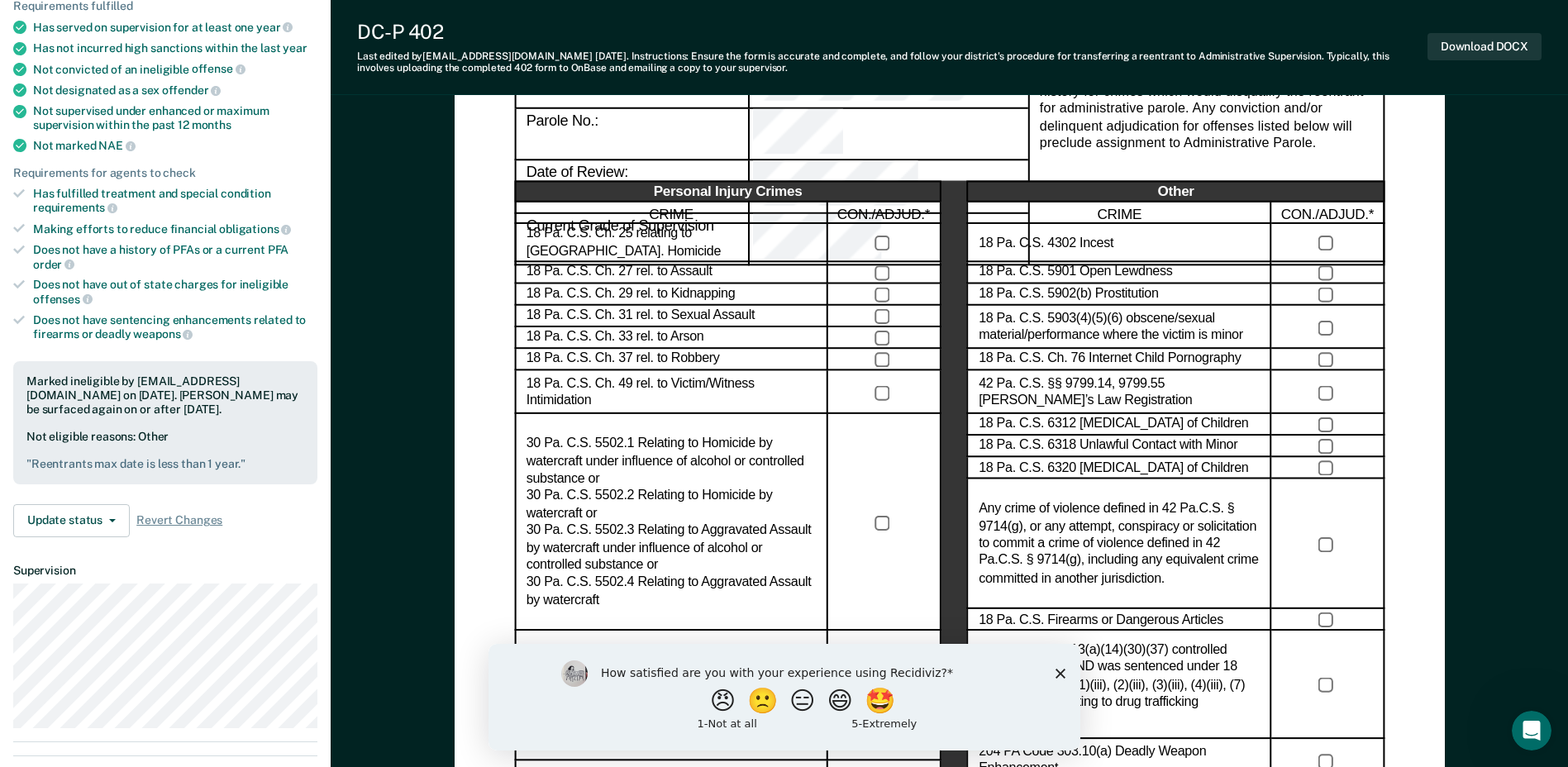
scroll to position [248, 0]
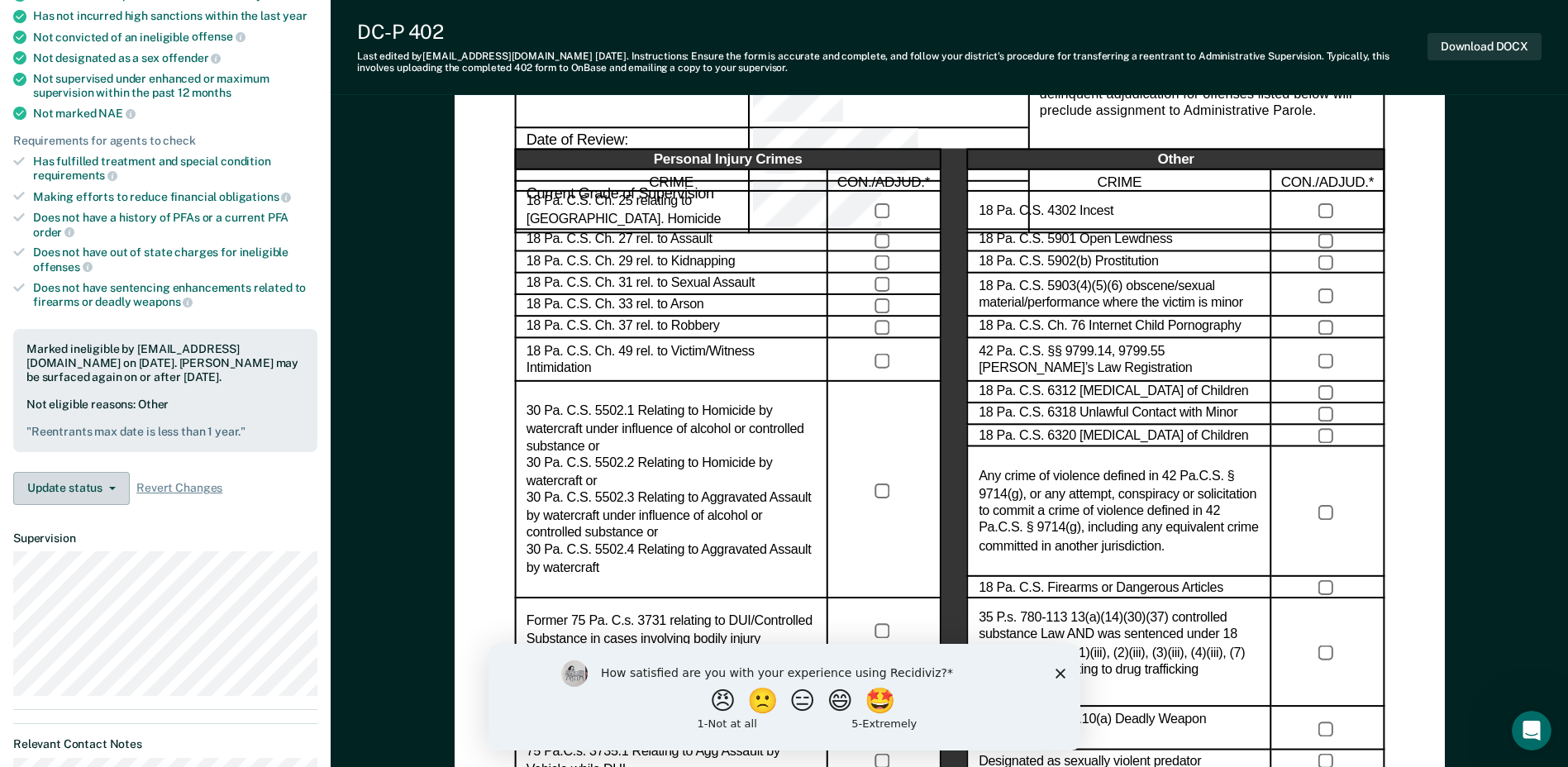
click at [94, 498] on button "Update status" at bounding box center [71, 488] width 116 height 33
click at [168, 486] on span "Revert Changes" at bounding box center [180, 488] width 86 height 14
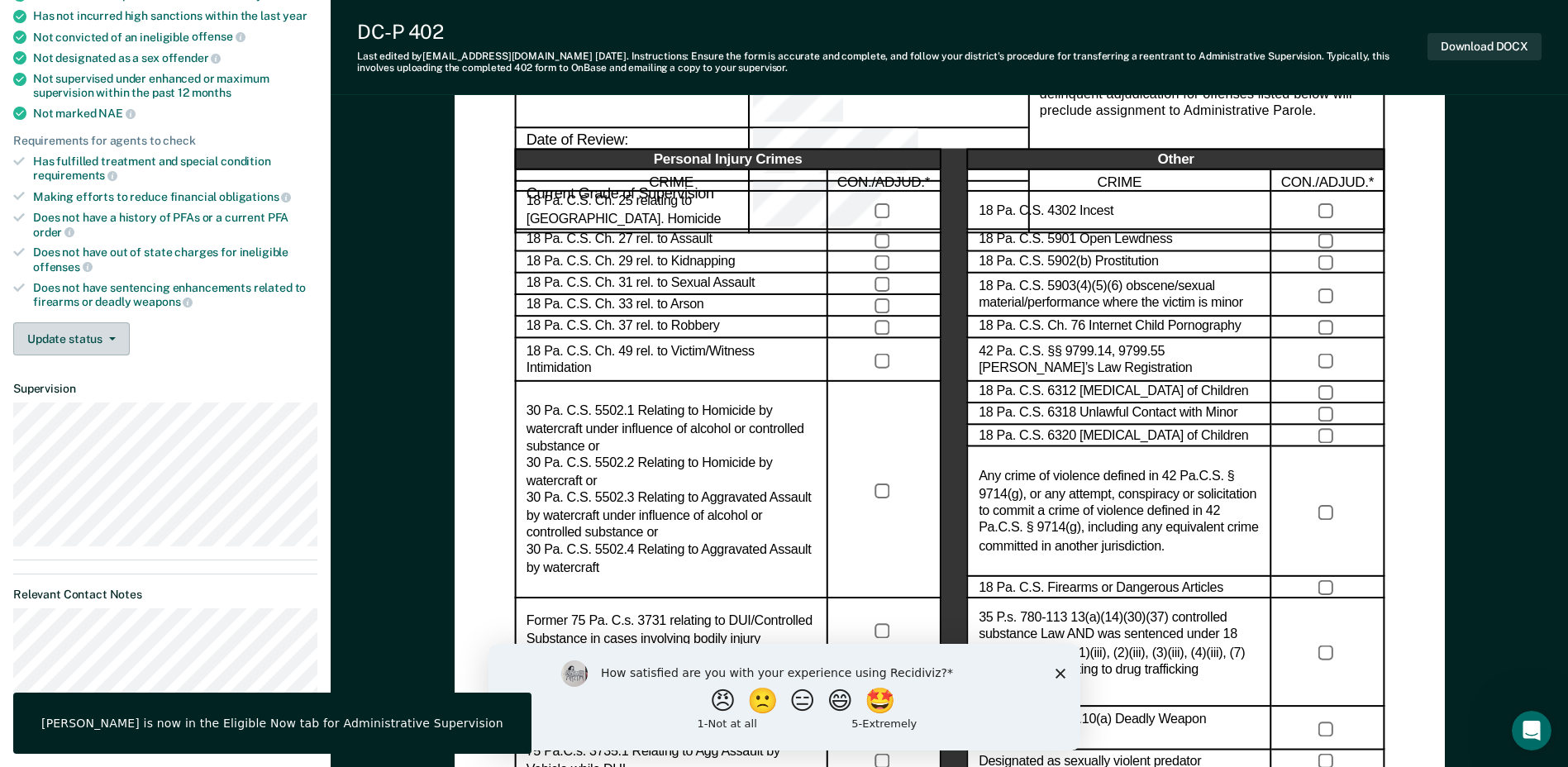
click at [112, 338] on icon "button" at bounding box center [113, 339] width 7 height 3
click at [210, 336] on div "Update status [PERSON_NAME] Review Mark Ineligible" at bounding box center [165, 339] width 304 height 33
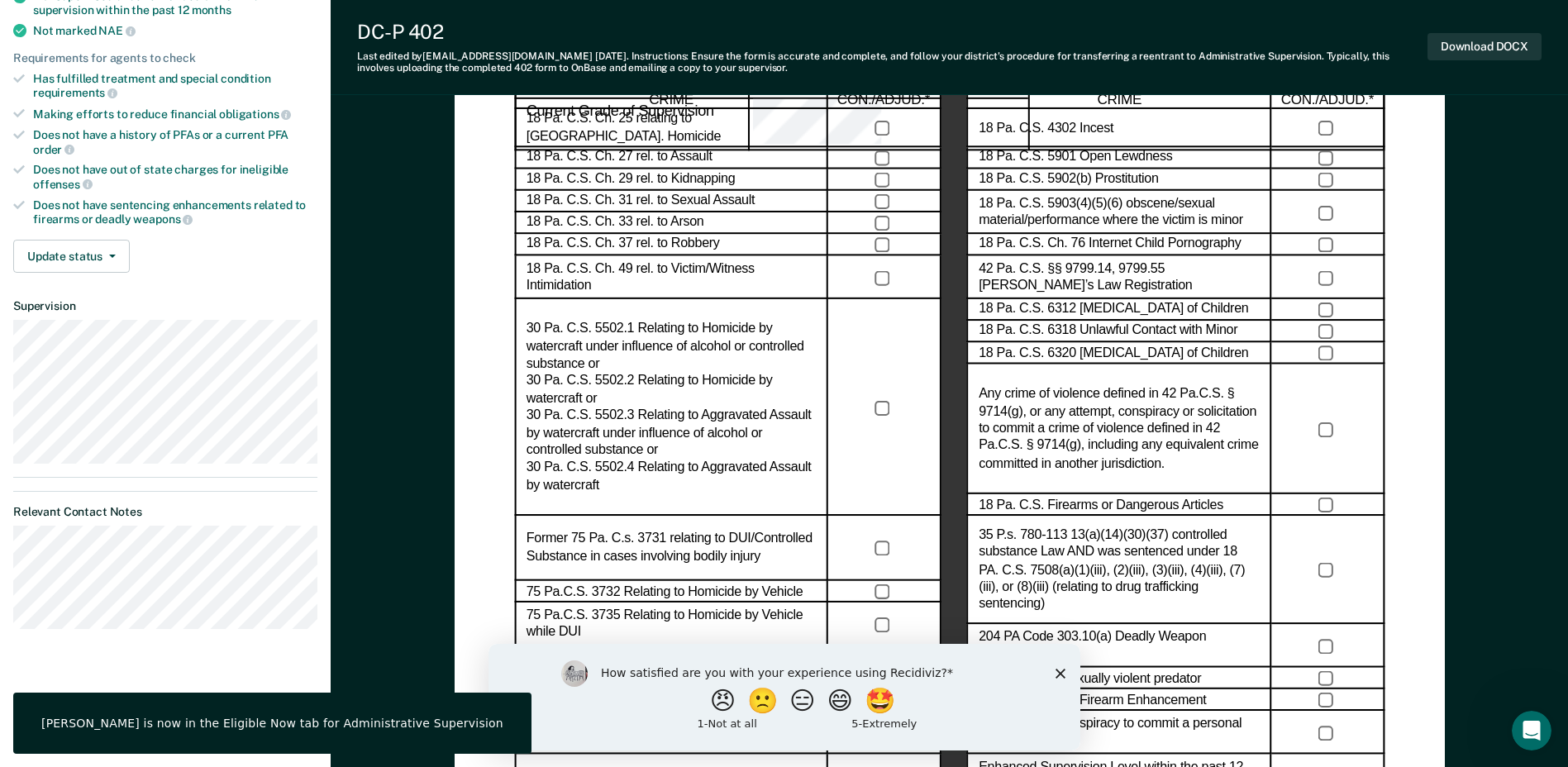
scroll to position [0, 0]
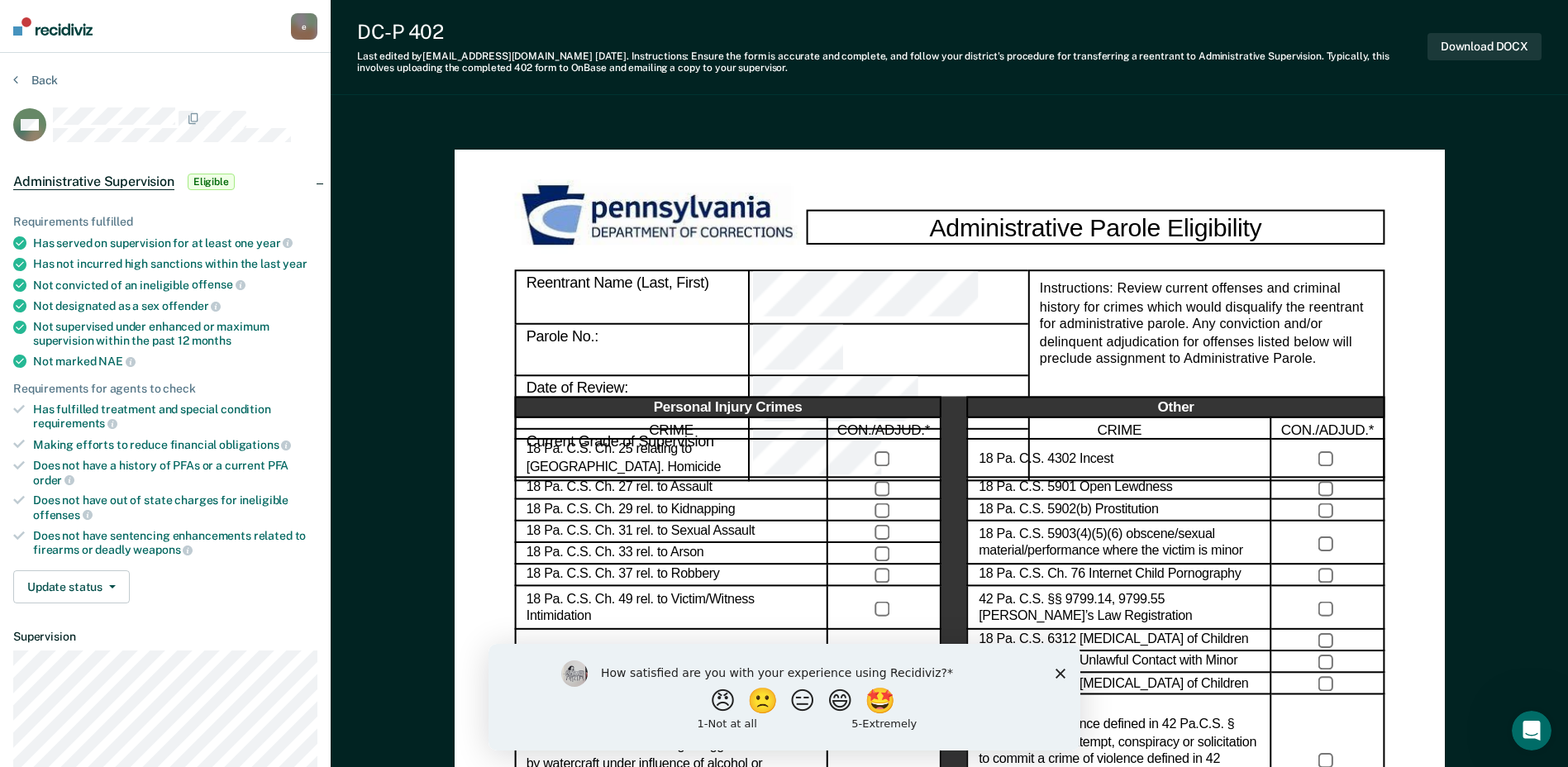
click at [217, 180] on span "Eligible" at bounding box center [211, 181] width 47 height 16
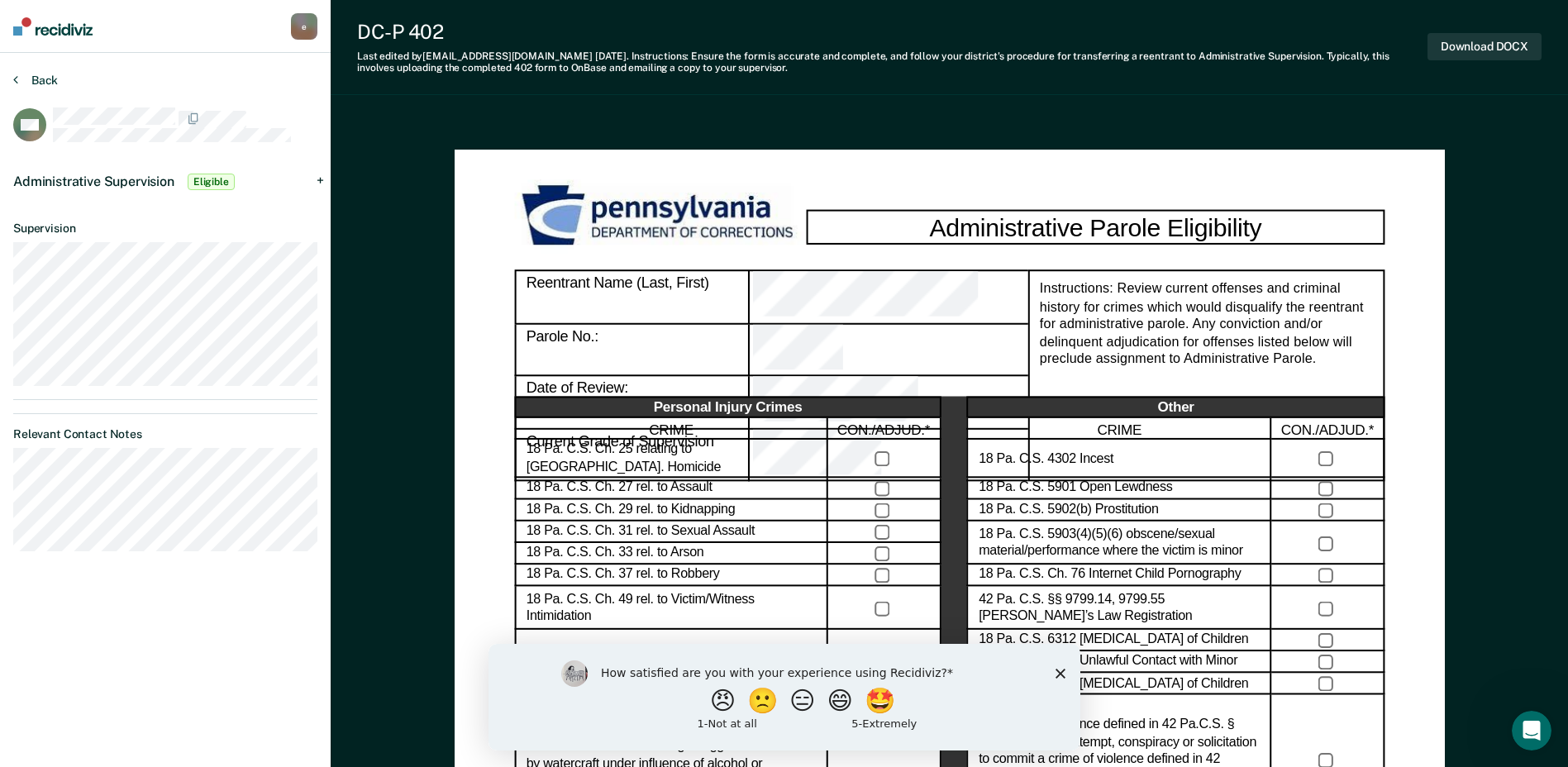
click at [16, 84] on icon at bounding box center [15, 79] width 5 height 13
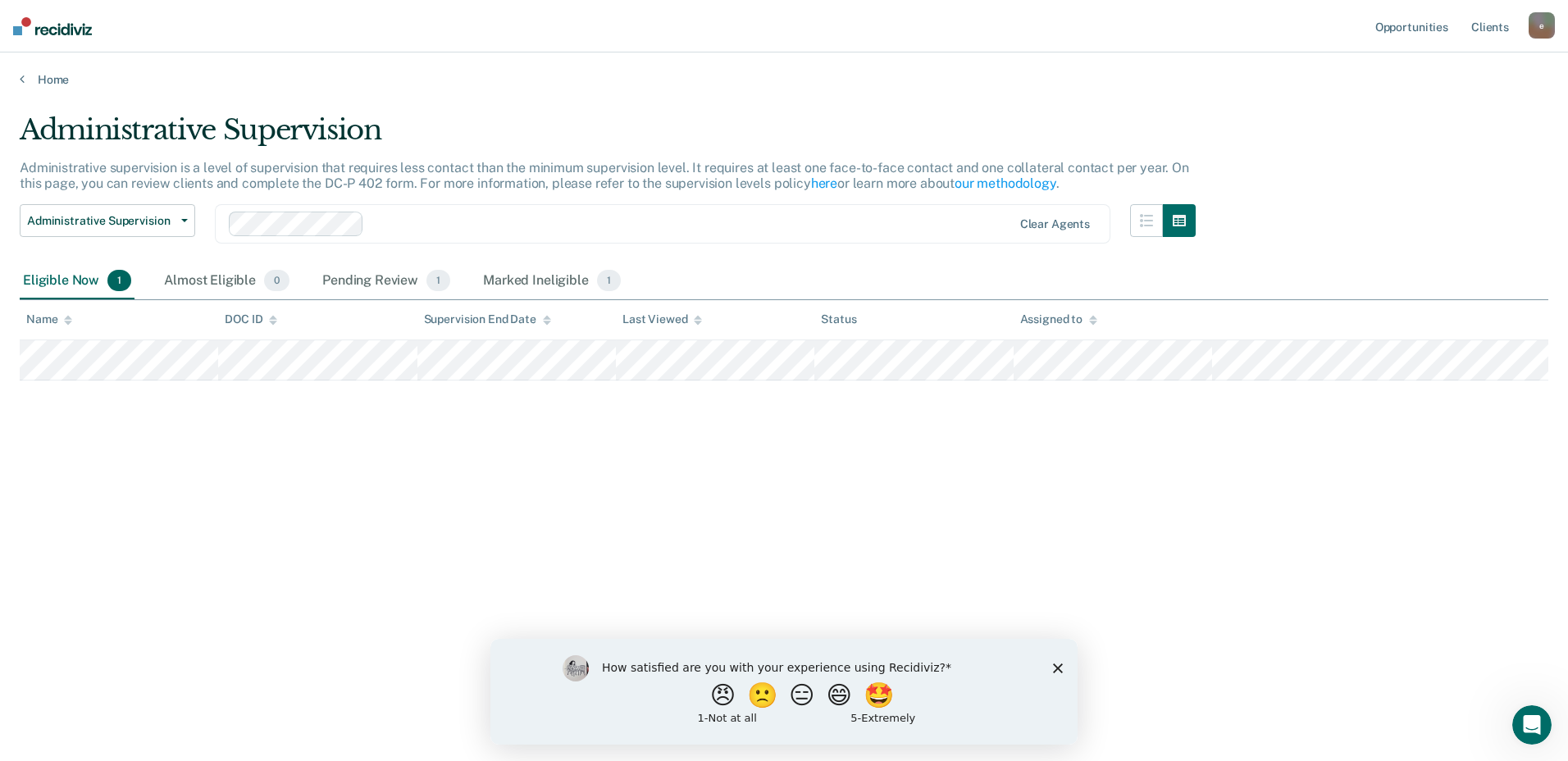
click at [82, 277] on div "Eligible Now 1" at bounding box center [77, 281] width 115 height 36
click at [531, 273] on div "Marked Ineligible 1" at bounding box center [551, 281] width 144 height 36
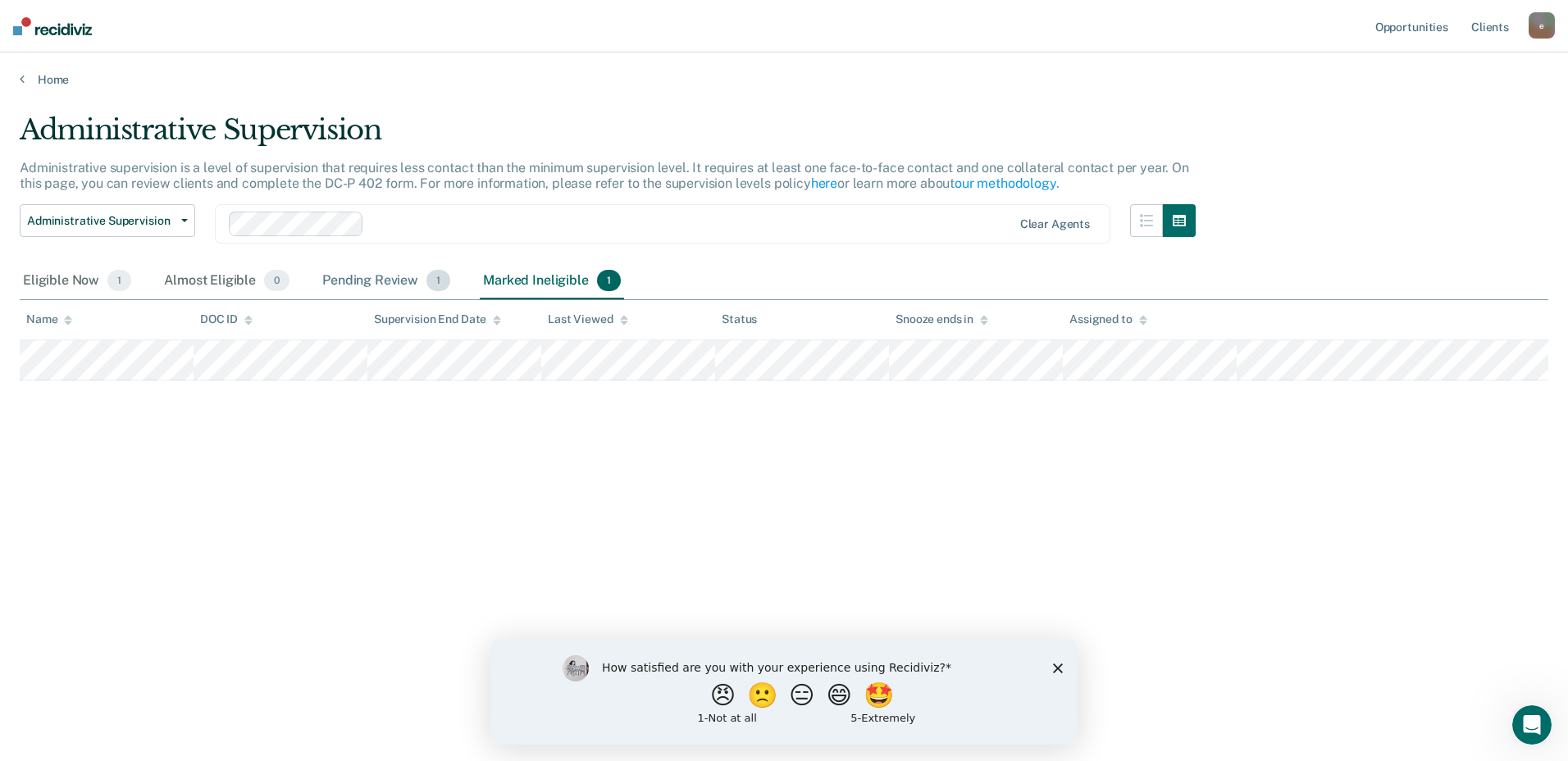
click at [366, 279] on div "Pending Review 1" at bounding box center [387, 281] width 135 height 36
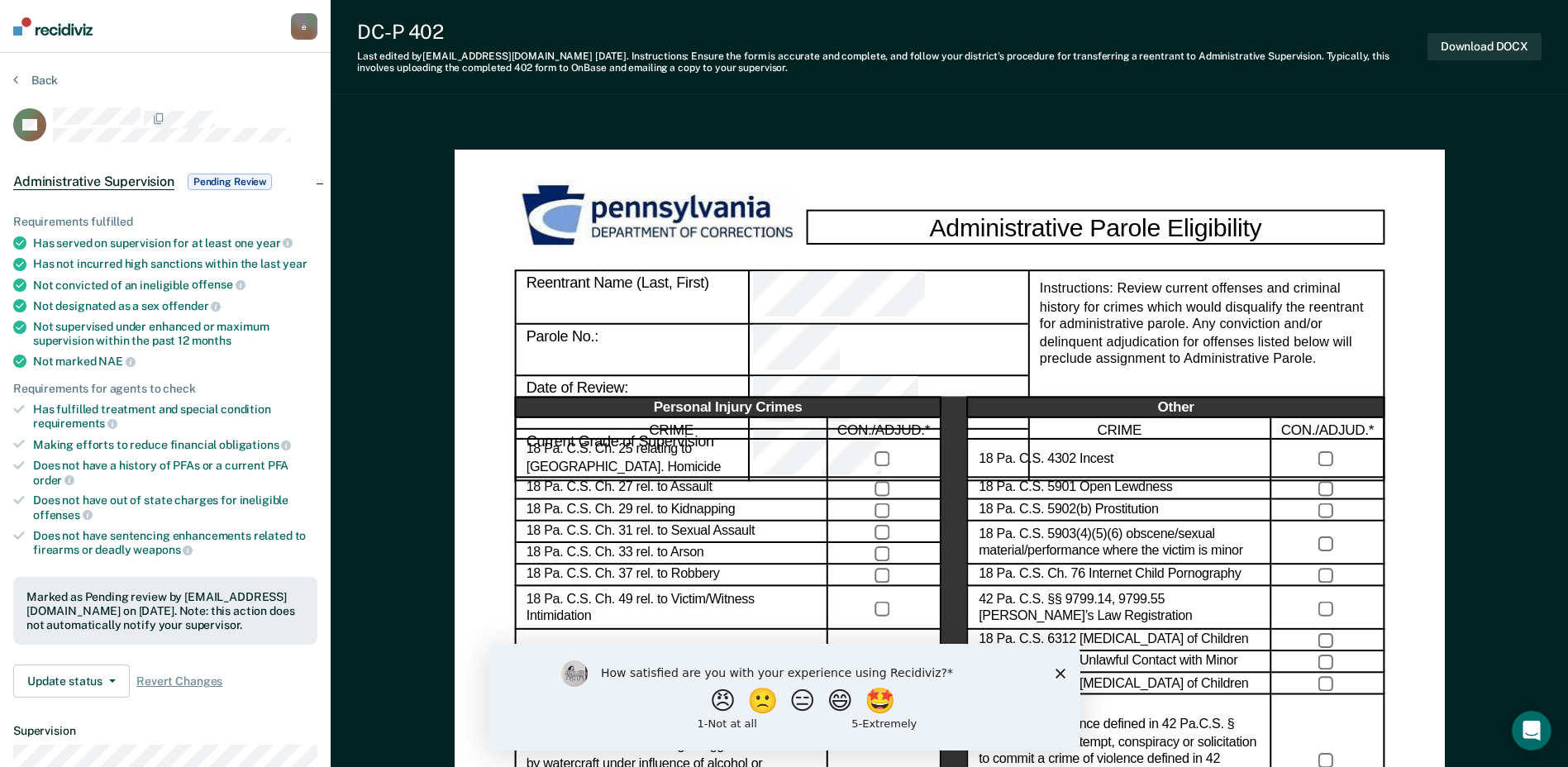
click at [1060, 672] on polygon "Close survey" at bounding box center [1060, 672] width 10 height 10
